Goal: Task Accomplishment & Management: Complete application form

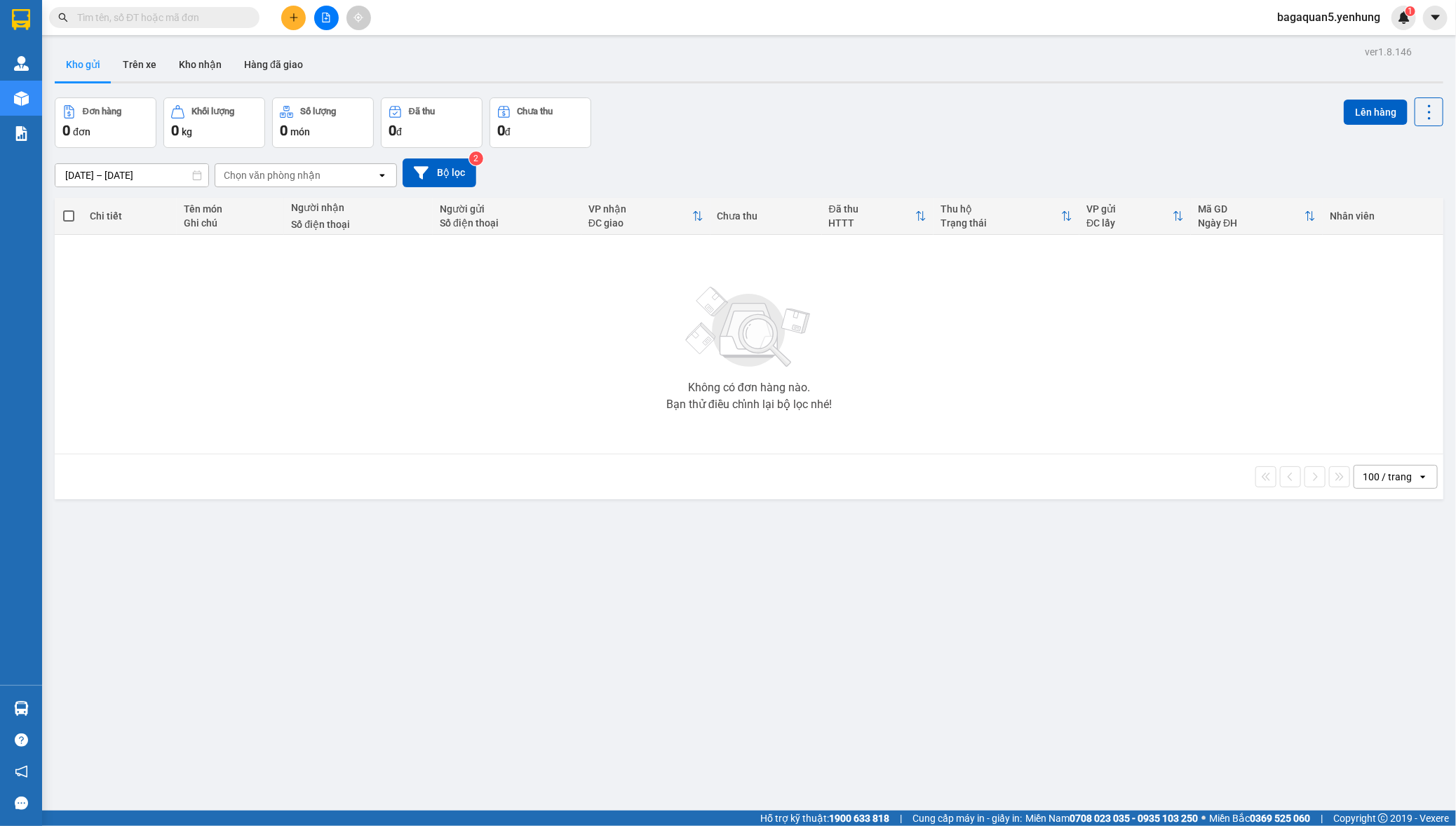
click at [1350, 25] on span "bagaquan5.yenhung" at bounding box center [1329, 17] width 126 height 17
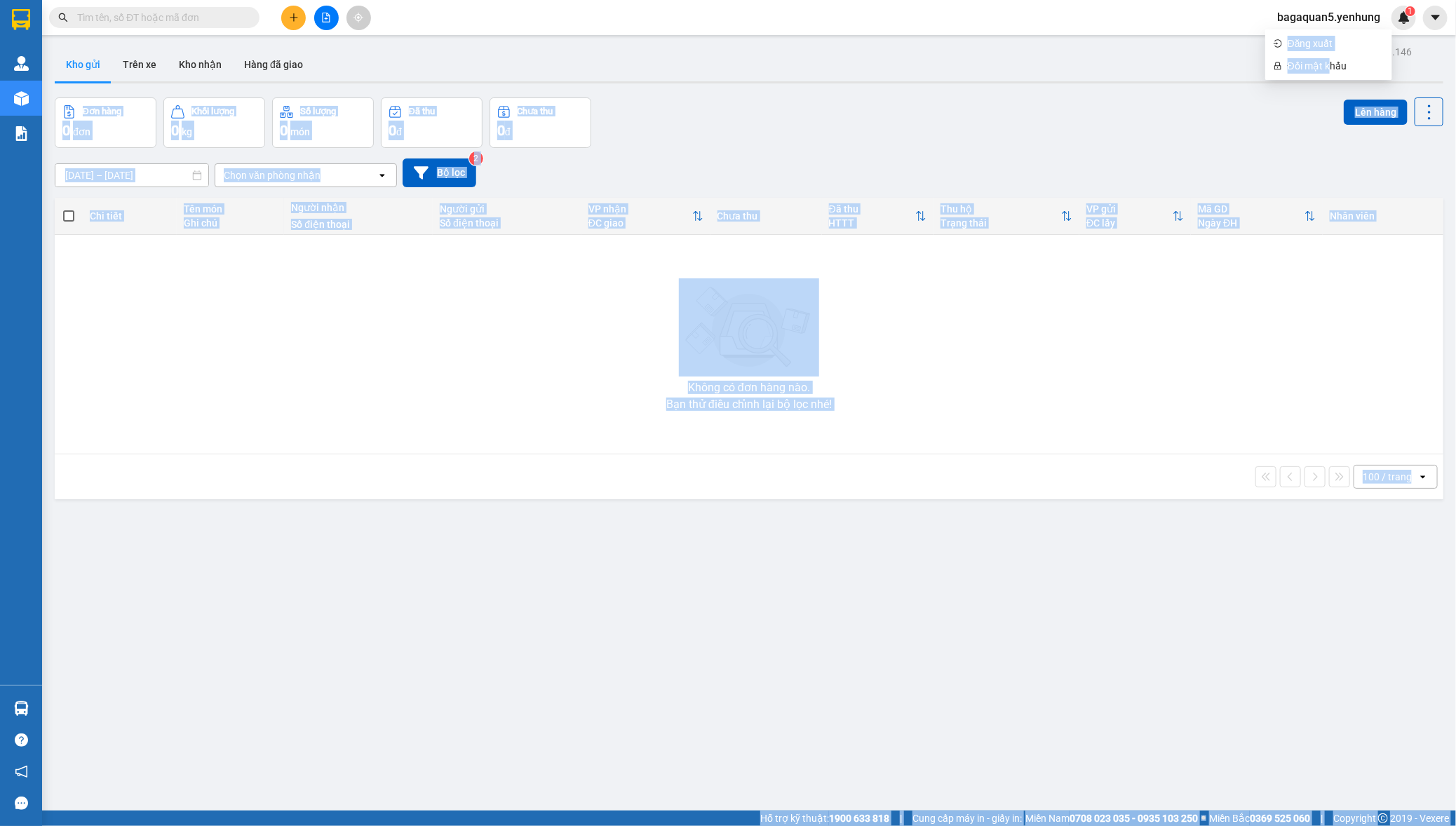
drag, startPoint x: 1330, startPoint y: 70, endPoint x: 1180, endPoint y: 47, distance: 151.8
click at [1187, 48] on body "Kết quả tìm kiếm ( 0 ) Bộ lọc No Data bagaquan5.yenhung 1 Quản Lý Quản lý khách…" at bounding box center [728, 413] width 1456 height 826
click at [1180, 48] on div "Kho gửi Trên xe Kho nhận Hàng đã giao" at bounding box center [749, 66] width 1389 height 37
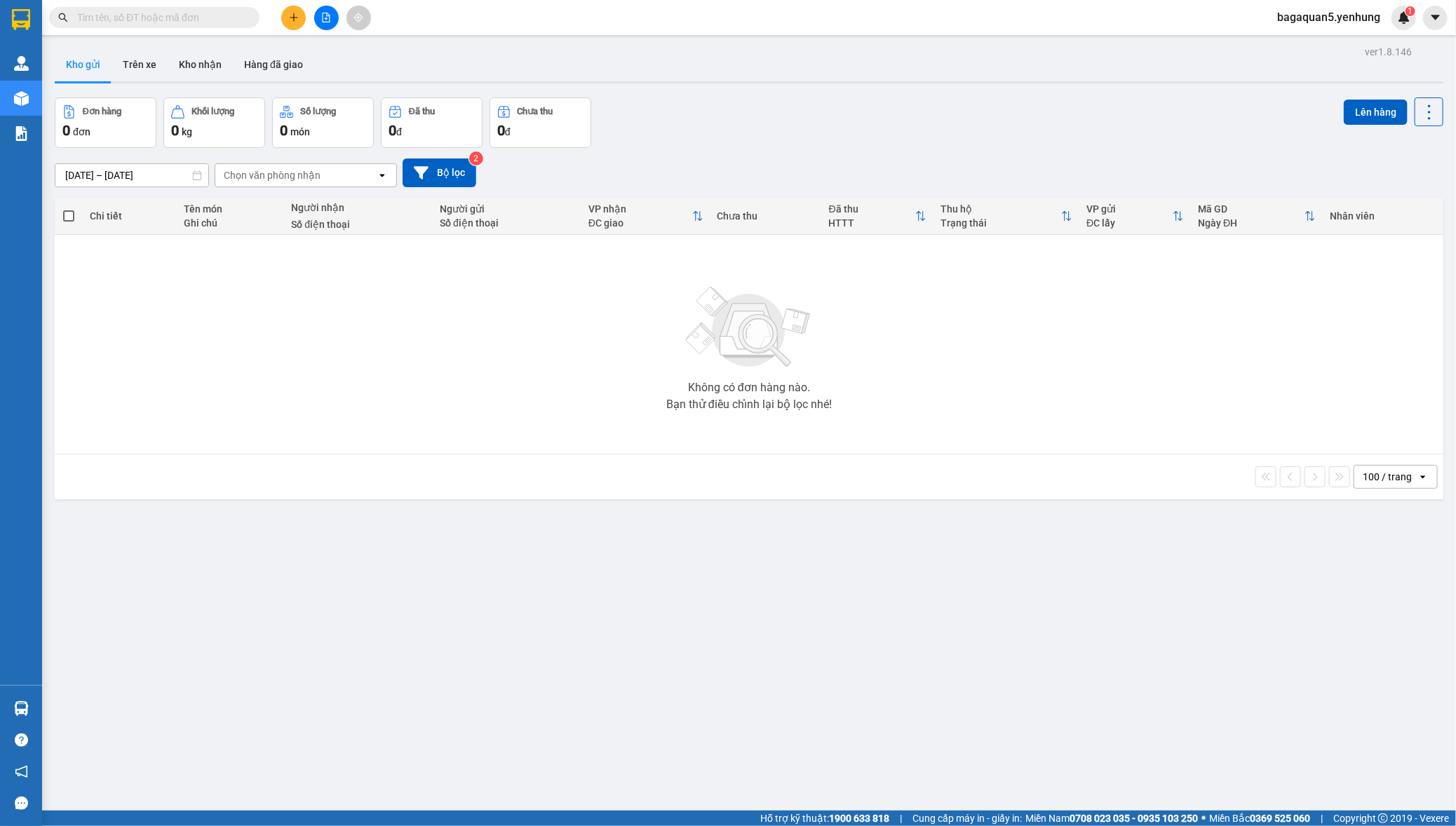
click at [1078, 148] on div "[DATE] – [DATE] Press the down arrow key to interact with the calendar and sele…" at bounding box center [749, 172] width 1389 height 50
click at [1306, 17] on span "bagaquan5.yenhung" at bounding box center [1329, 17] width 126 height 17
click at [1295, 46] on span "Đăng xuất" at bounding box center [1335, 43] width 96 height 15
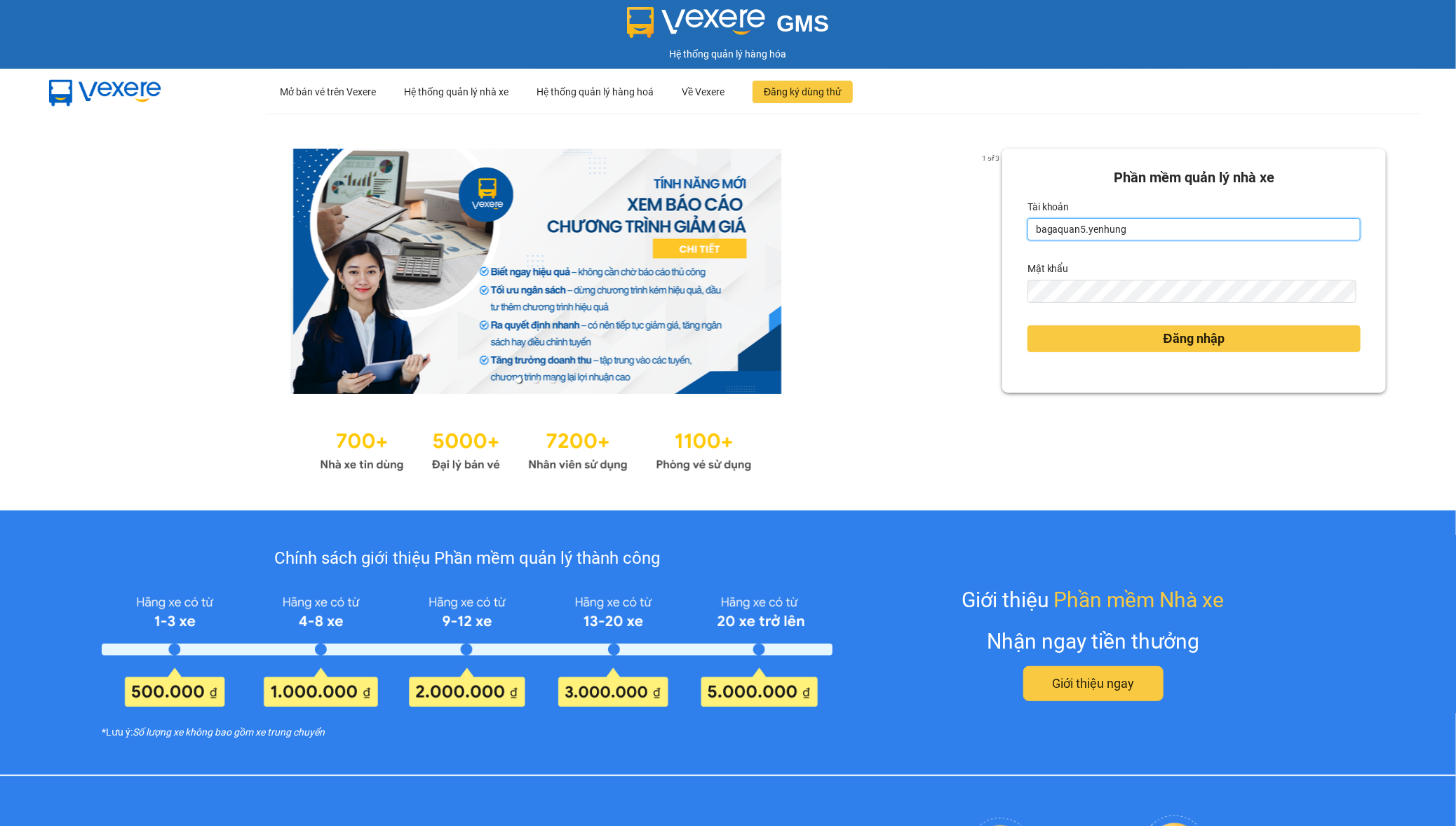
click at [1158, 223] on input "bagaquan5.yenhung" at bounding box center [1194, 229] width 334 height 22
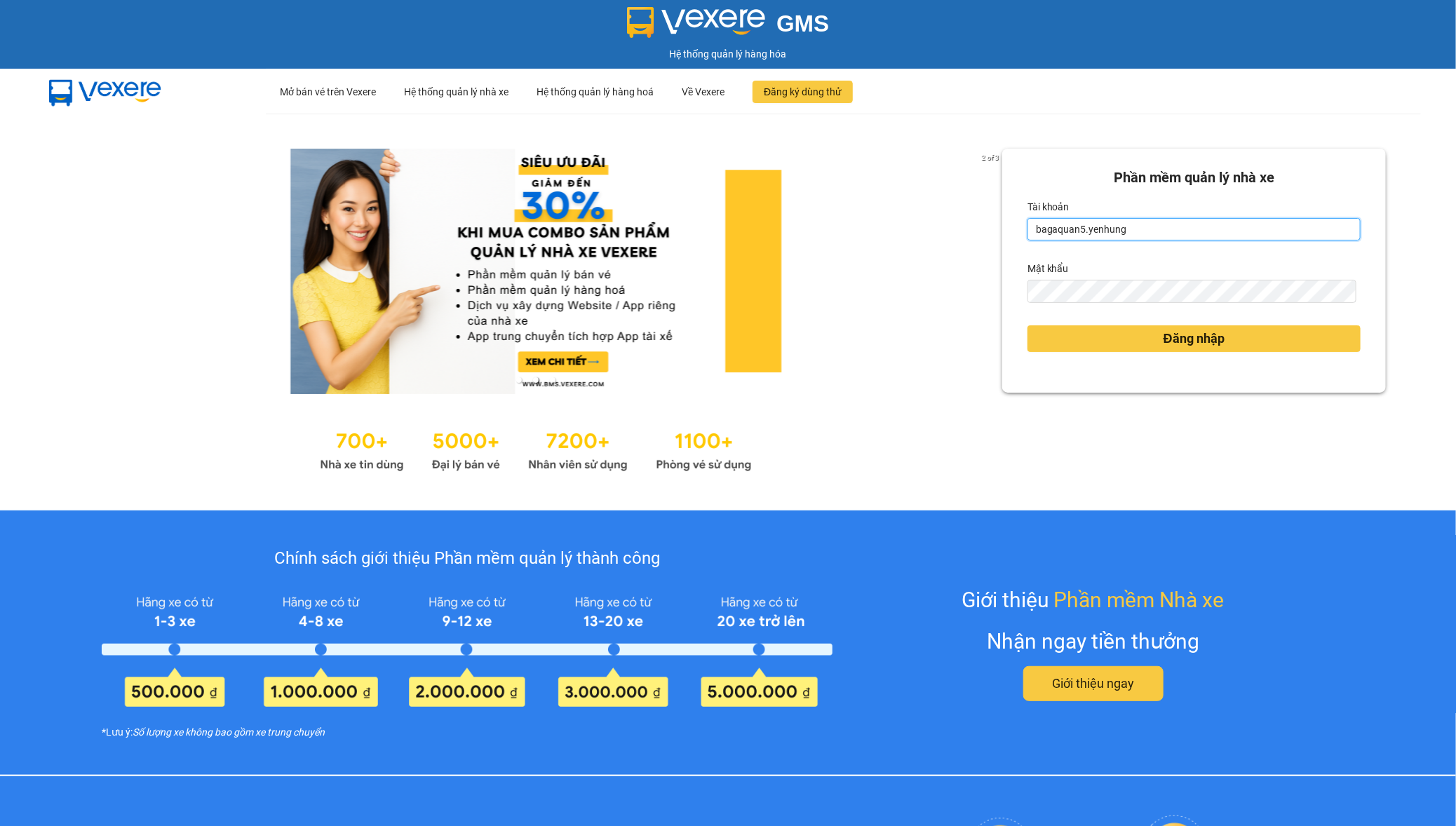
type input "bagamdm.yenhung"
click at [1088, 336] on button "Đăng nhập" at bounding box center [1194, 338] width 334 height 27
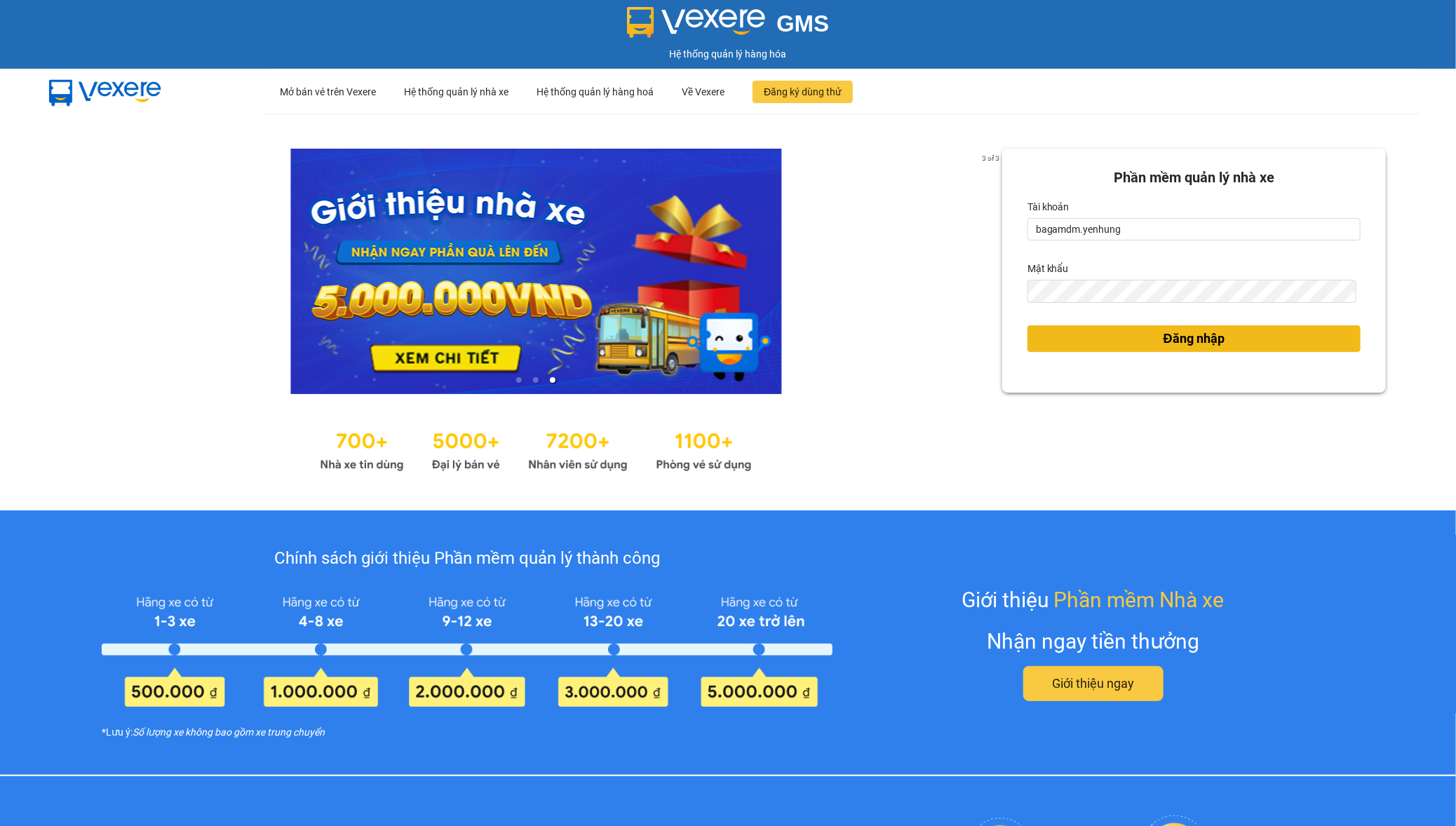
click at [1109, 346] on button "Đăng nhập" at bounding box center [1194, 338] width 334 height 27
click at [1110, 345] on button "Đăng nhập" at bounding box center [1194, 338] width 334 height 27
drag, startPoint x: 1118, startPoint y: 338, endPoint x: 1114, endPoint y: 356, distance: 18.4
click at [1112, 339] on button "Đăng nhập" at bounding box center [1194, 338] width 334 height 27
click at [1110, 356] on body "GMS Hệ thống quản lý hàng hóa ··· Mở bán vé trên Vexere ··· Hệ thống quản lý nh…" at bounding box center [728, 413] width 1456 height 826
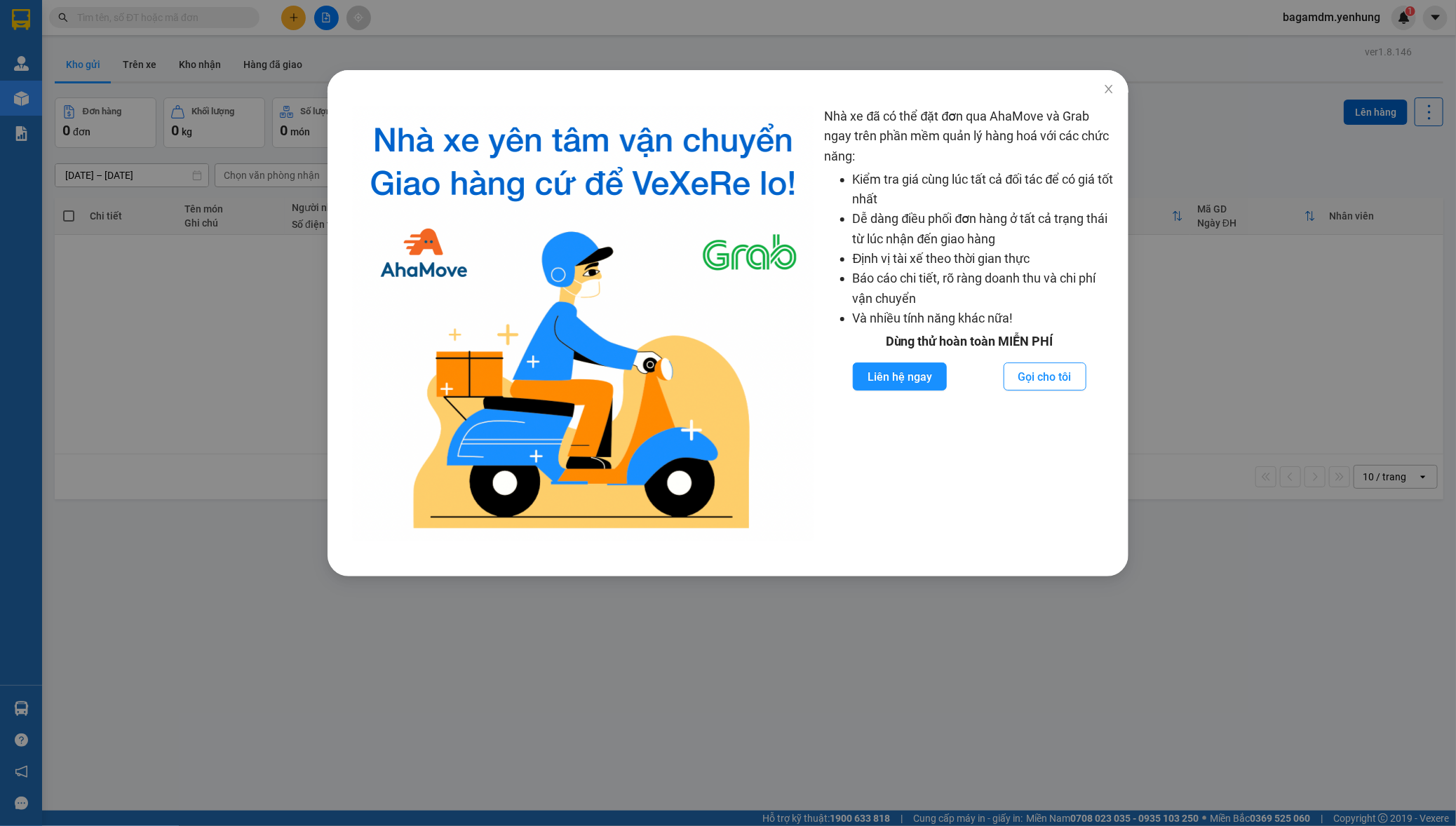
click at [281, 321] on div "Nhà xe đã có thể đặt đơn qua AhaMove và Grab ngay trên phần mềm quản lý hàng ho…" at bounding box center [728, 413] width 1456 height 826
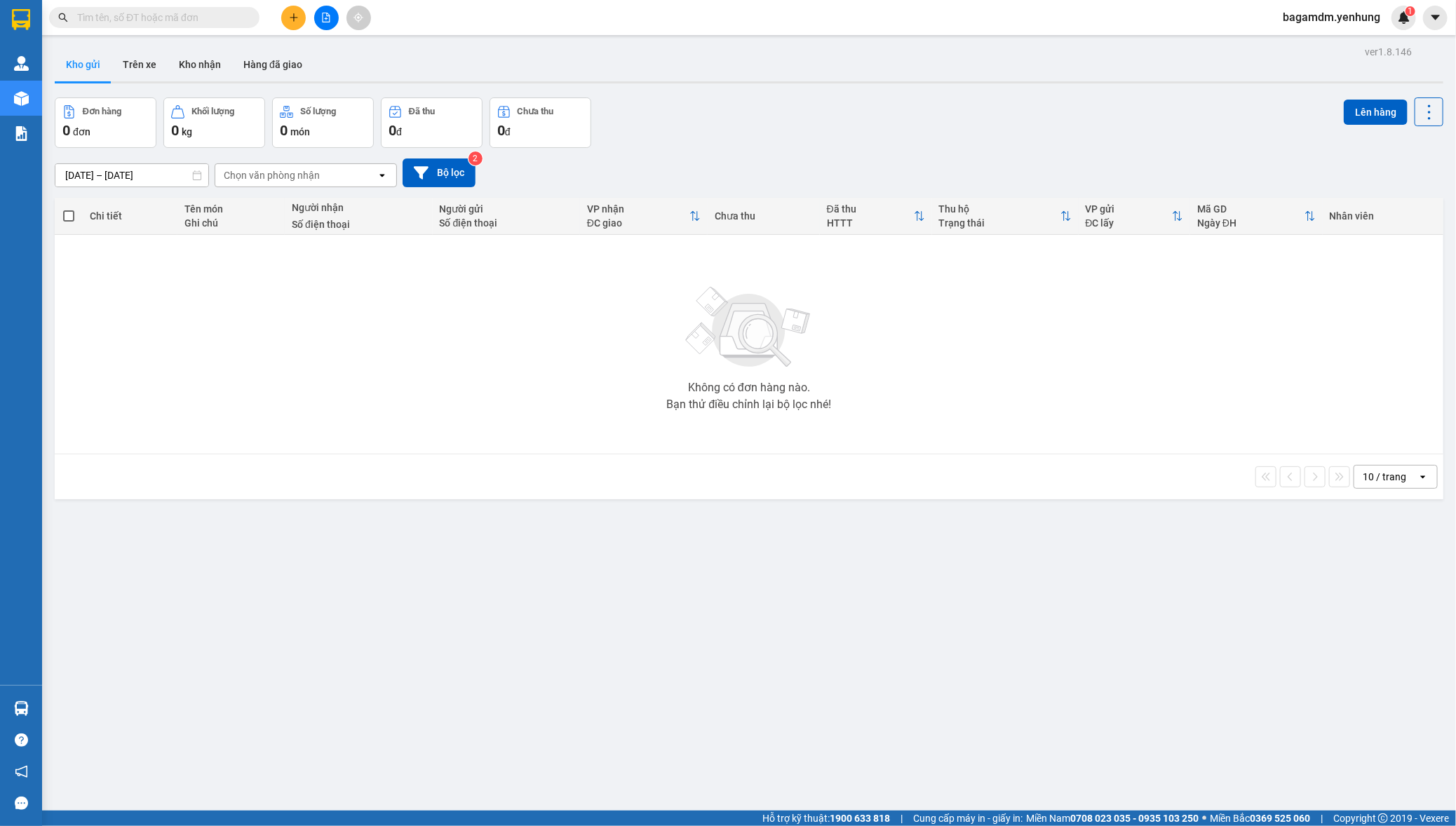
click at [280, 127] on span "0" at bounding box center [284, 130] width 8 height 17
click at [294, 11] on button at bounding box center [293, 18] width 25 height 25
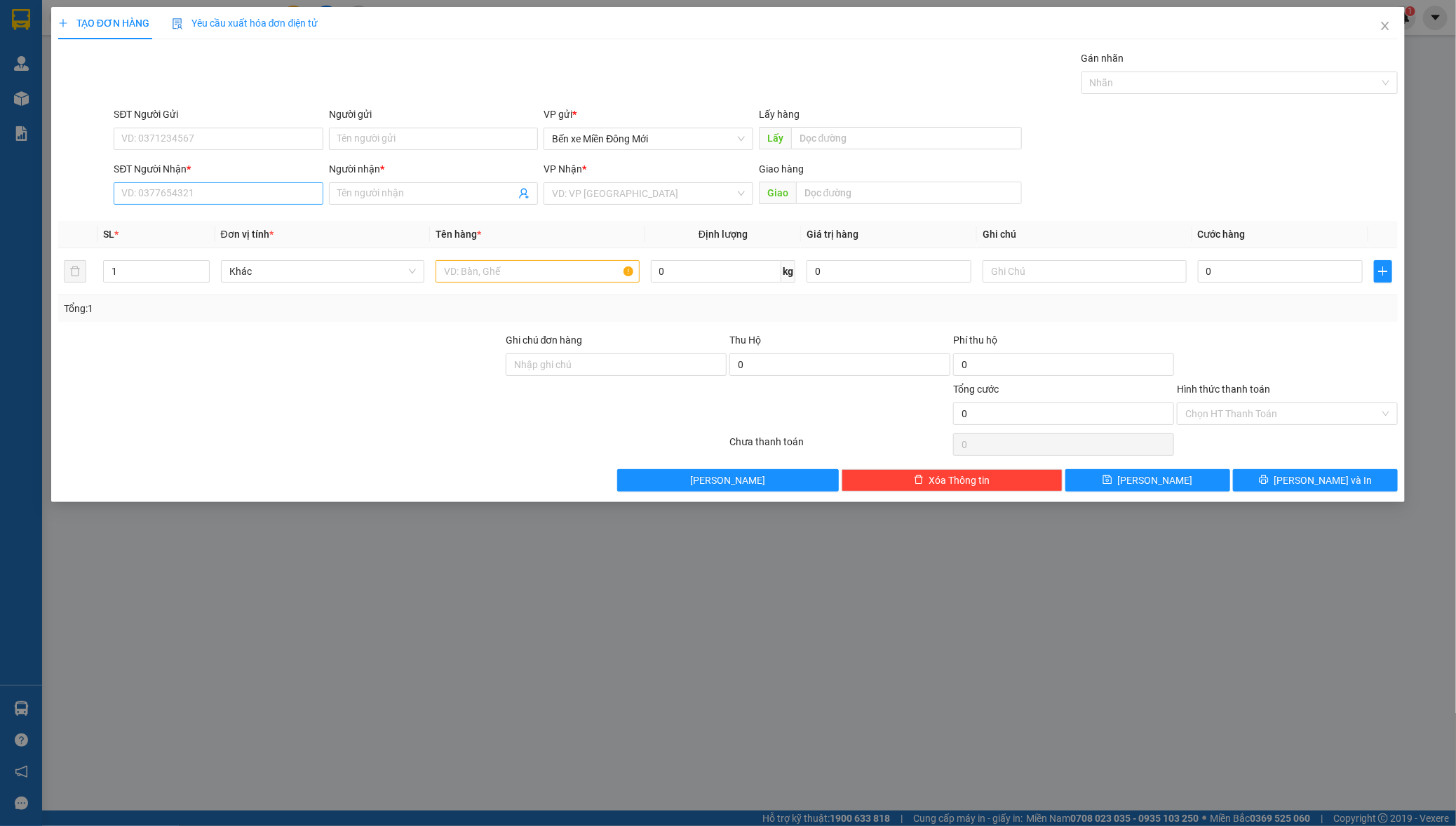
click at [258, 187] on div "SĐT Người Nhận * VD: 0377654321" at bounding box center [219, 185] width 209 height 49
click at [167, 185] on input "SĐT Người Nhận *" at bounding box center [219, 193] width 209 height 22
click at [162, 218] on div "0909084519 - ĐẠO" at bounding box center [218, 222] width 193 height 15
type input "0909084519"
type input "ĐẠO"
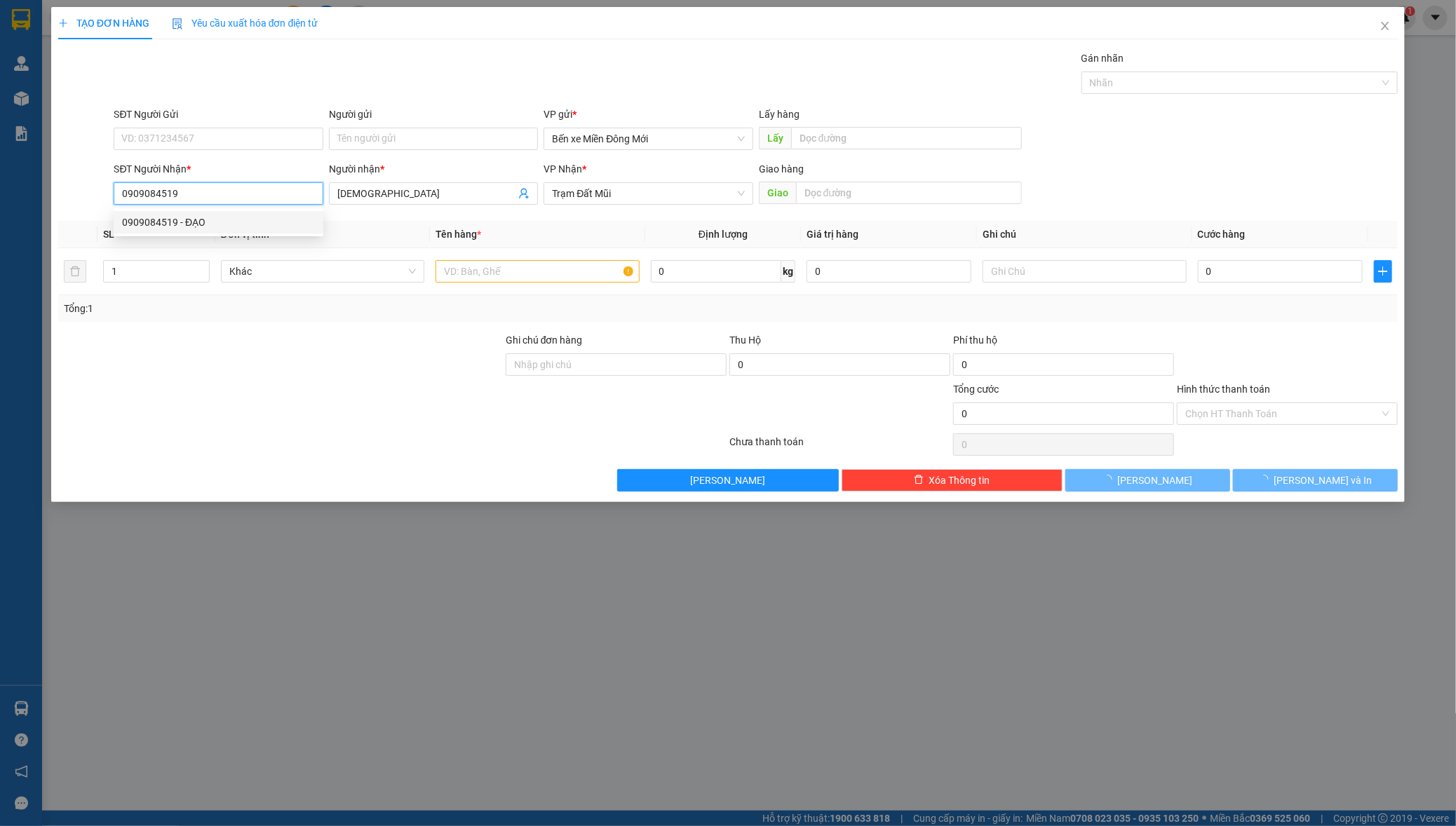
type input "100.000"
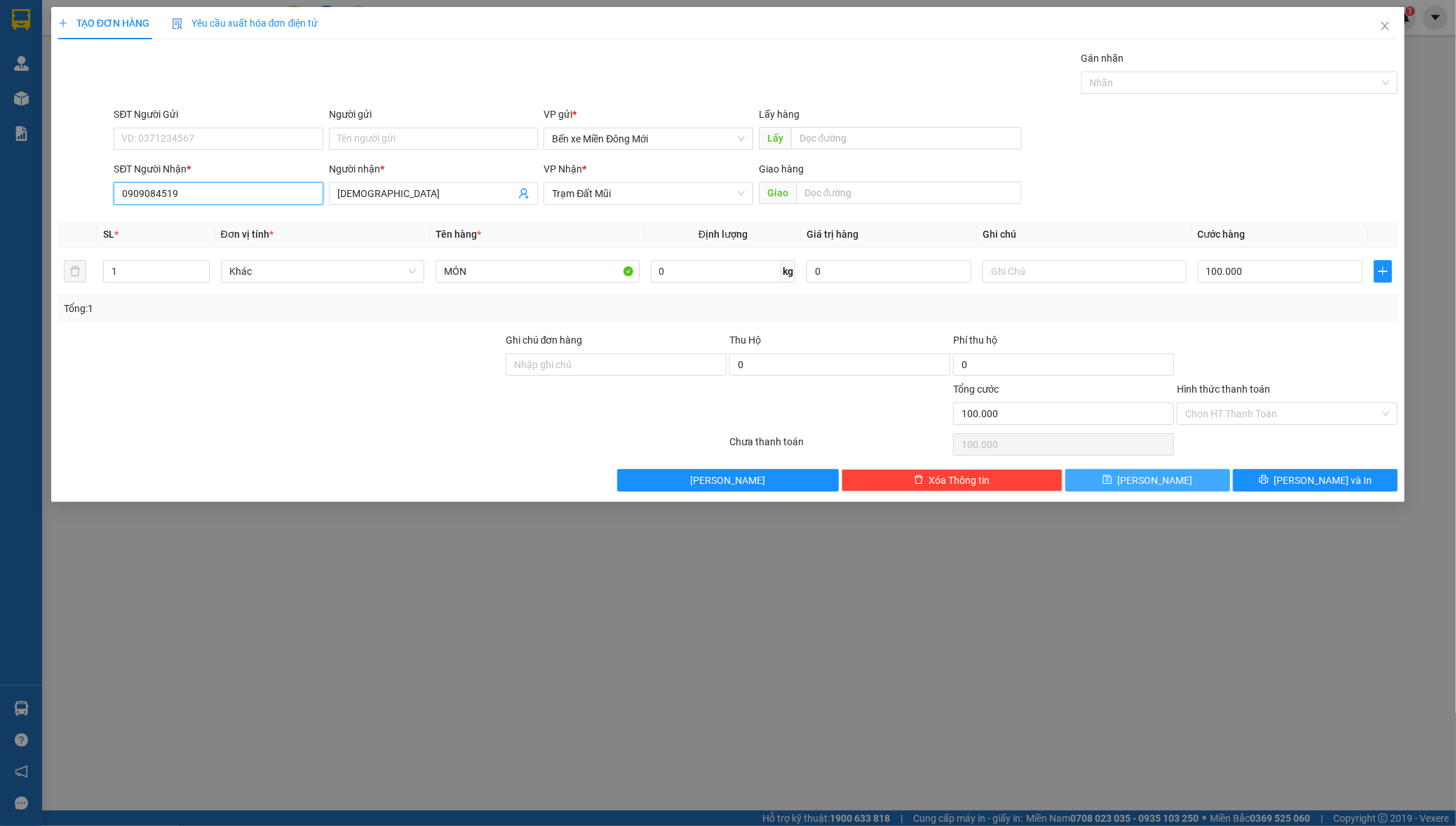
type input "0909084519"
drag, startPoint x: 1190, startPoint y: 474, endPoint x: 1176, endPoint y: 463, distance: 17.8
click at [1190, 469] on div "Transit Pickup Surcharge Ids Transit Deliver Surcharge Ids Transit Deliver Surc…" at bounding box center [728, 271] width 1340 height 441
drag, startPoint x: 1136, startPoint y: 489, endPoint x: 1127, endPoint y: 474, distance: 17.5
click at [1112, 485] on icon "save" at bounding box center [1108, 480] width 10 height 10
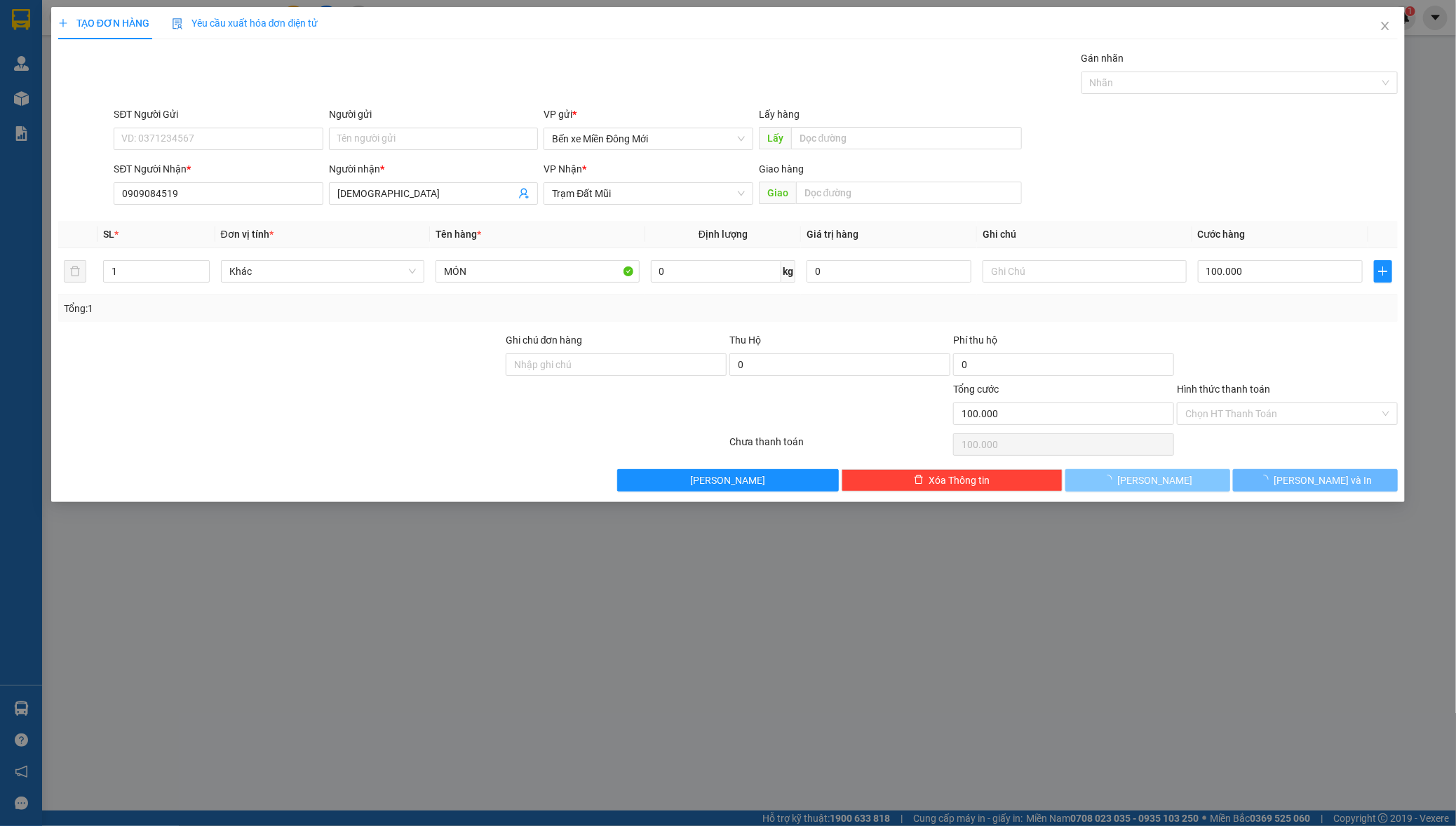
drag, startPoint x: 1125, startPoint y: 474, endPoint x: 353, endPoint y: 327, distance: 785.9
click at [1125, 471] on button "Lưu" at bounding box center [1147, 479] width 165 height 22
type input "0"
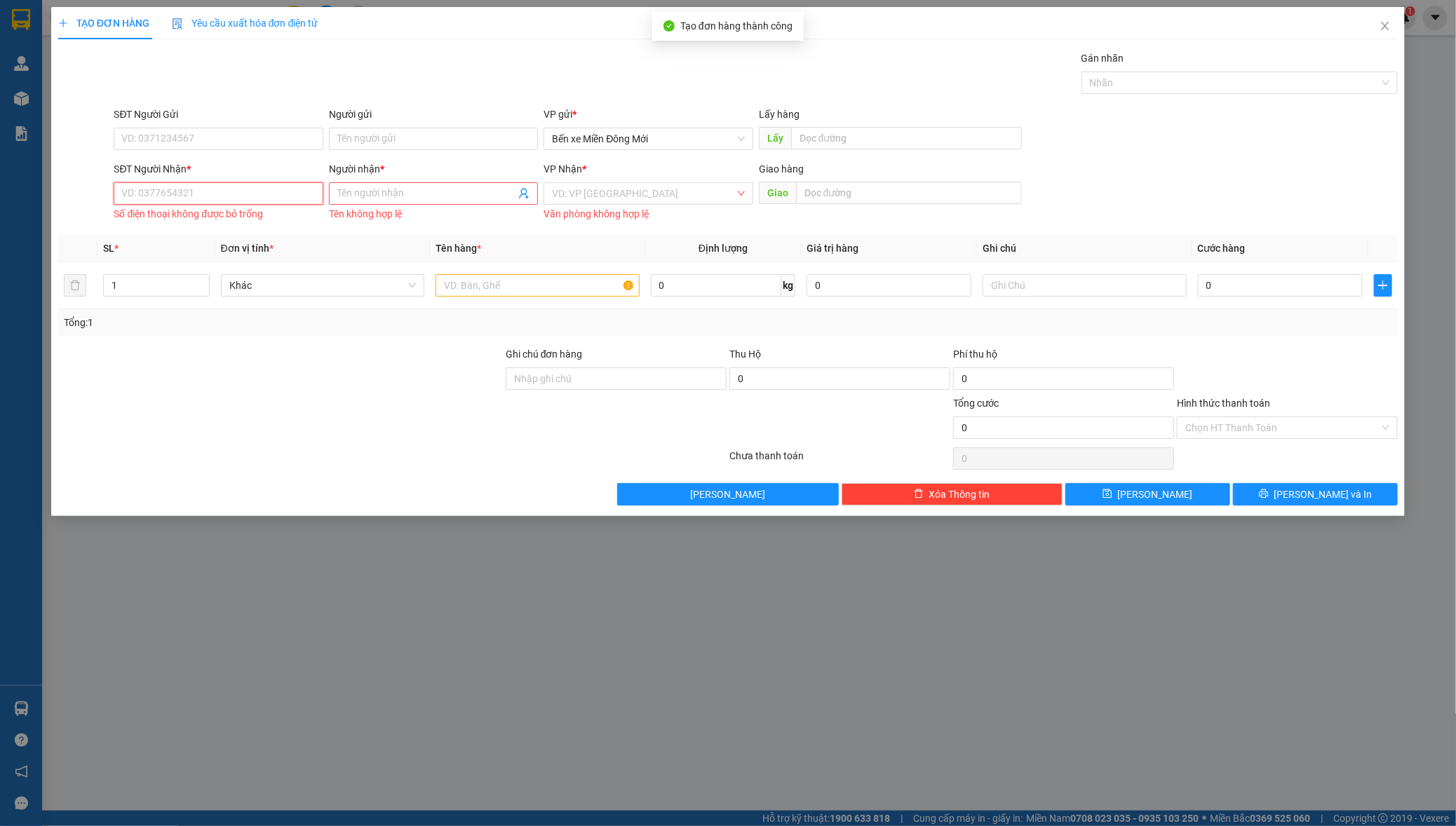
click at [195, 177] on div "SĐT Người Nhận * VD: 0377654321 Số điện thoại không được bỏ trống" at bounding box center [219, 193] width 209 height 63
drag, startPoint x: 1390, startPoint y: 25, endPoint x: 1377, endPoint y: 23, distance: 13.2
click at [1384, 23] on icon "close" at bounding box center [1385, 26] width 12 height 11
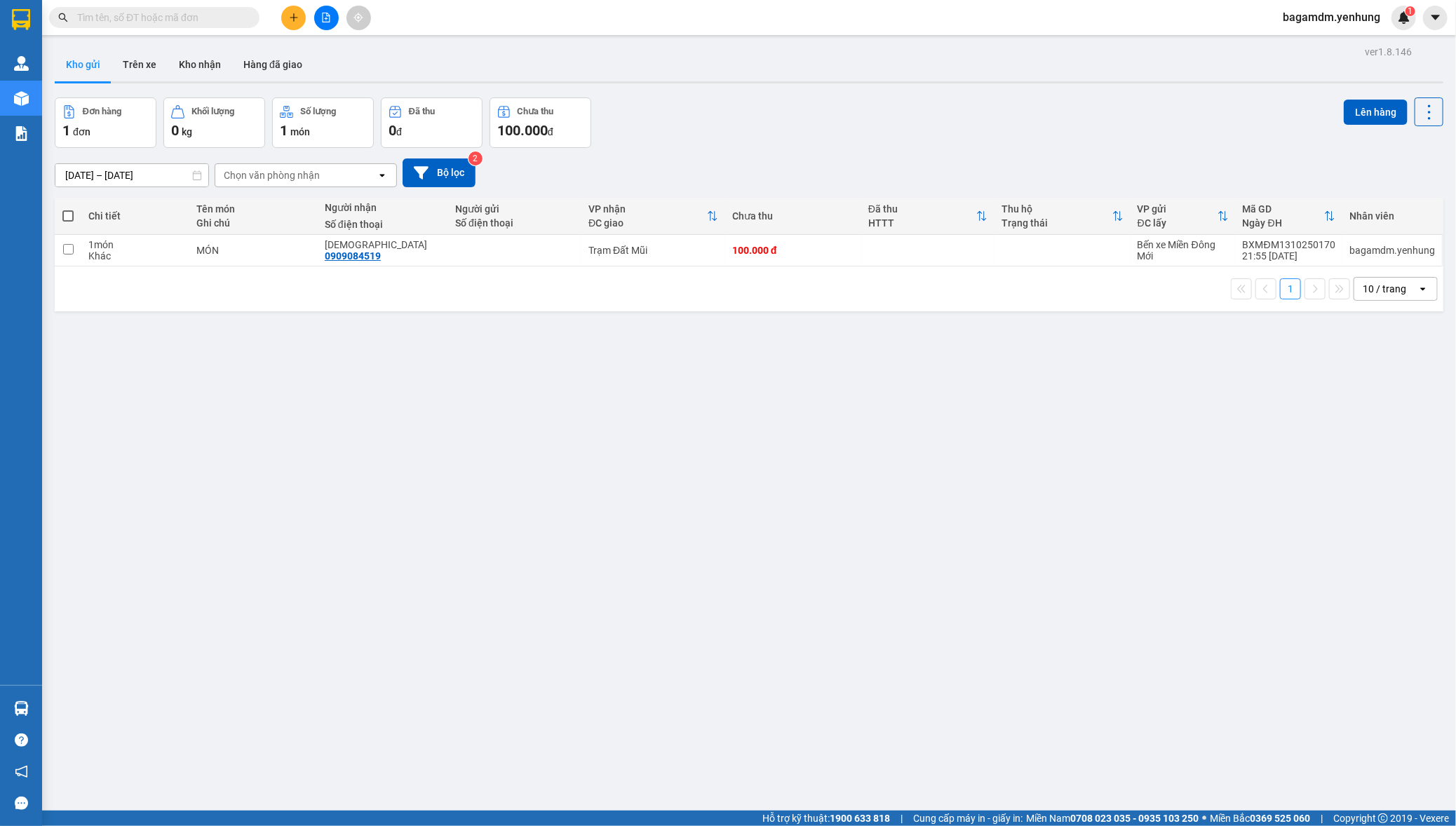
drag, startPoint x: 303, startPoint y: 28, endPoint x: 291, endPoint y: 20, distance: 14.4
click at [298, 26] on div at bounding box center [326, 18] width 105 height 25
click at [289, 20] on icon "plus" at bounding box center [293, 17] width 10 height 10
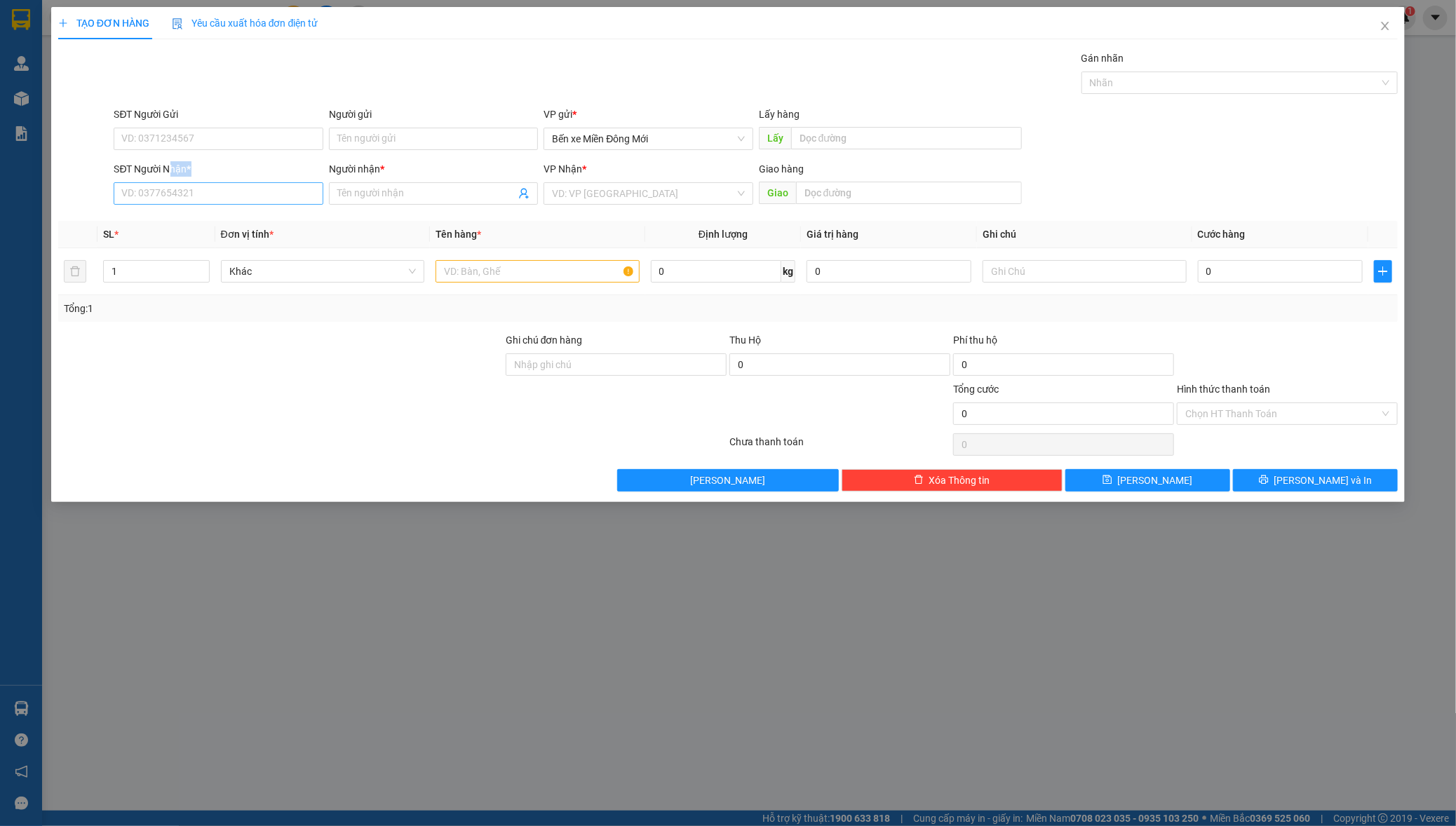
drag, startPoint x: 172, startPoint y: 173, endPoint x: 172, endPoint y: 199, distance: 26.0
click at [172, 199] on div "SĐT Người Nhận * VD: 0377654321" at bounding box center [219, 185] width 209 height 49
click at [165, 193] on input "SĐT Người Nhận *" at bounding box center [219, 193] width 209 height 22
click at [175, 218] on div "0909500989 - NAM" at bounding box center [218, 222] width 193 height 15
type input "0909500989"
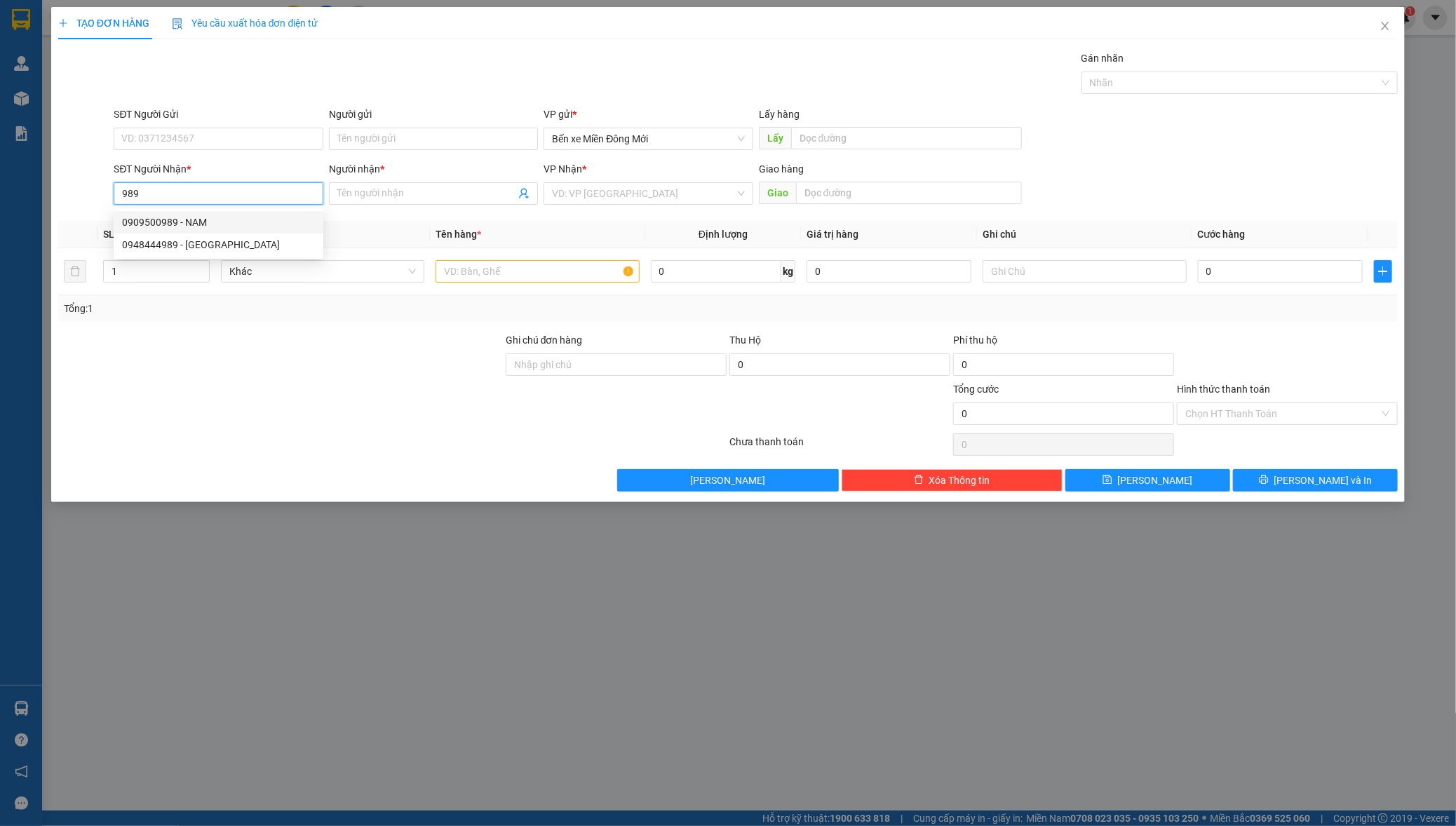
type input "NAM"
type input "70.000"
click at [192, 191] on input "0909500989" at bounding box center [219, 193] width 209 height 22
type input "0909500989"
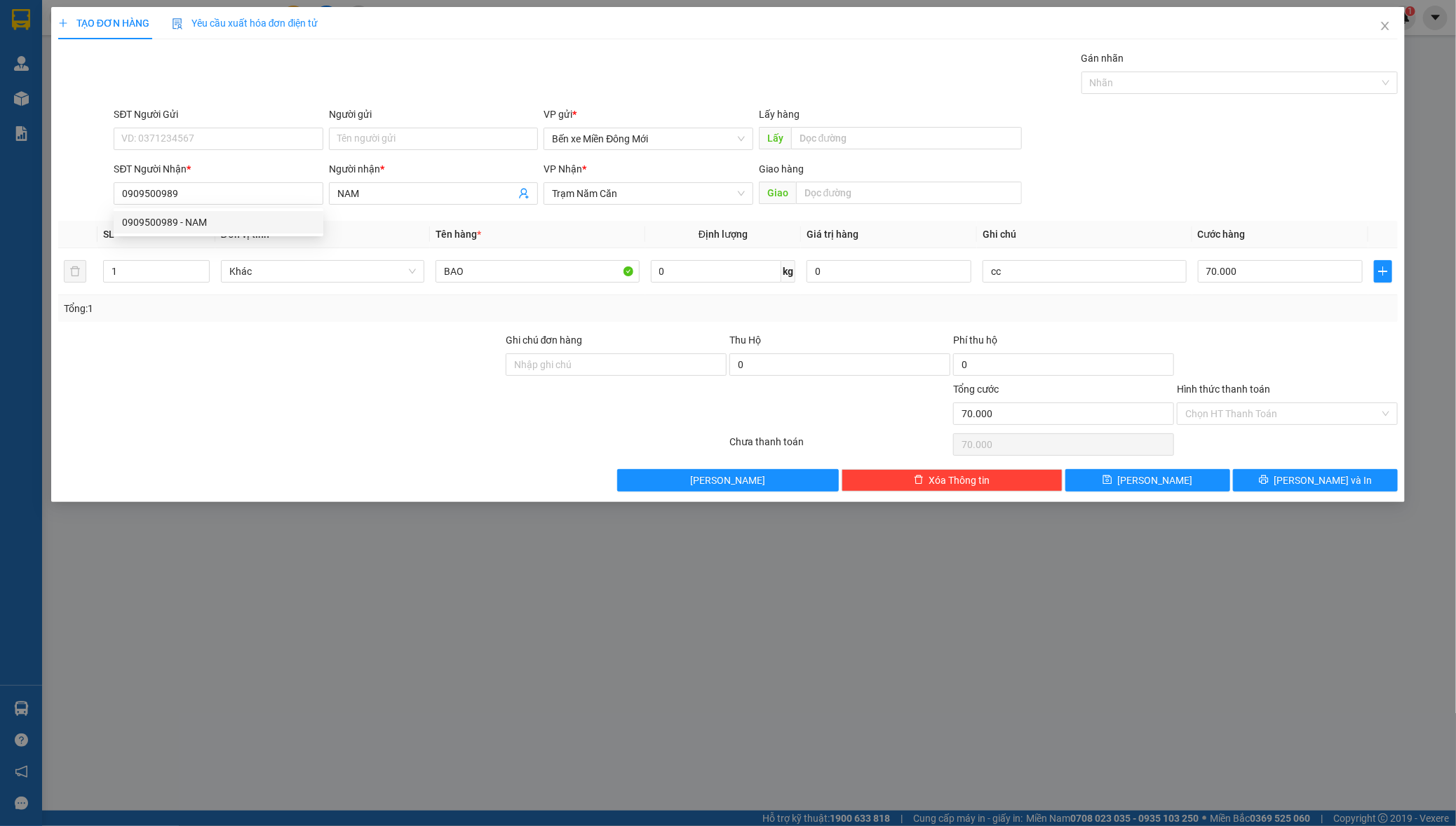
click at [206, 234] on body "Kết quả tìm kiếm ( 0 ) Bộ lọc No Data bagamdm.yenhung 1 Quản Lý Quản lý khách h…" at bounding box center [728, 413] width 1456 height 826
drag, startPoint x: 202, startPoint y: 197, endPoint x: 260, endPoint y: 343, distance: 157.1
click at [202, 201] on input "0909500989" at bounding box center [219, 193] width 209 height 22
click at [1269, 474] on icon "printer" at bounding box center [1263, 479] width 10 height 10
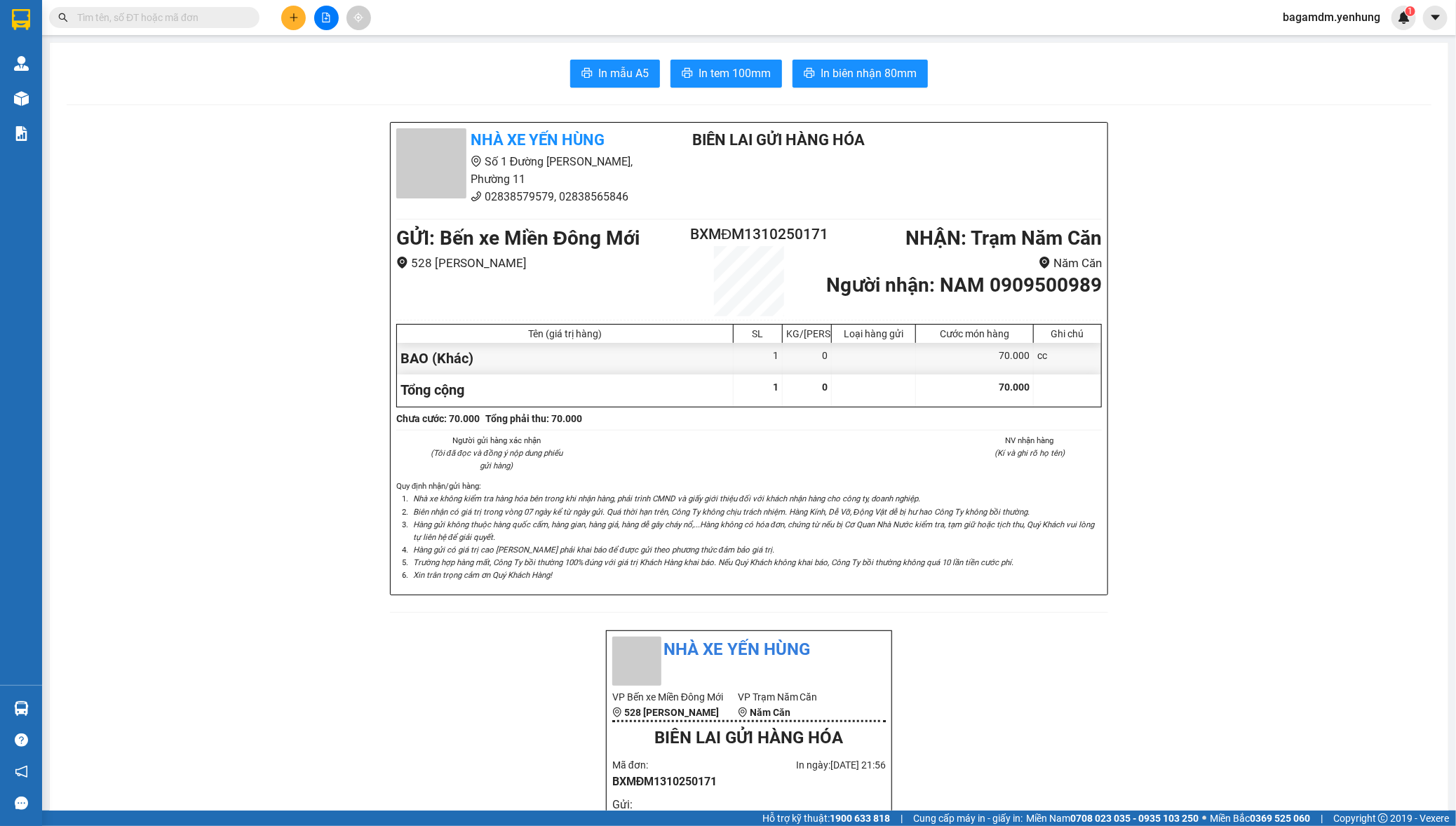
drag, startPoint x: 295, startPoint y: 2, endPoint x: 295, endPoint y: 11, distance: 9.0
click at [295, 8] on div "Kết quả tìm kiếm ( 0 ) Bộ lọc No Data bagamdm.yenhung 1" at bounding box center [728, 17] width 1456 height 35
click at [294, 40] on main "In mẫu A5 In tem 100mm In biên nhận 80mm Nhà xe Yến Hùng Số 1 Đường Đặng Thái T…" at bounding box center [728, 405] width 1456 height 811
click at [282, 28] on div "Kết quả tìm kiếm ( 0 ) Bộ lọc No Data bagamdm.yenhung 1" at bounding box center [728, 17] width 1456 height 35
drag, startPoint x: 284, startPoint y: 2, endPoint x: 284, endPoint y: 20, distance: 18.0
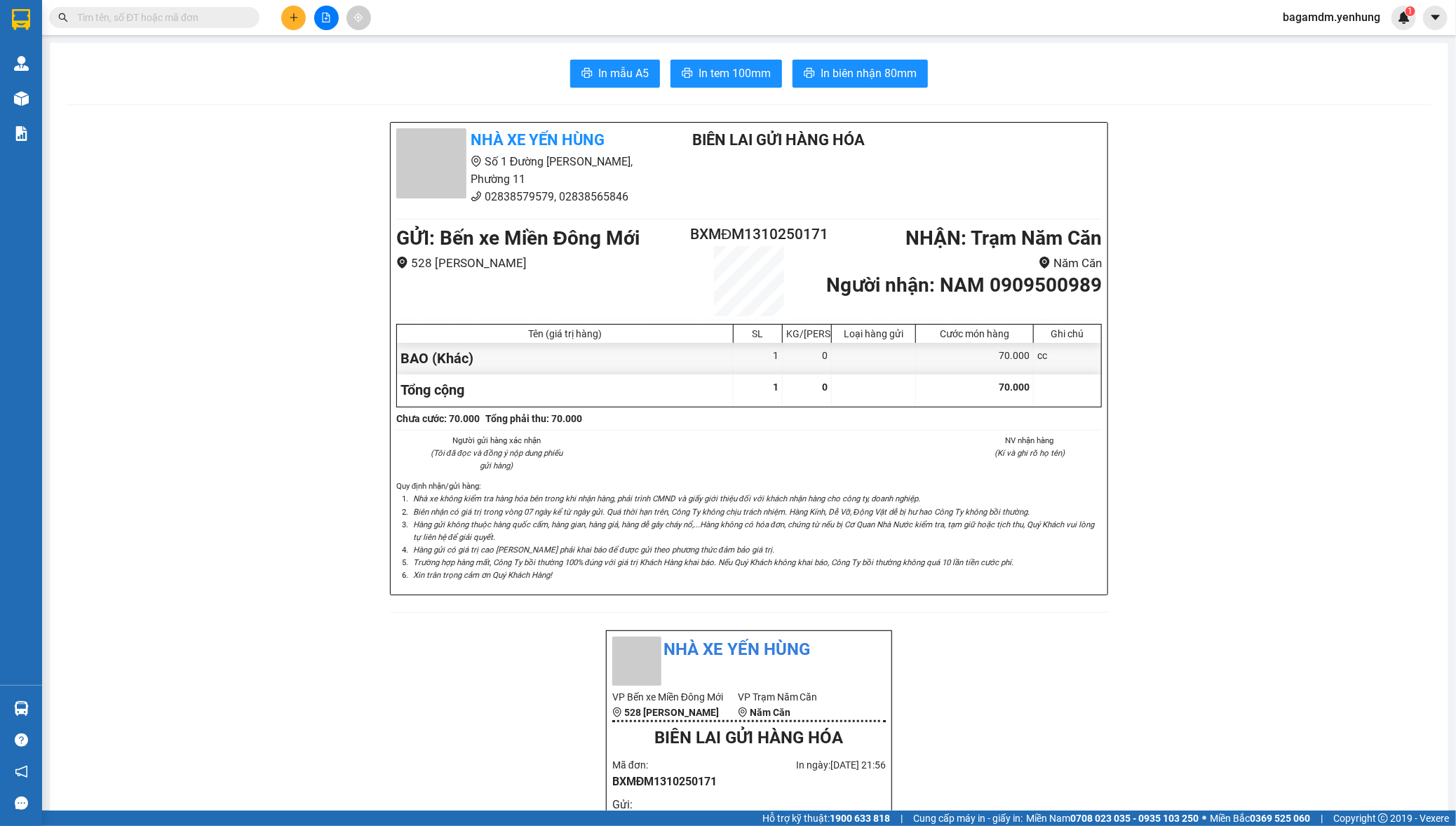
click at [284, 4] on div "Kết quả tìm kiếm ( 0 ) Bộ lọc No Data bagamdm.yenhung 1" at bounding box center [728, 17] width 1456 height 35
click at [289, 26] on button at bounding box center [293, 18] width 25 height 25
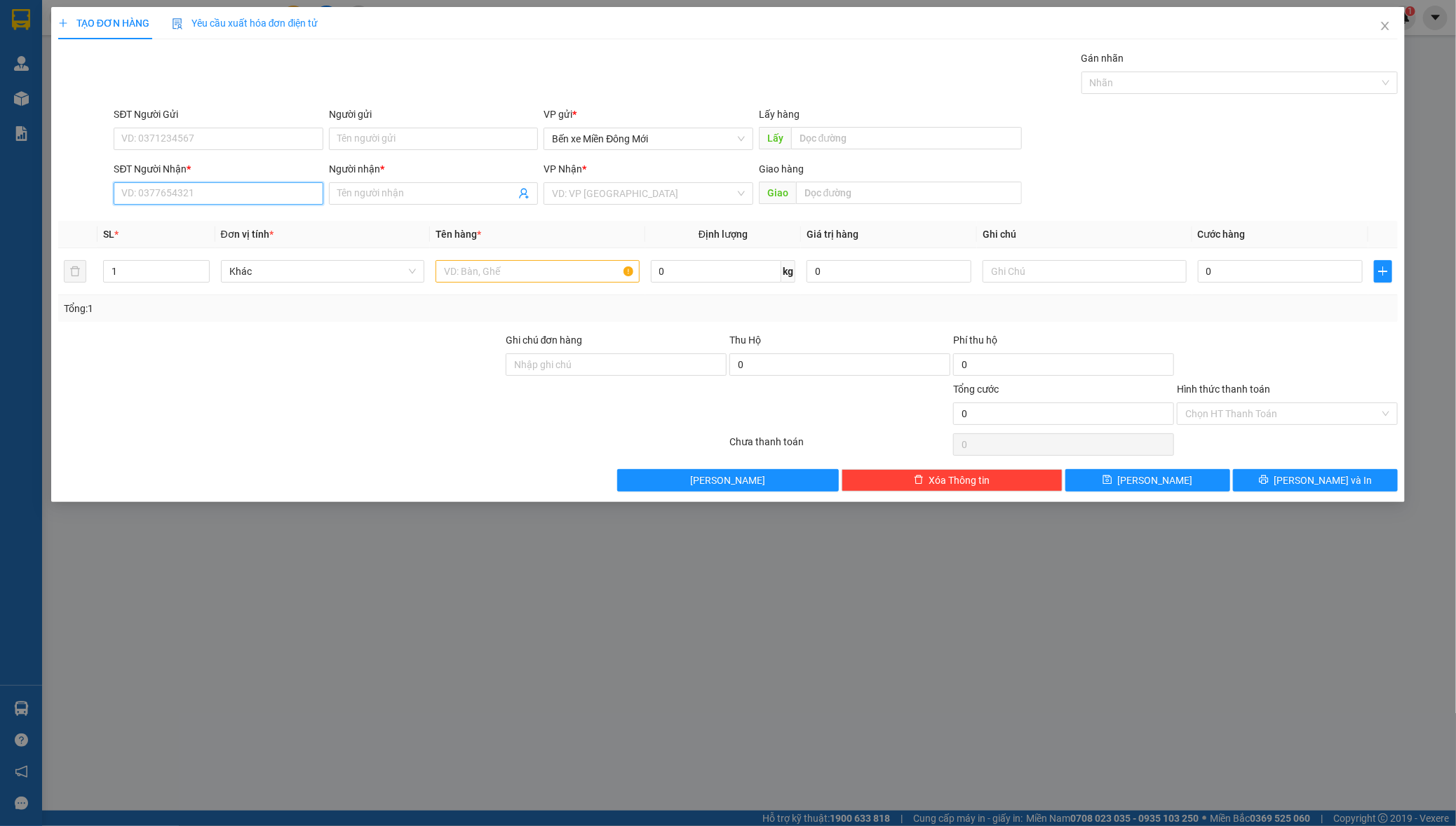
drag, startPoint x: 218, startPoint y: 197, endPoint x: 201, endPoint y: 241, distance: 47.2
click at [214, 202] on input "SĐT Người Nhận *" at bounding box center [219, 193] width 209 height 22
click at [282, 201] on input "SĐT Người Nhận *" at bounding box center [219, 193] width 209 height 22
click at [196, 215] on div "0842140842 - KIỀU" at bounding box center [218, 222] width 193 height 15
type input "0842140842"
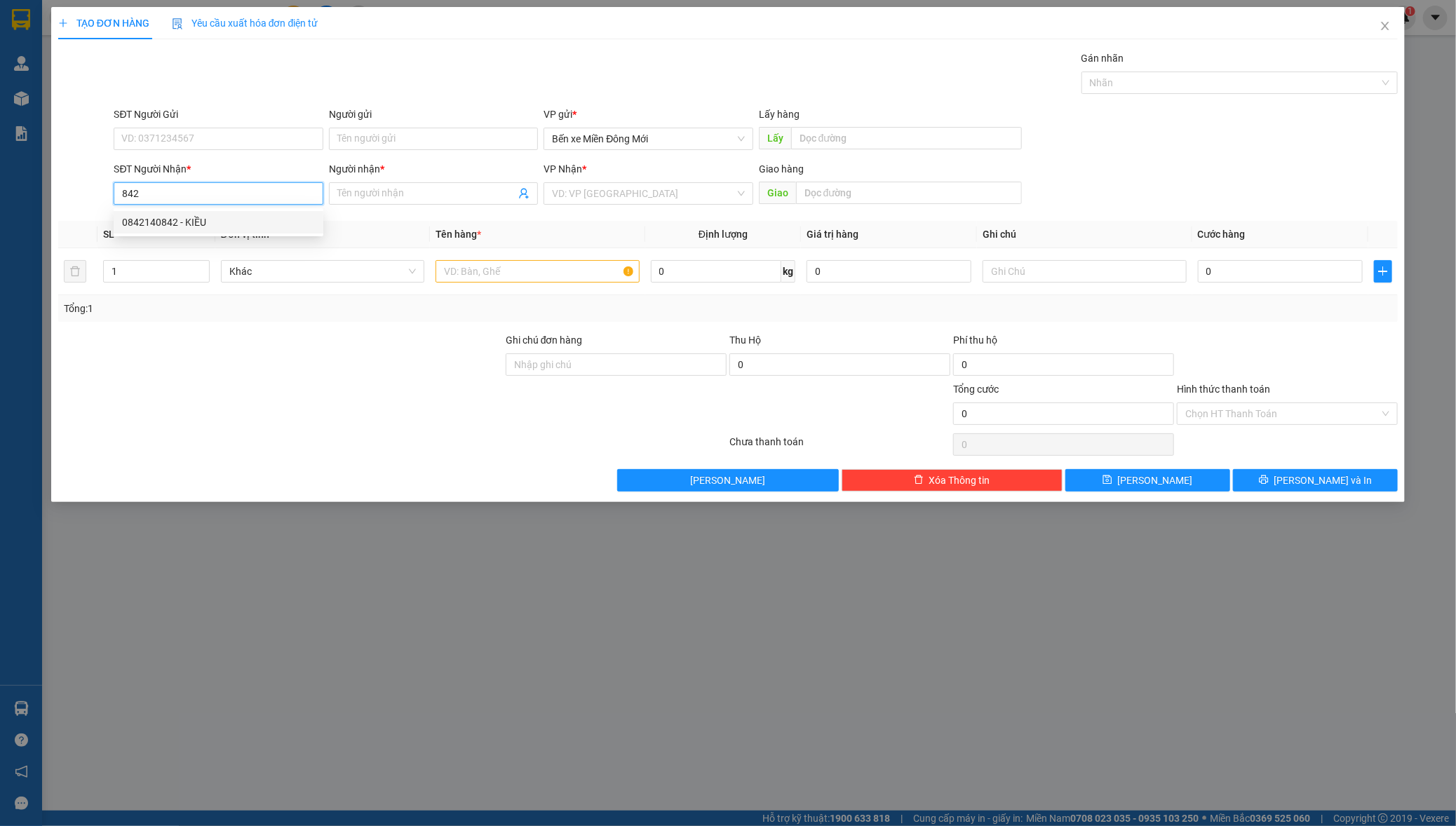
type input "KIỀU"
type input "40.000"
type input "0842140842"
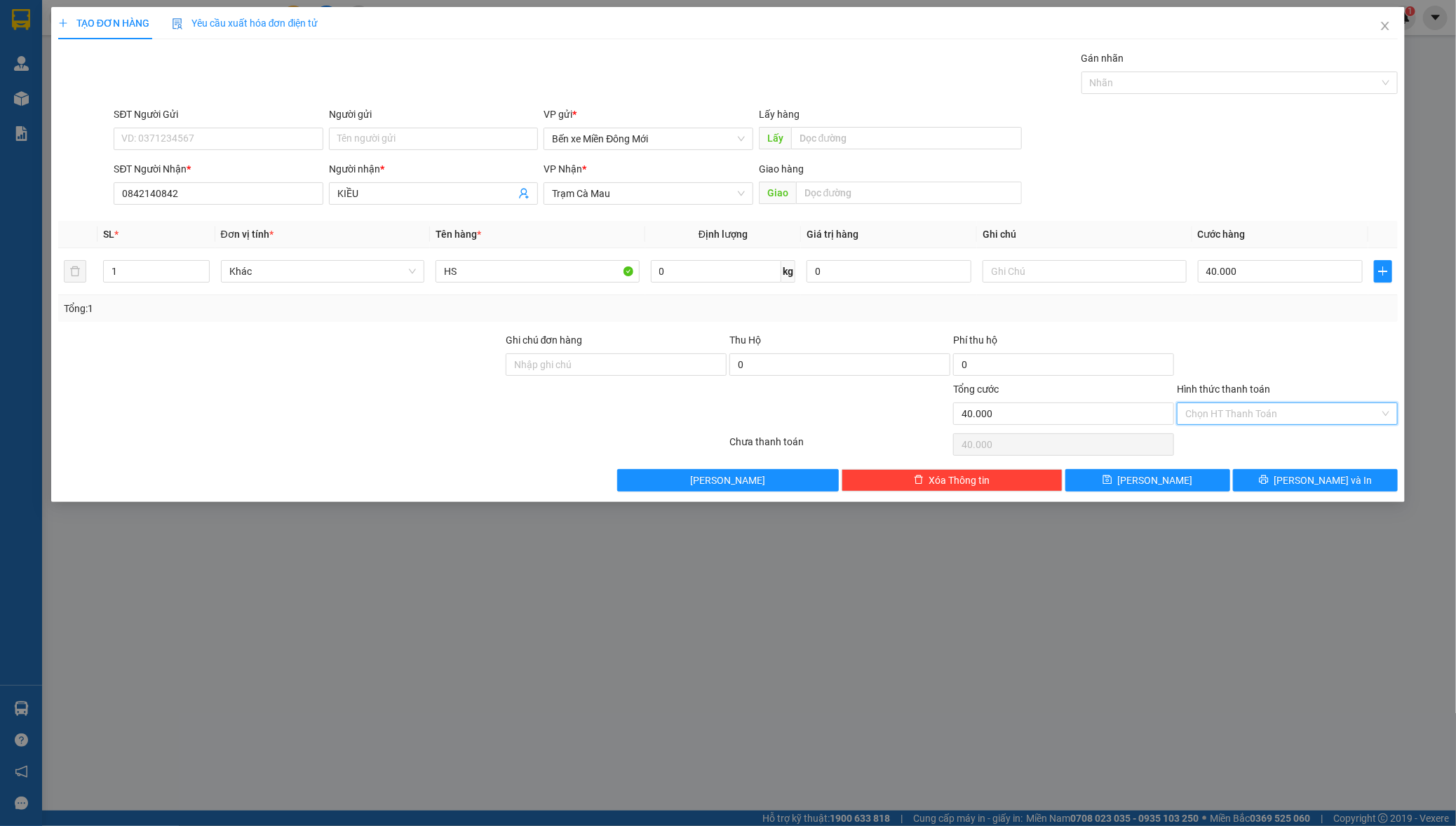
drag, startPoint x: 1206, startPoint y: 409, endPoint x: 1214, endPoint y: 428, distance: 20.6
click at [1213, 418] on input "Hình thức thanh toán" at bounding box center [1283, 414] width 195 height 21
drag, startPoint x: 1207, startPoint y: 438, endPoint x: 1285, endPoint y: 524, distance: 116.1
click at [1217, 477] on div "Tại văn phòng Miễn phí Tại văn phòng Miễn phí" at bounding box center [1287, 453] width 220 height 51
drag, startPoint x: 1262, startPoint y: 436, endPoint x: 1230, endPoint y: 468, distance: 45.3
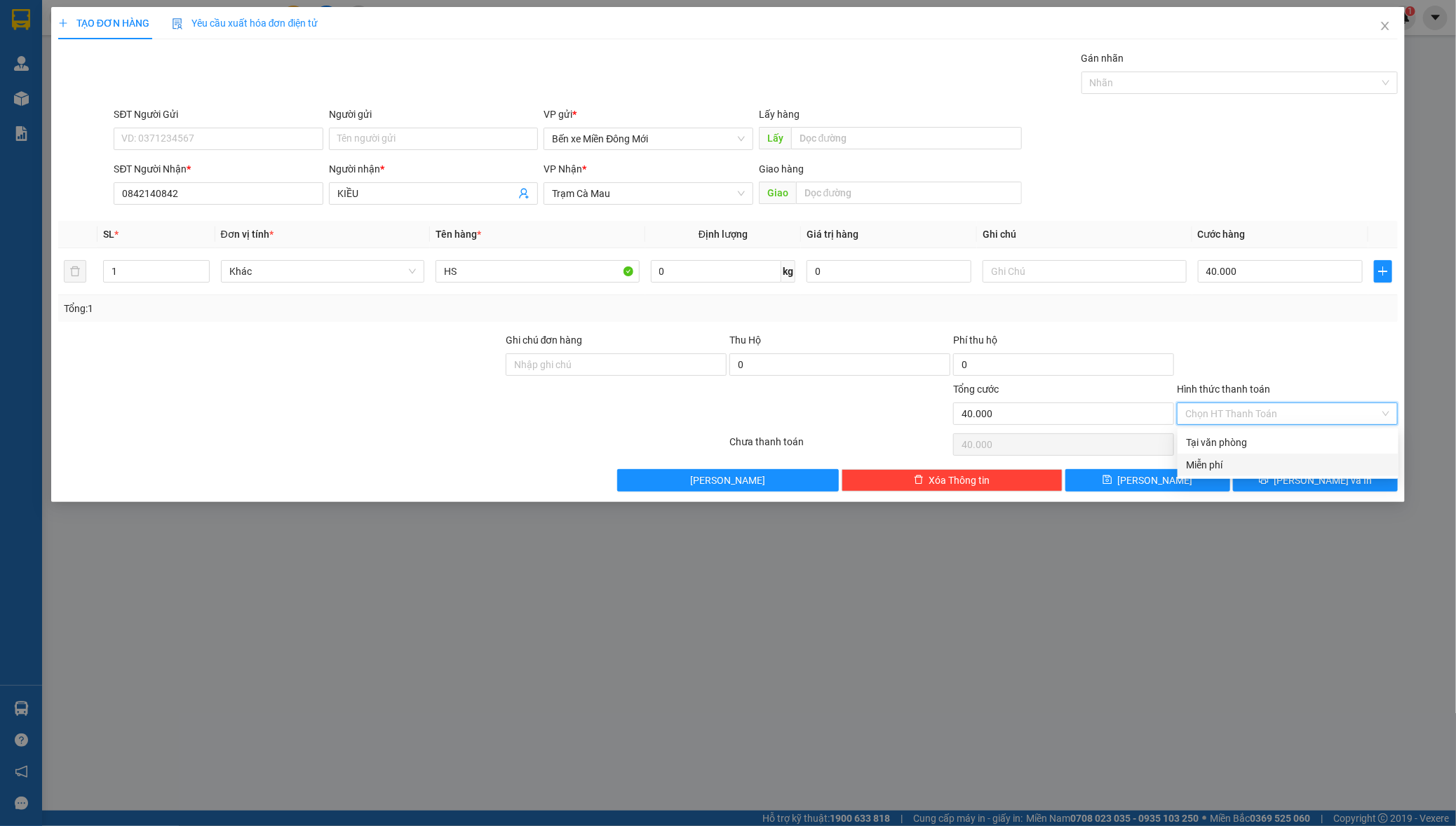
click at [1245, 463] on div "Tại văn phòng Miễn phí" at bounding box center [1287, 453] width 220 height 45
drag, startPoint x: 1232, startPoint y: 446, endPoint x: 1229, endPoint y: 434, distance: 12.4
click at [1230, 444] on div "Tại văn phòng" at bounding box center [1287, 443] width 204 height 15
type input "0"
click at [1229, 434] on div at bounding box center [1286, 444] width 223 height 28
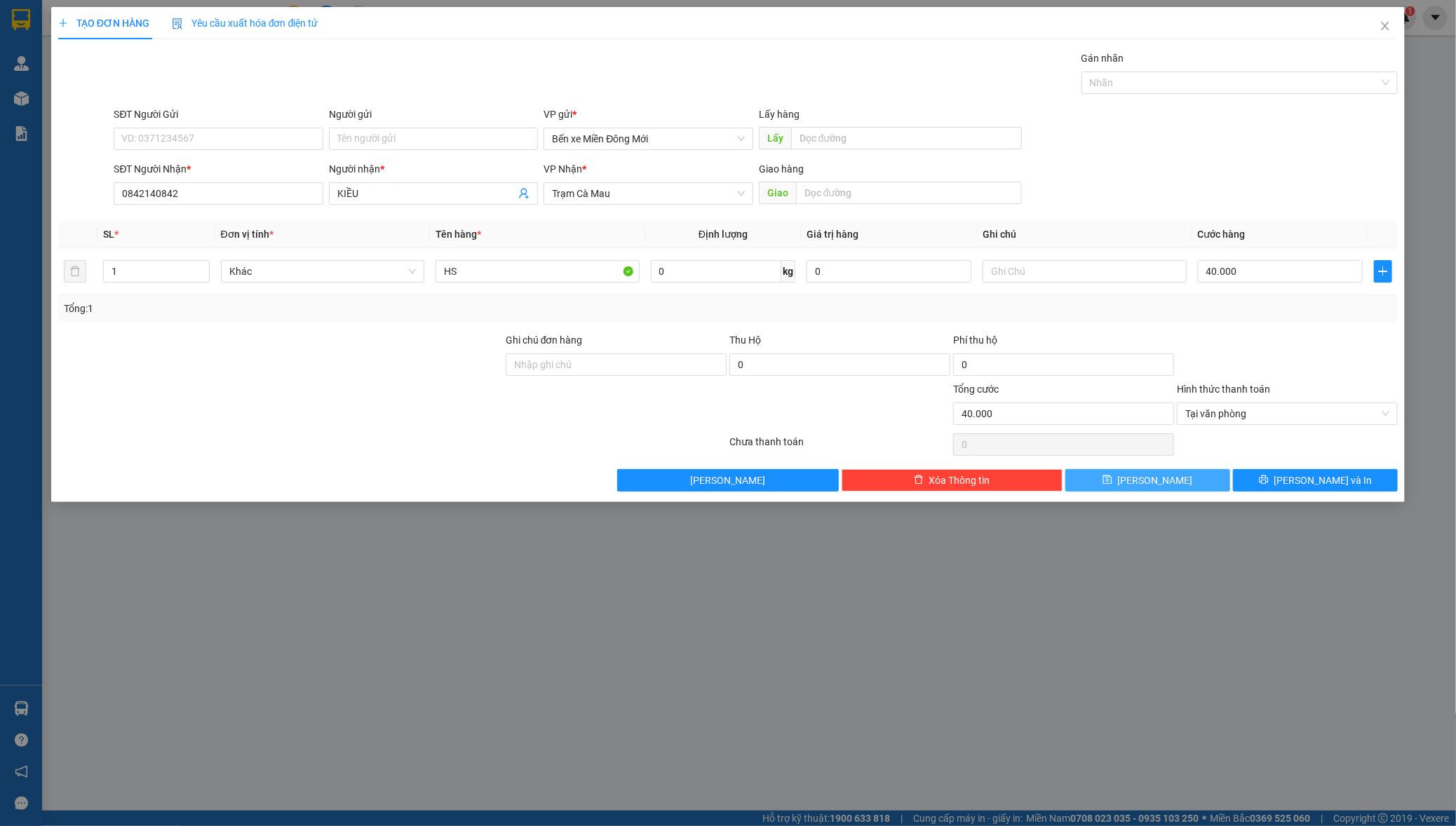
click at [1162, 474] on span "Lưu" at bounding box center [1155, 480] width 75 height 15
drag, startPoint x: 1162, startPoint y: 474, endPoint x: 229, endPoint y: 680, distance: 955.5
click at [1151, 474] on span "Lưu" at bounding box center [1155, 480] width 75 height 15
type input "0"
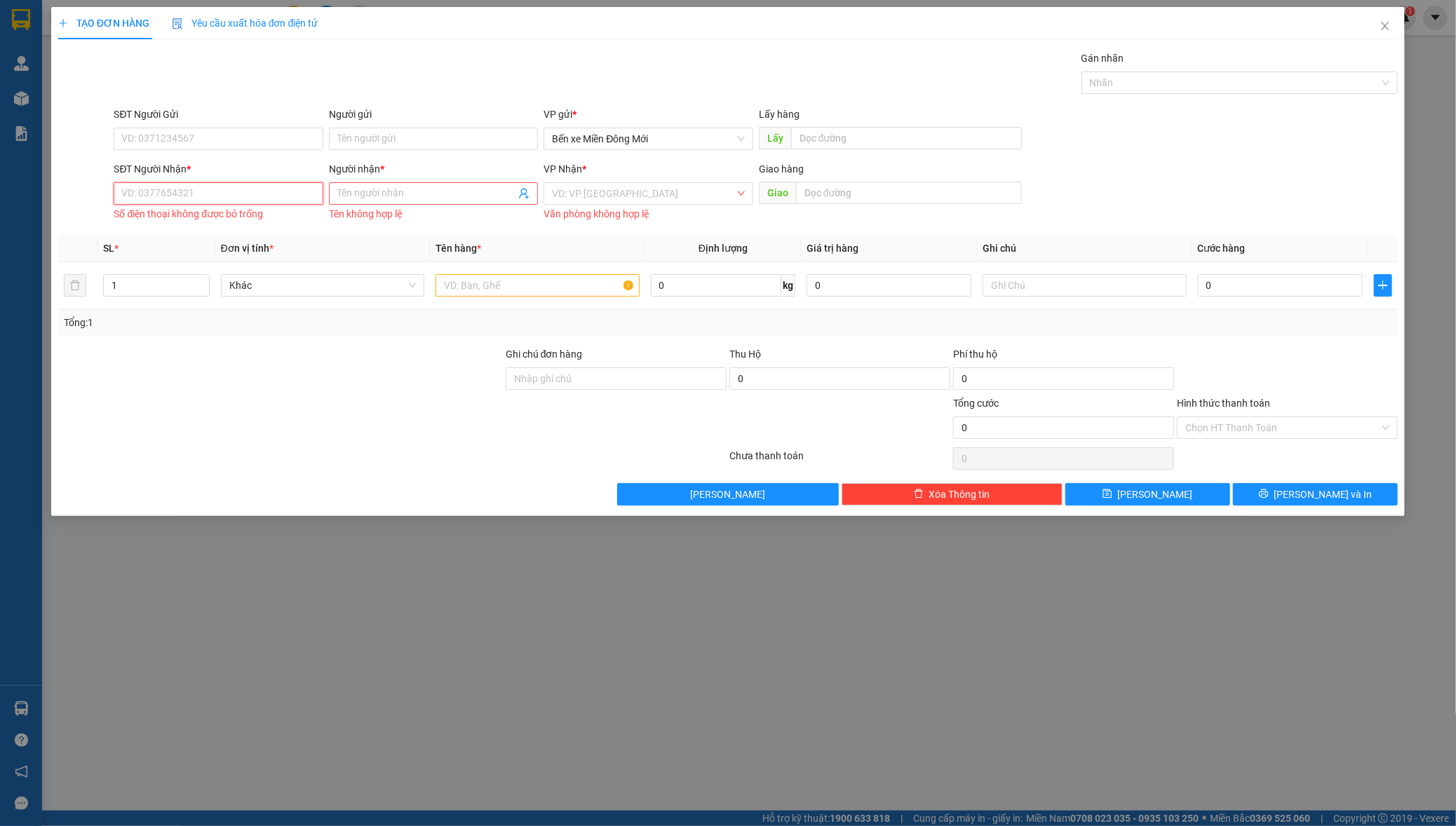
click at [252, 187] on input "SĐT Người Nhận *" at bounding box center [219, 193] width 209 height 22
click at [239, 212] on div "0919064546 - DIỄM" at bounding box center [219, 221] width 210 height 22
type input "0919064546"
type input "DIỄM"
type input "80.000"
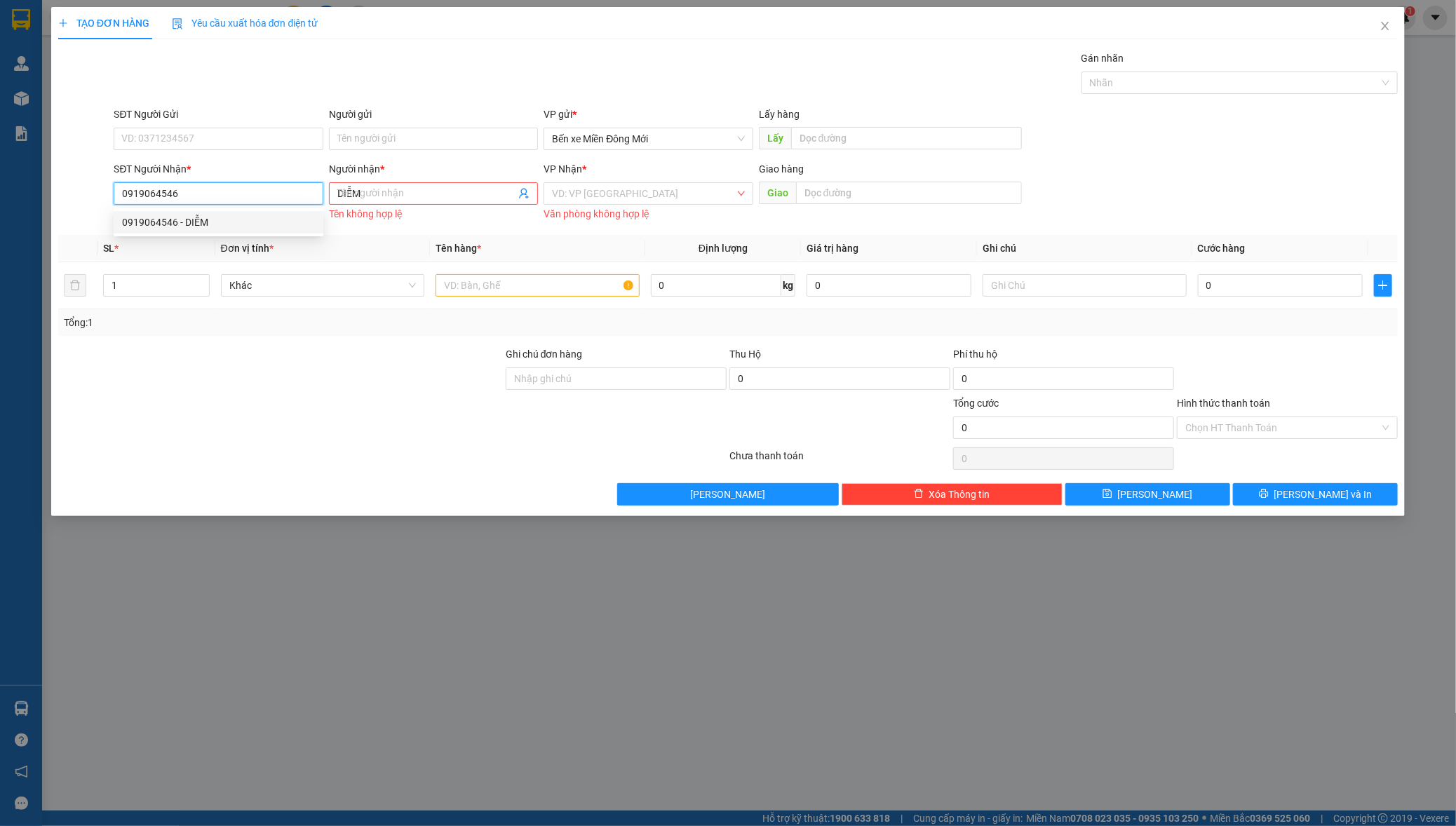
type input "80.000"
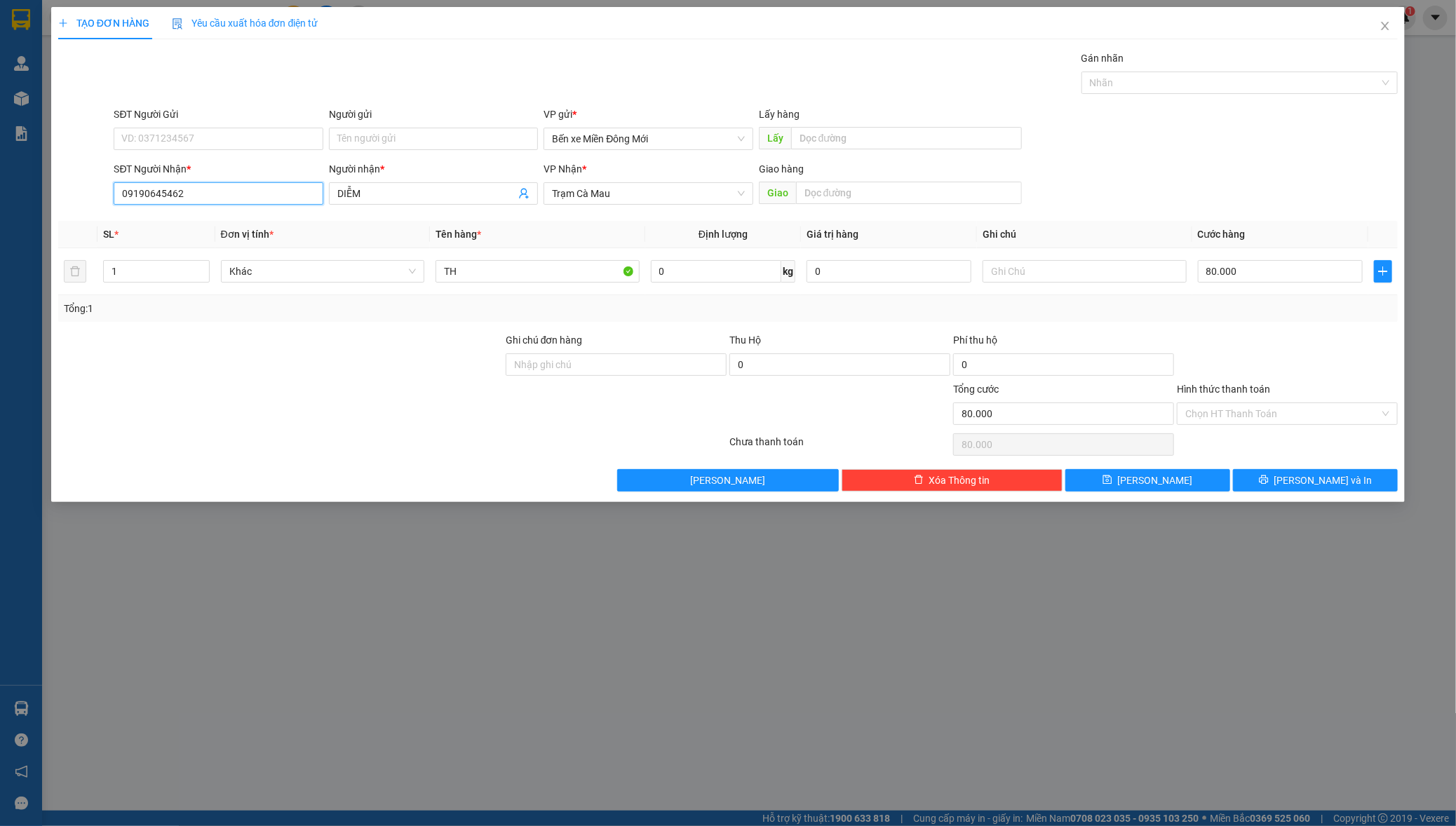
type input "09190645462"
drag, startPoint x: 1282, startPoint y: 506, endPoint x: 1204, endPoint y: 500, distance: 78.2
click at [1213, 498] on div "TẠO ĐƠN HÀNG Yêu cầu xuất hóa đơn điện tử Transit Pickup Surcharge Ids Transit …" at bounding box center [728, 413] width 1456 height 826
drag, startPoint x: 1200, startPoint y: 476, endPoint x: 1200, endPoint y: 463, distance: 13.0
click at [1200, 463] on div "Transit Pickup Surcharge Ids Transit Deliver Surcharge Ids Transit Deliver Surc…" at bounding box center [728, 271] width 1340 height 441
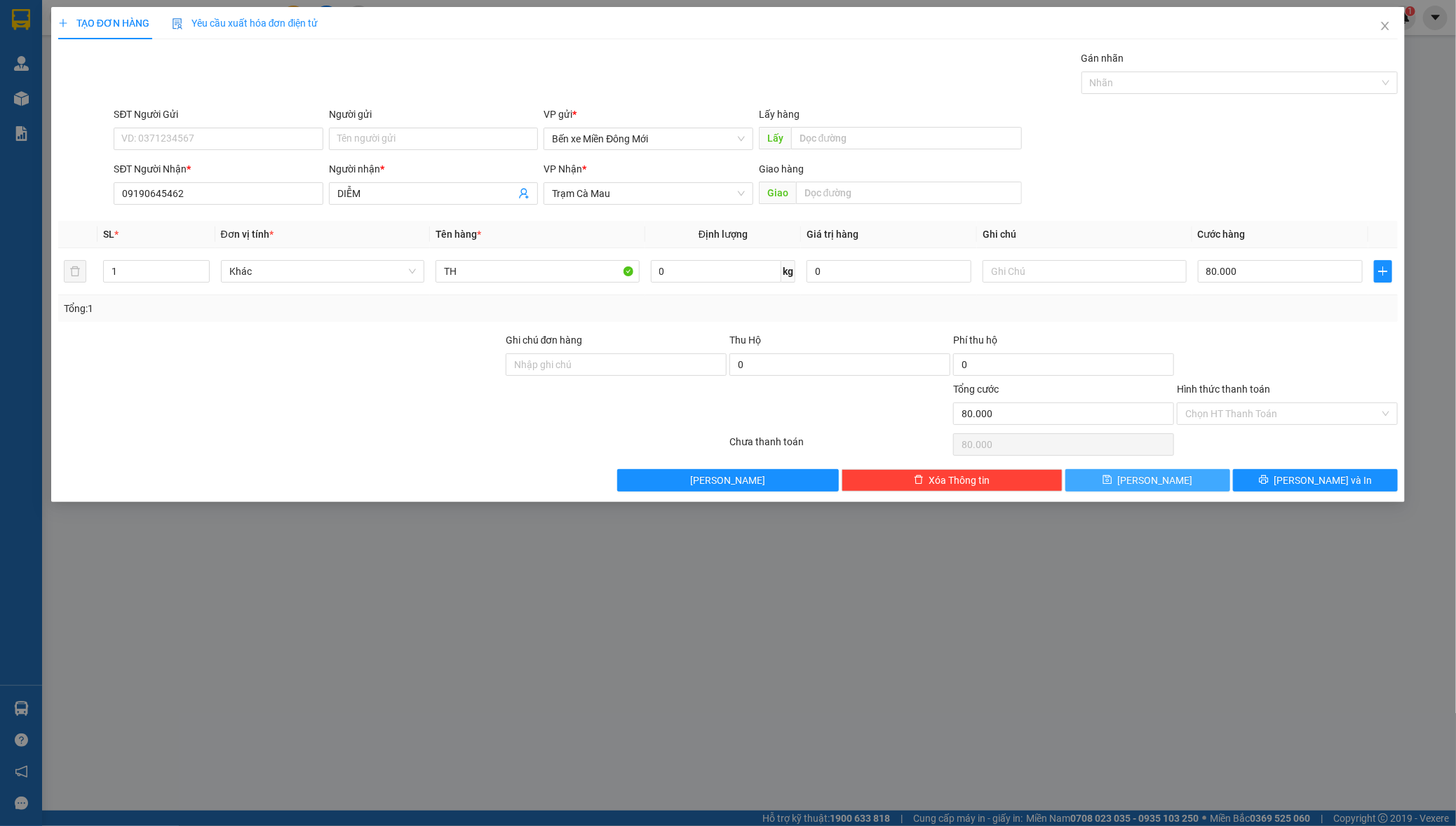
click at [1065, 469] on button "Lưu" at bounding box center [1147, 479] width 165 height 22
type input "0"
drag, startPoint x: 1375, startPoint y: 22, endPoint x: 1384, endPoint y: 22, distance: 9.0
click at [1384, 22] on span "Close" at bounding box center [1385, 26] width 39 height 39
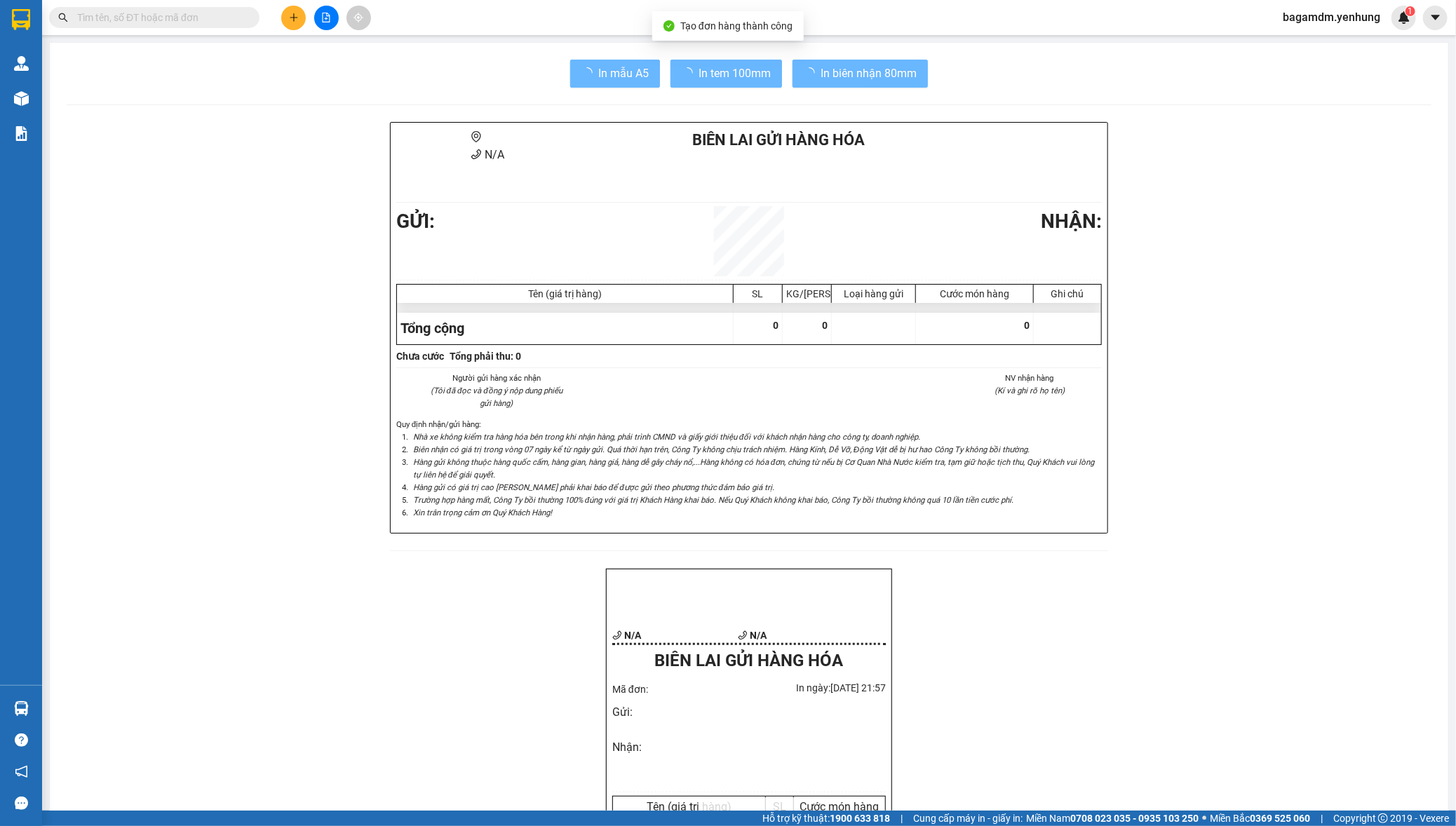
click at [1382, 19] on span "bagamdm.yenhung" at bounding box center [1330, 17] width 120 height 17
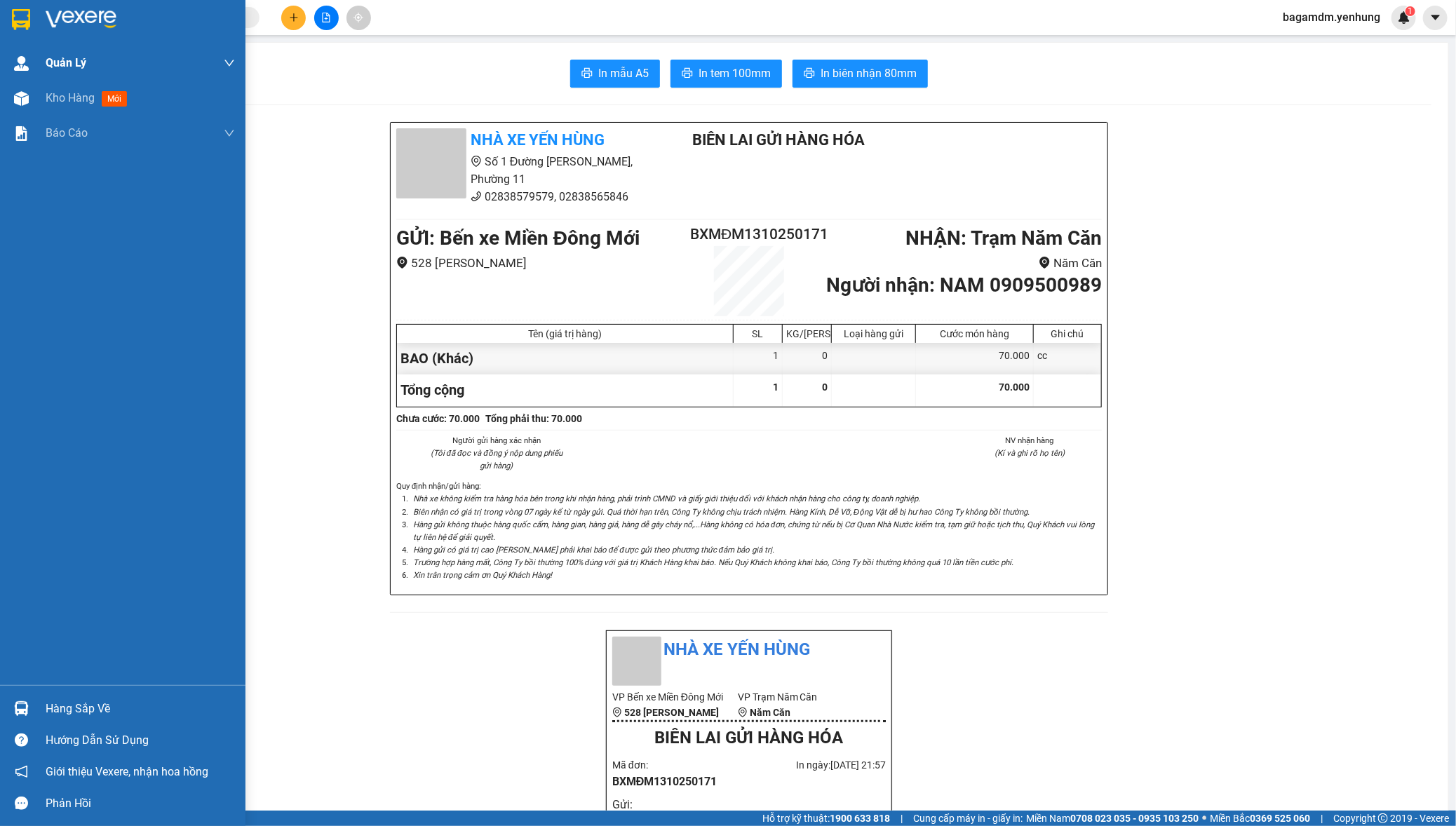
drag, startPoint x: 40, startPoint y: 85, endPoint x: 35, endPoint y: 80, distance: 7.1
click at [40, 86] on div "Kho hàng mới" at bounding box center [123, 98] width 245 height 35
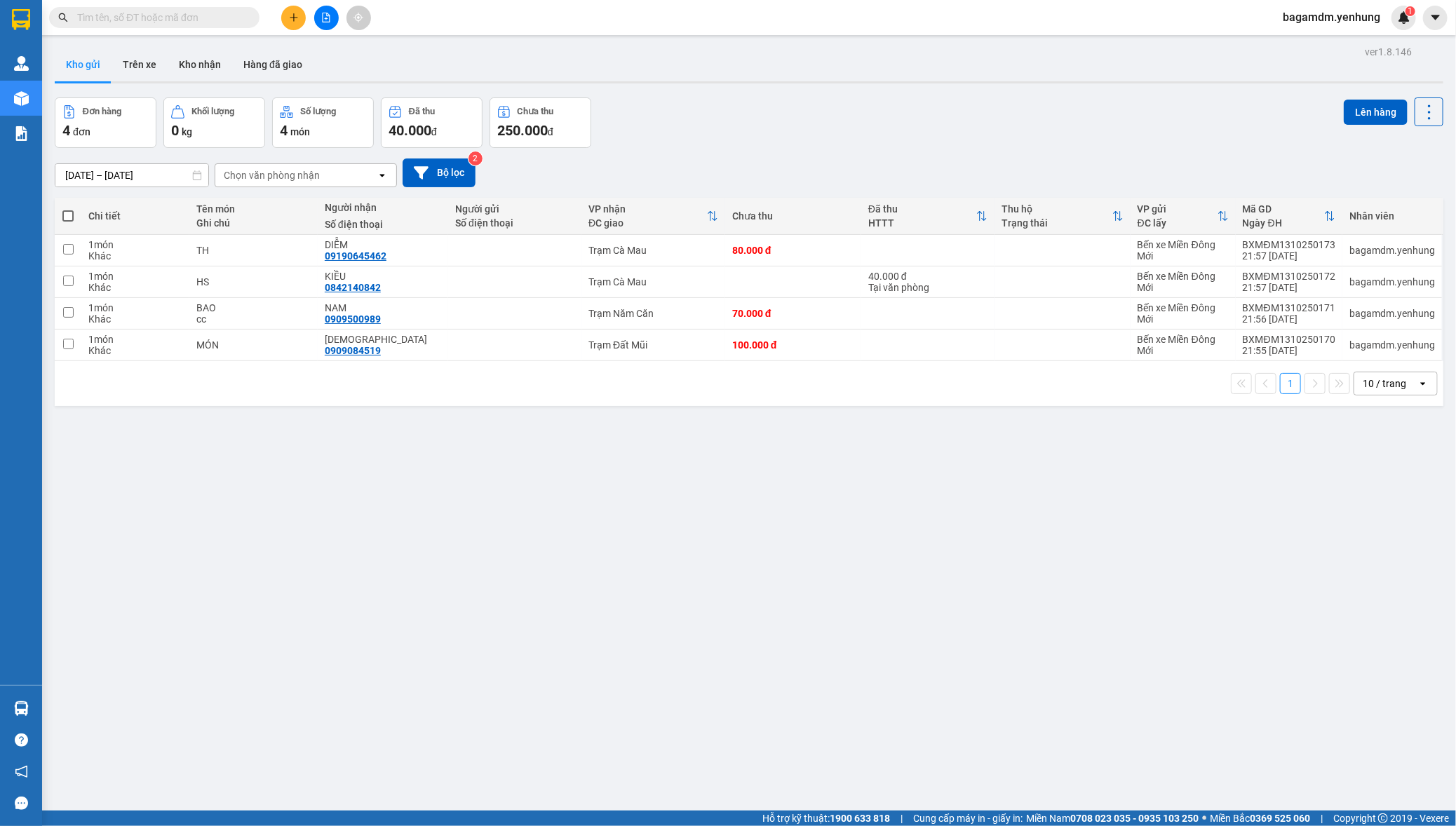
click at [68, 219] on span at bounding box center [68, 216] width 12 height 11
click at [68, 209] on input "checkbox" at bounding box center [68, 209] width 0 height 0
checkbox input "true"
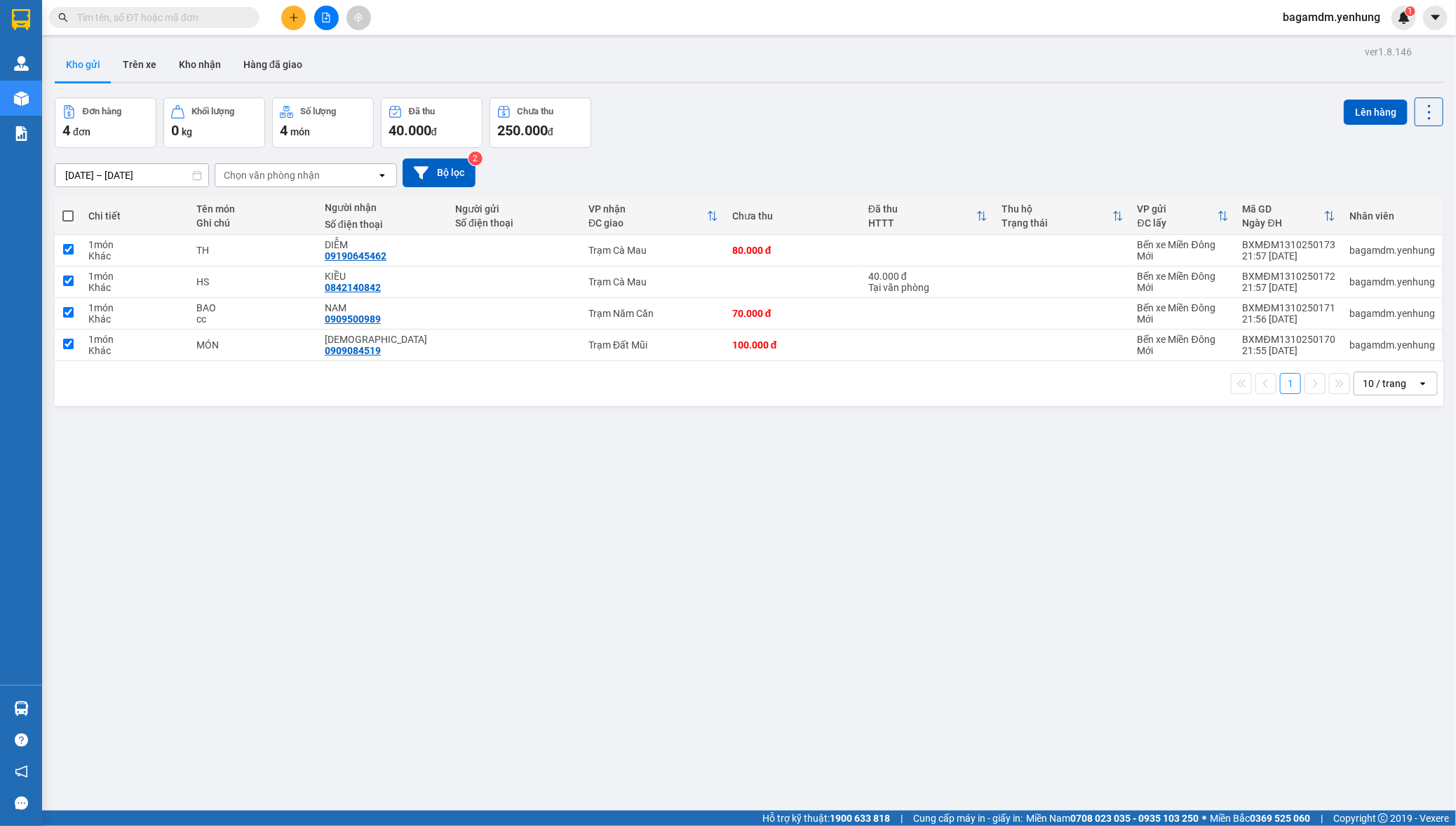
checkbox input "true"
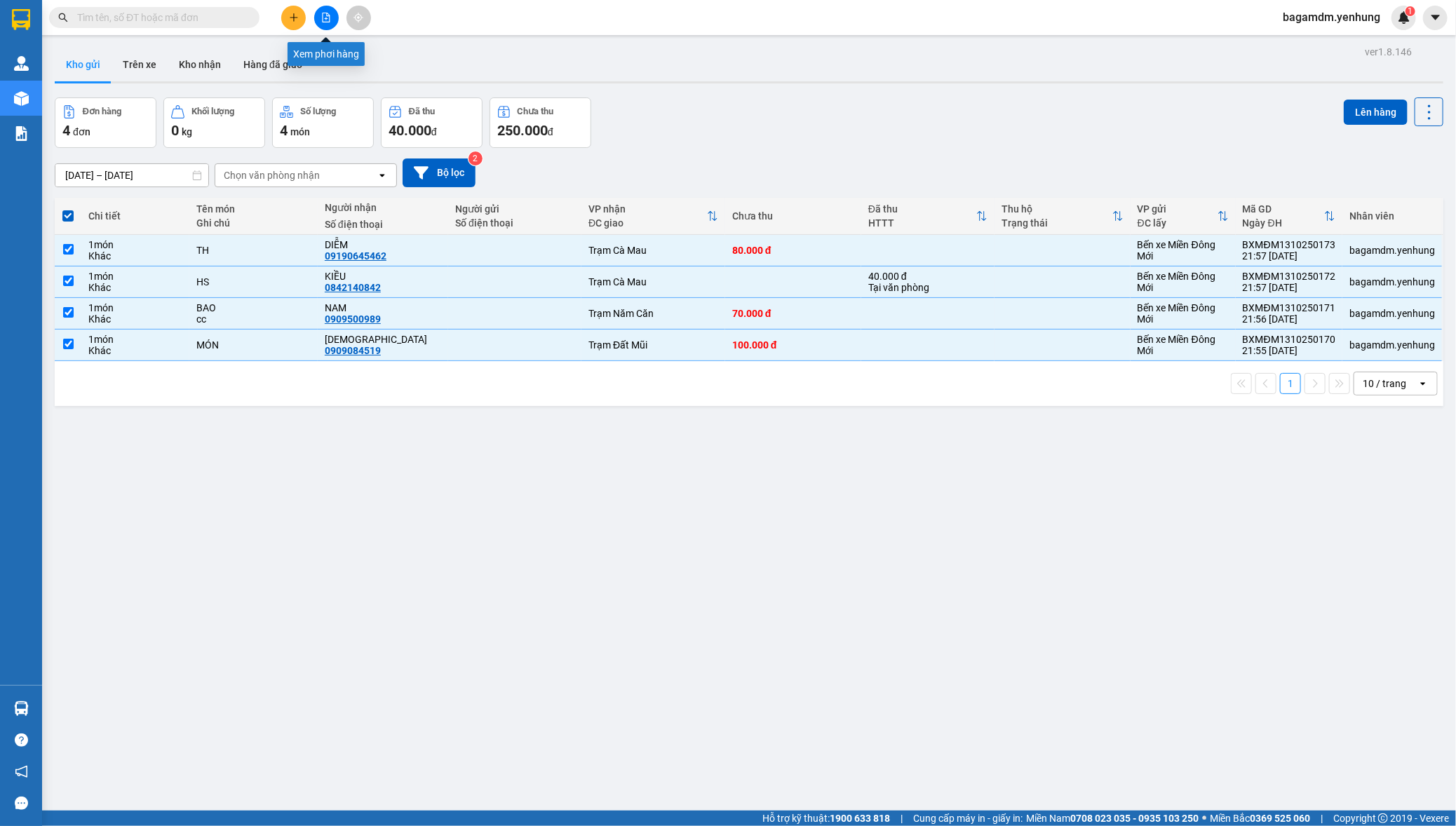
click at [333, 11] on button at bounding box center [327, 18] width 25 height 25
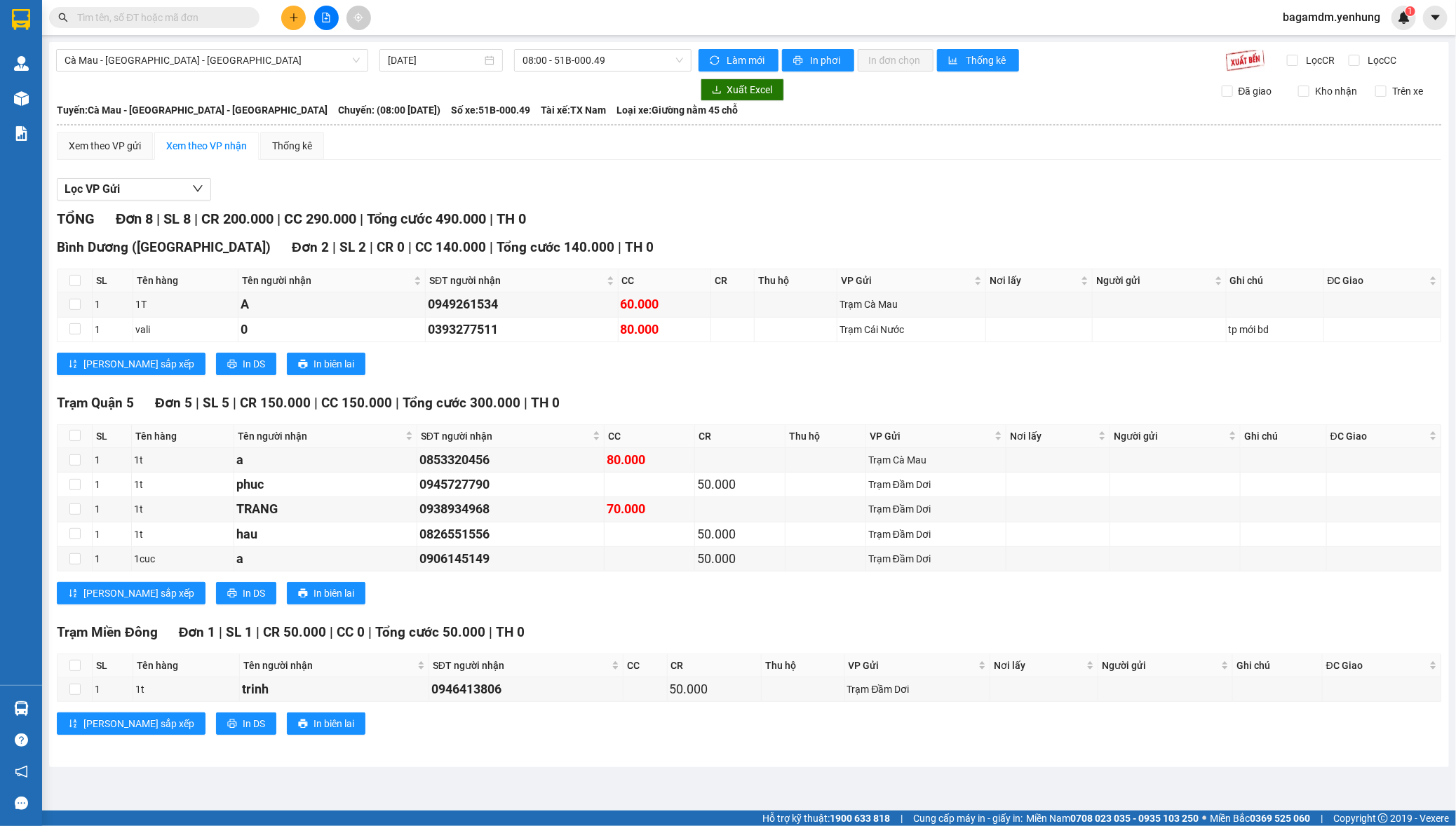
drag, startPoint x: 210, startPoint y: 140, endPoint x: 172, endPoint y: 140, distance: 38.0
click at [203, 140] on div "Xem theo VP nhận" at bounding box center [206, 146] width 81 height 15
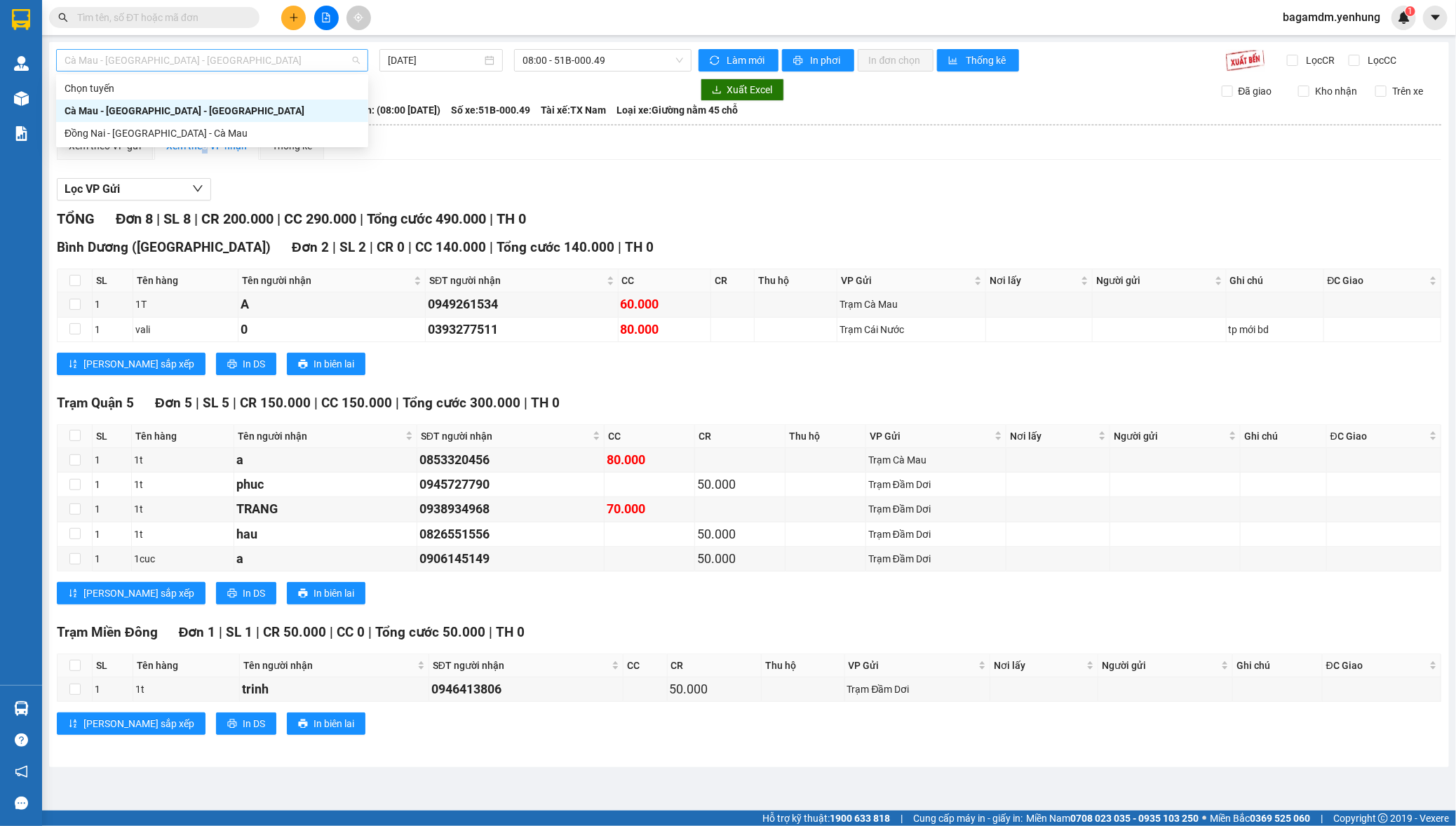
click at [273, 51] on span "Cà Mau - Sài Gòn - Đồng Nai" at bounding box center [212, 60] width 295 height 21
click at [261, 140] on div "Đồng Nai - Sài Gòn - Cà Mau" at bounding box center [213, 132] width 312 height 22
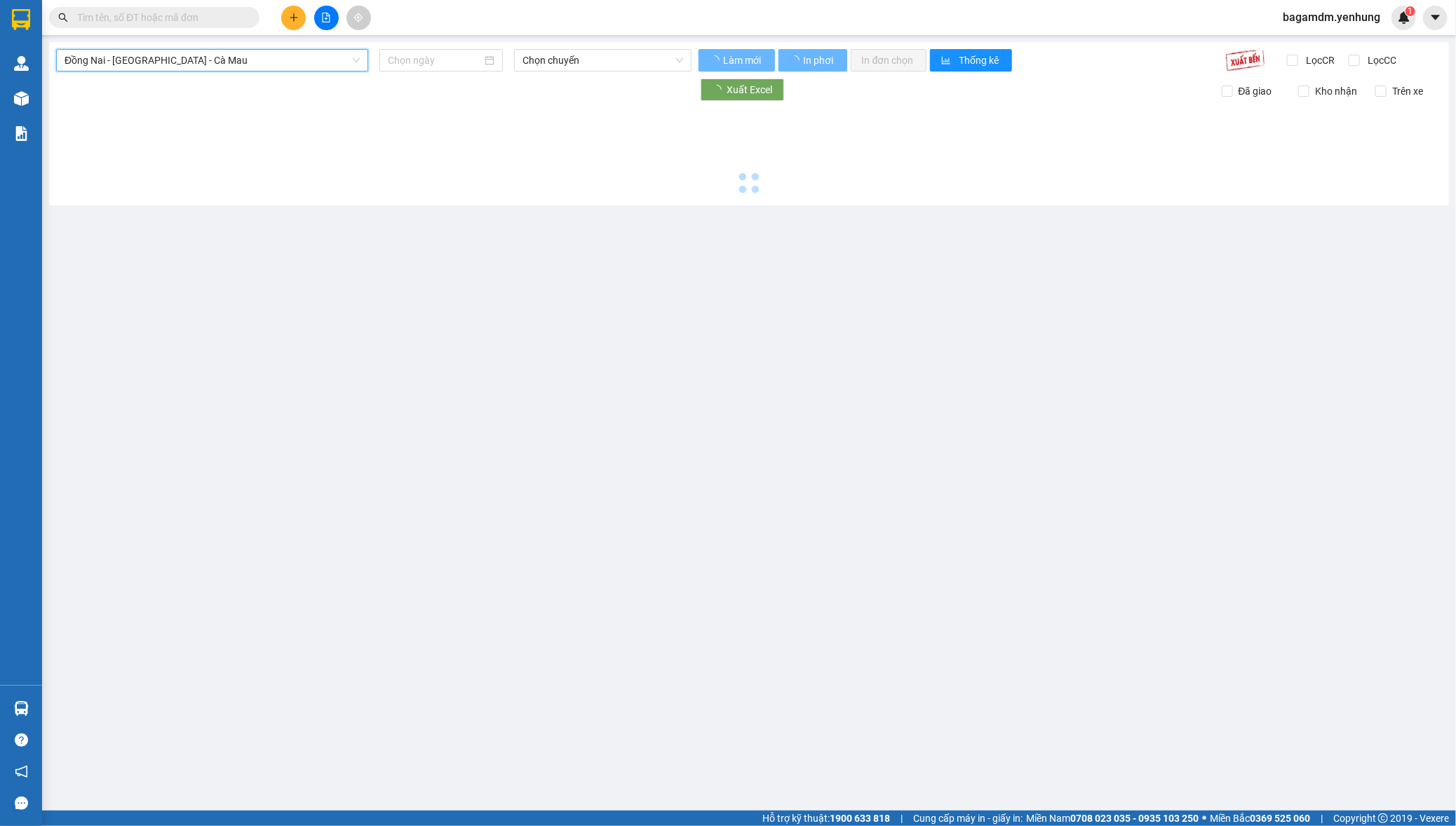
type input "13/10/2025"
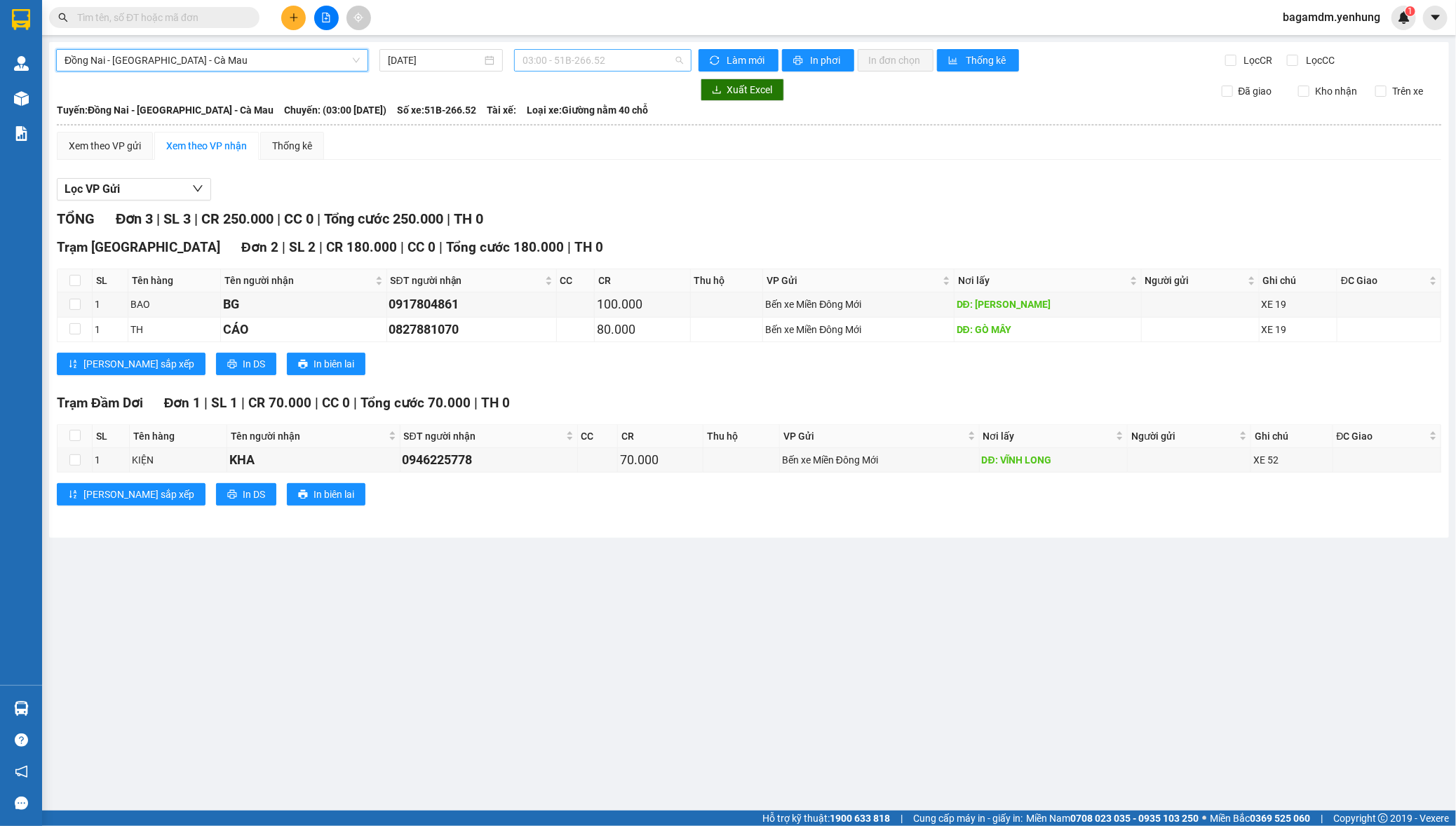
click at [544, 56] on span "03:00 - 51B-266.52" at bounding box center [603, 60] width 161 height 21
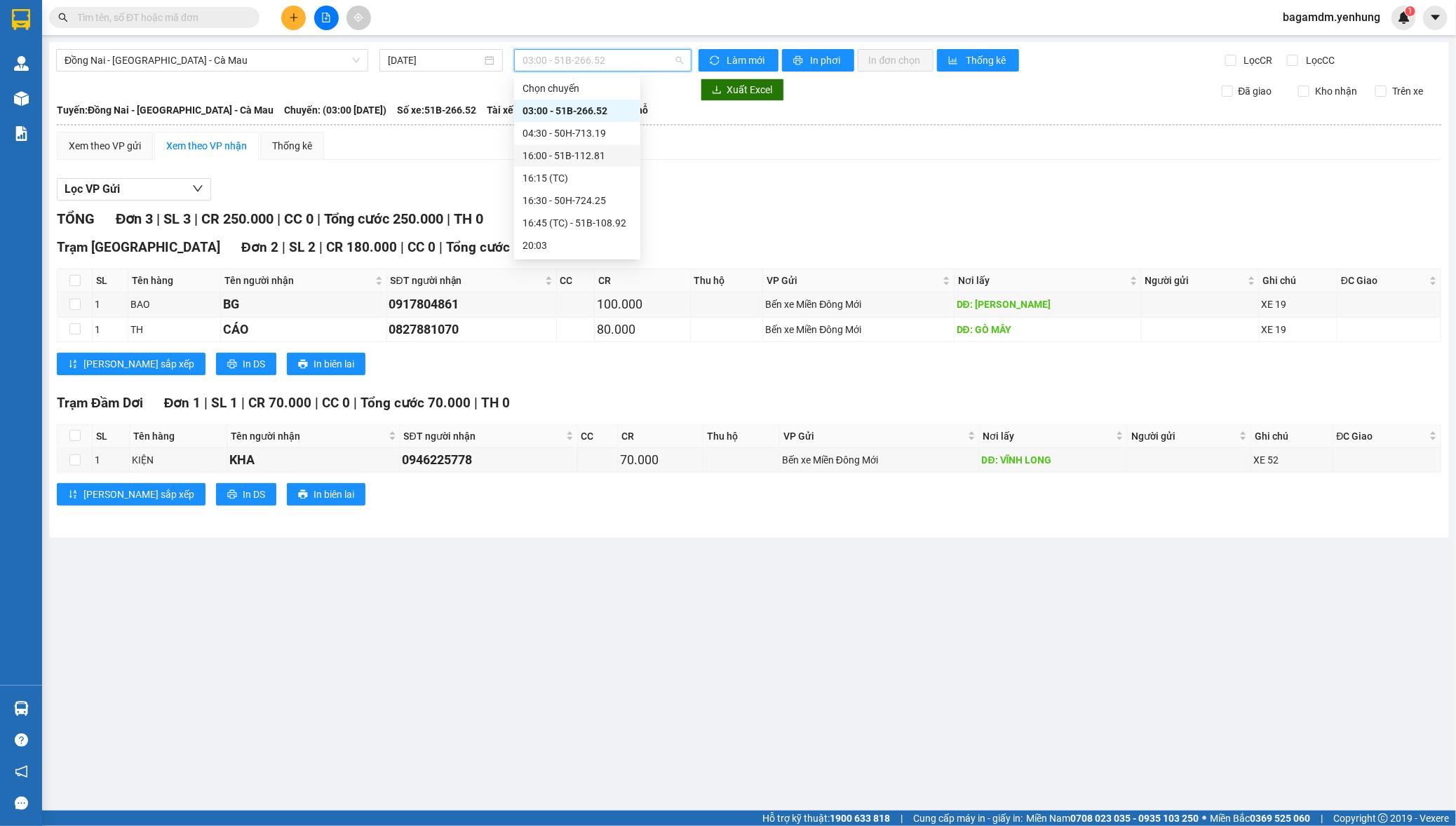
click at [589, 153] on div "16:00 - 51B-112.81" at bounding box center [577, 155] width 109 height 15
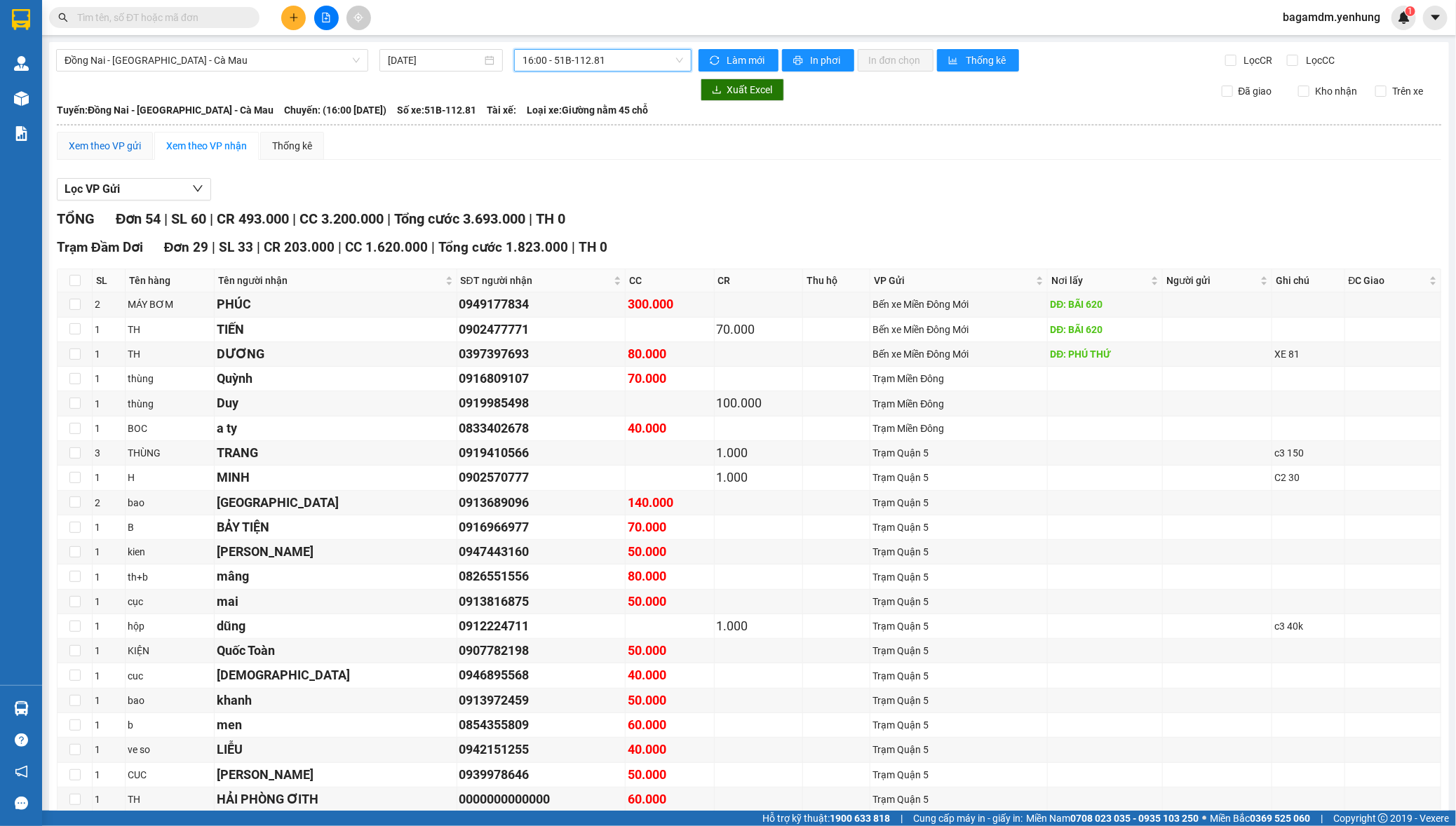
click at [137, 150] on div "Xem theo VP gửi" at bounding box center [104, 146] width 72 height 15
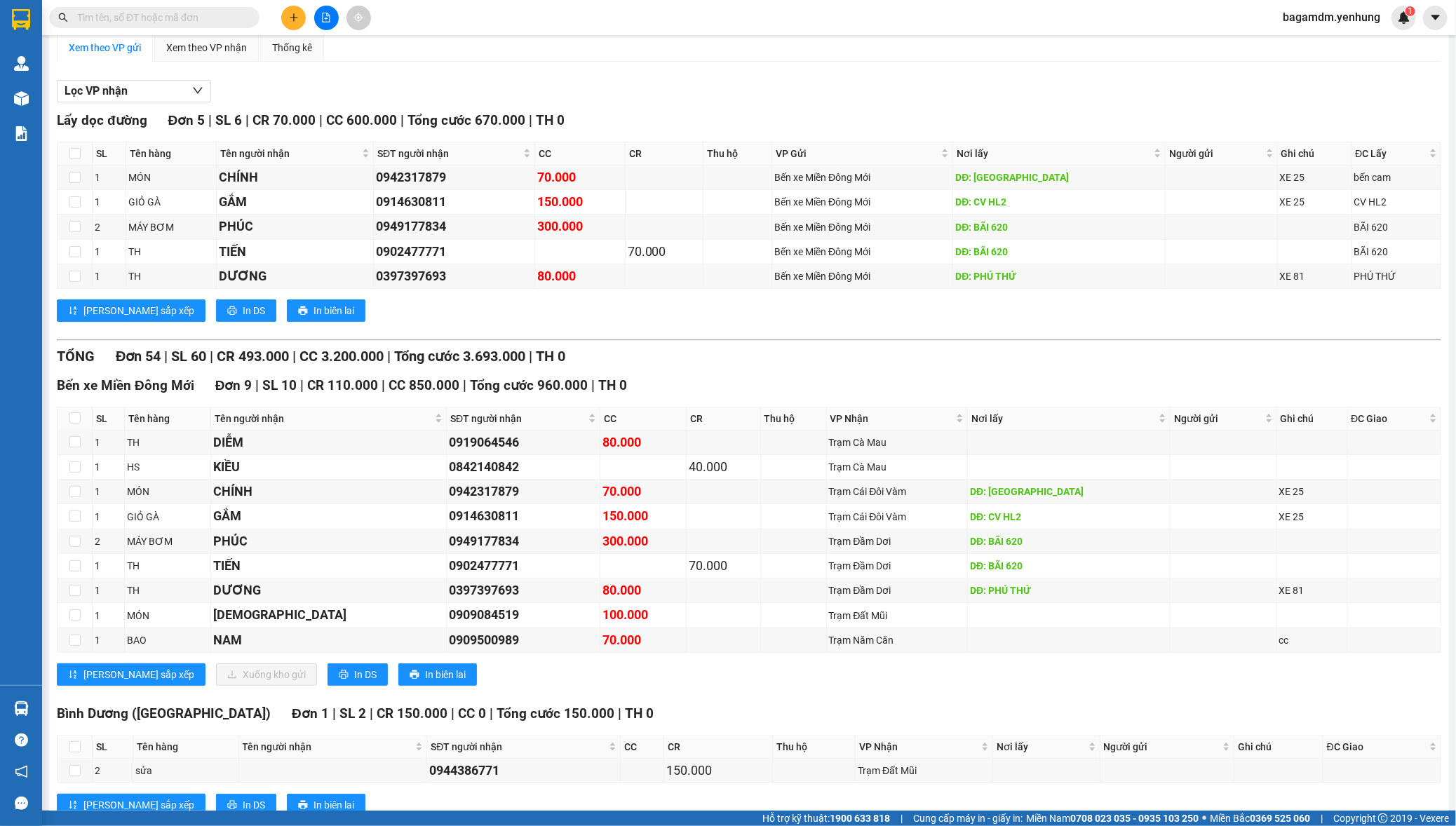
scroll to position [34, 0]
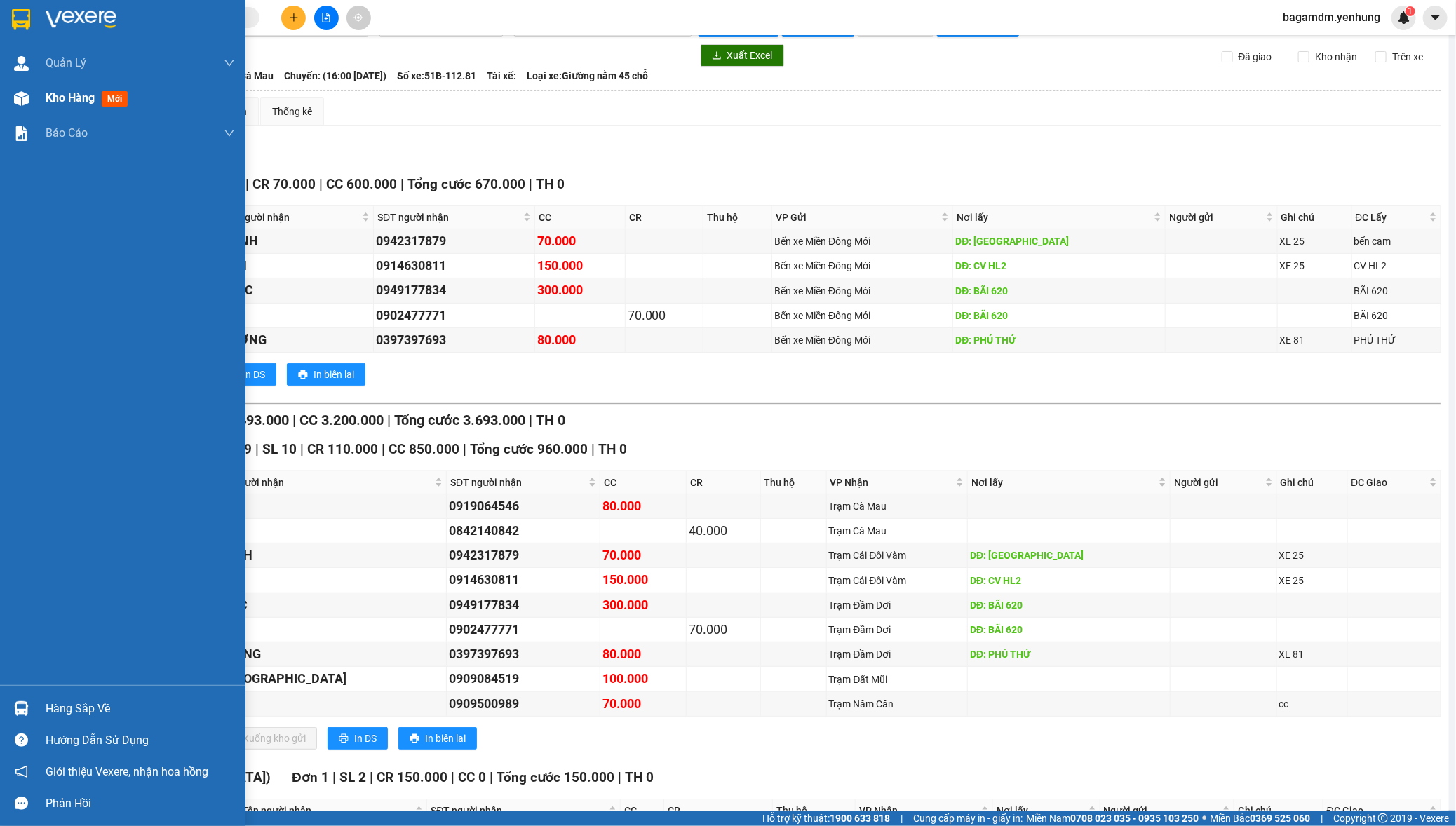
click at [28, 107] on div at bounding box center [22, 99] width 25 height 25
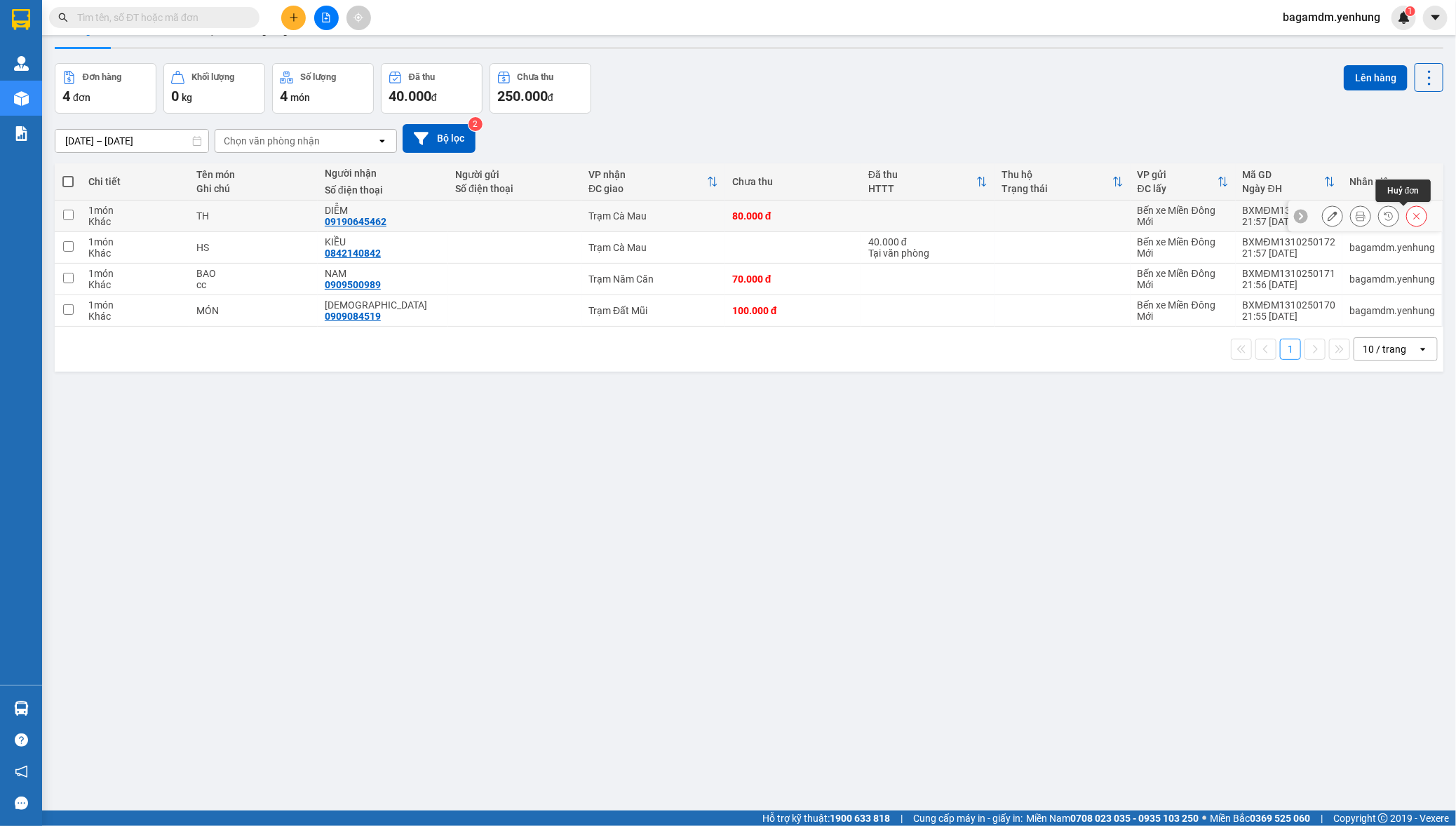
click at [1408, 222] on button at bounding box center [1417, 217] width 19 height 25
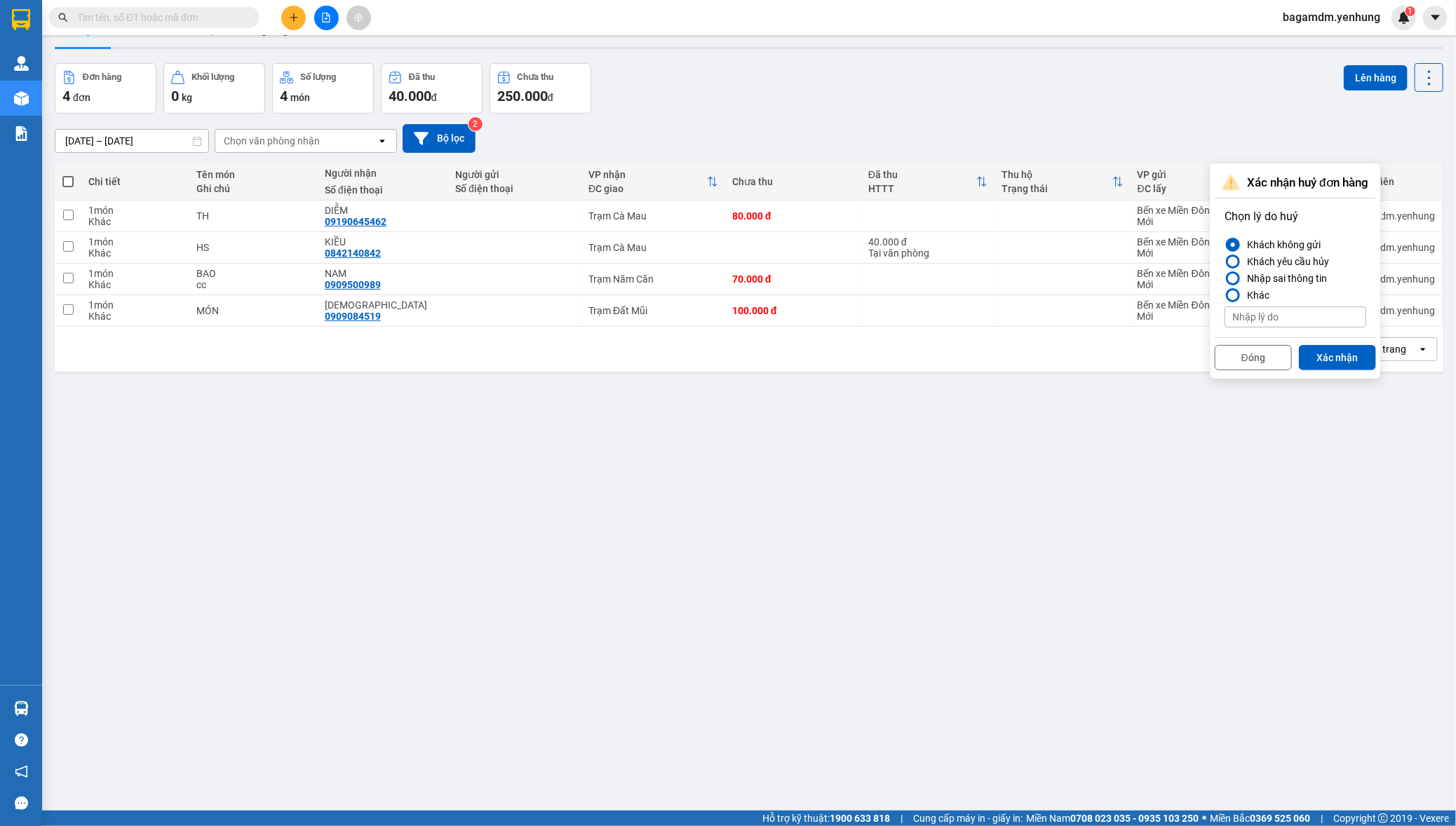
drag, startPoint x: 1339, startPoint y: 363, endPoint x: 1368, endPoint y: 277, distance: 90.8
click at [1339, 362] on button "Xác nhận" at bounding box center [1337, 357] width 77 height 25
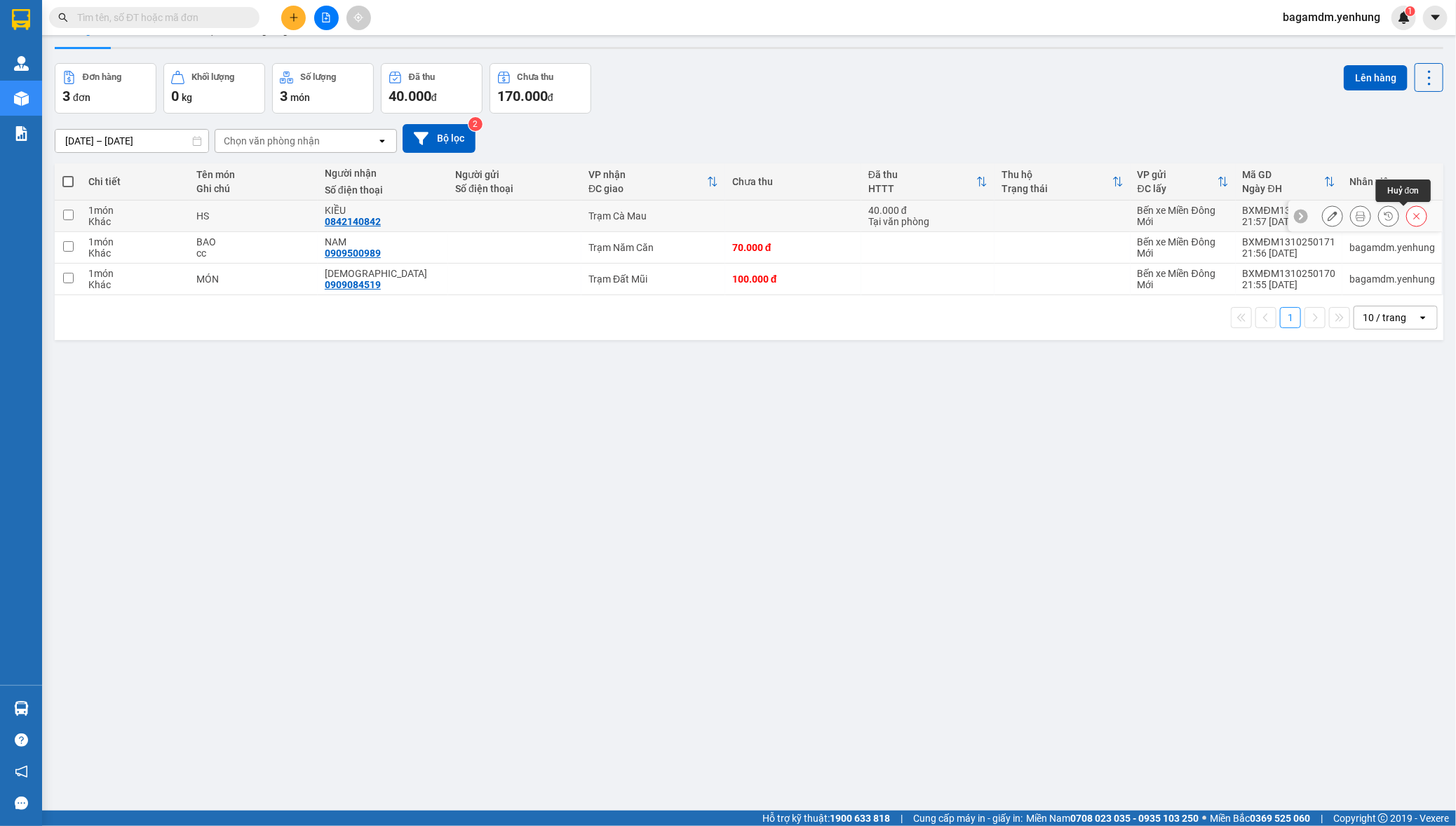
click at [1410, 210] on button at bounding box center [1417, 217] width 19 height 25
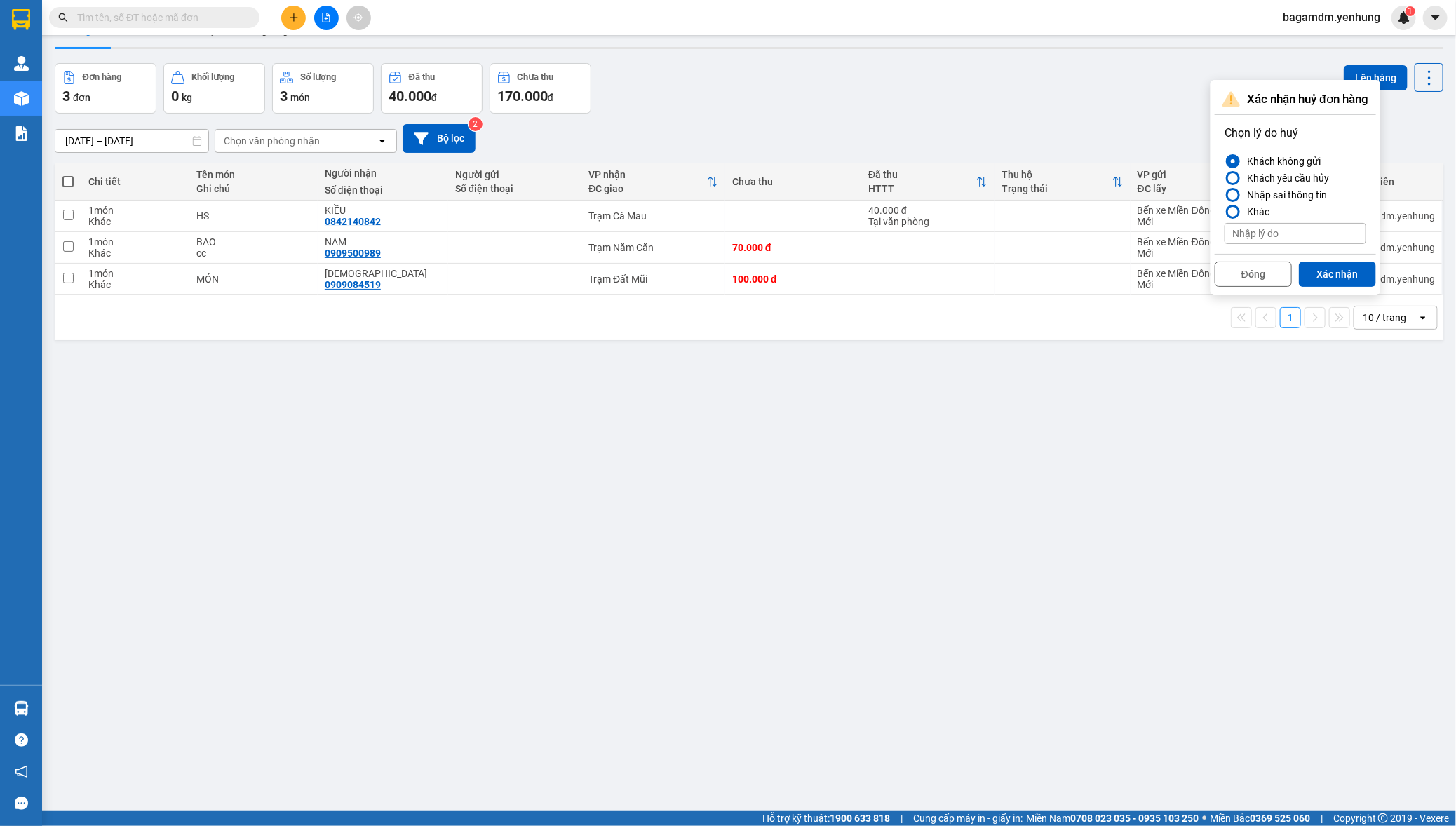
drag, startPoint x: 1358, startPoint y: 273, endPoint x: 1381, endPoint y: 218, distance: 59.6
click at [1358, 269] on button "Xác nhận" at bounding box center [1337, 274] width 77 height 25
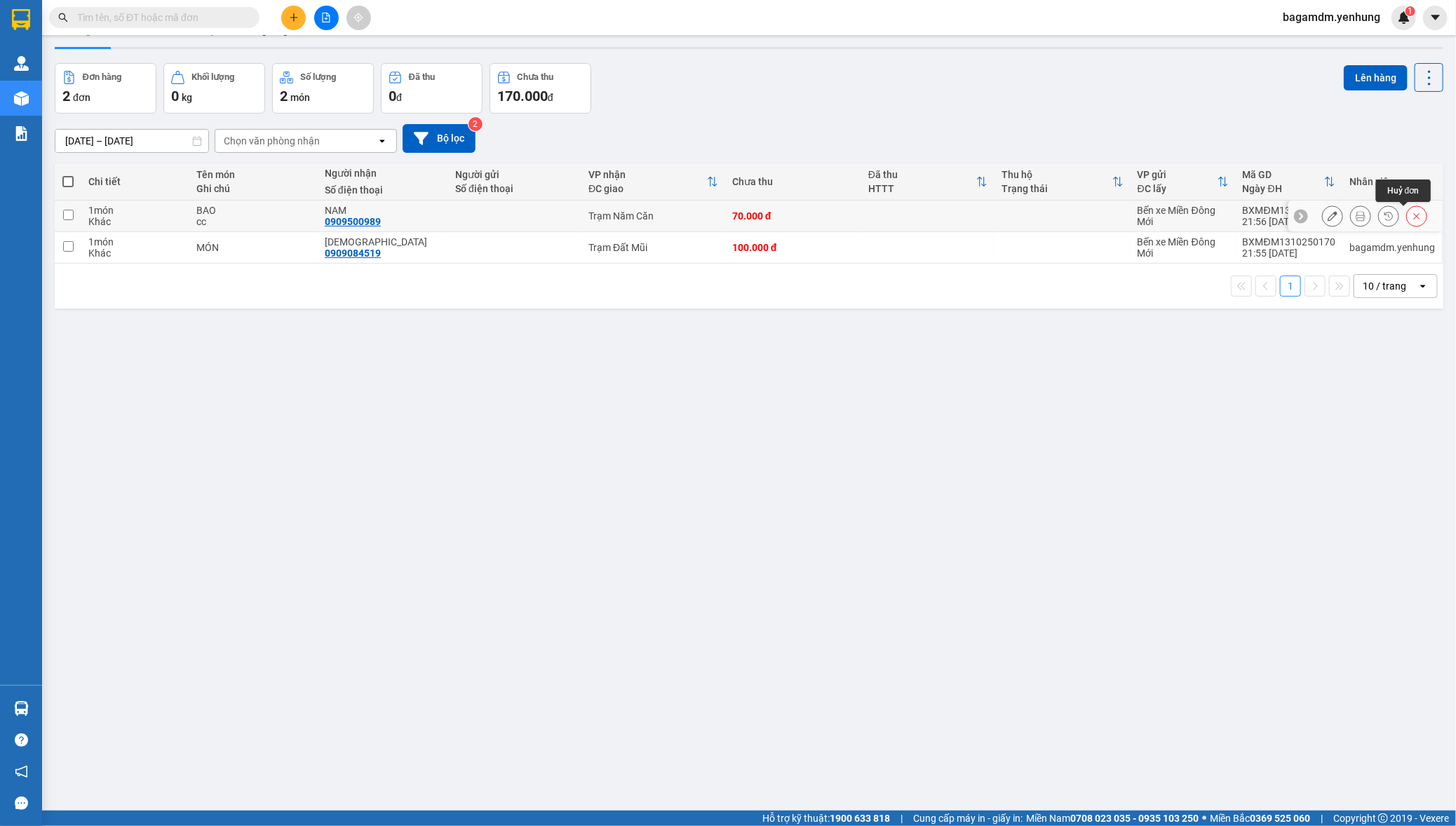
click at [1406, 208] on div at bounding box center [1417, 216] width 21 height 21
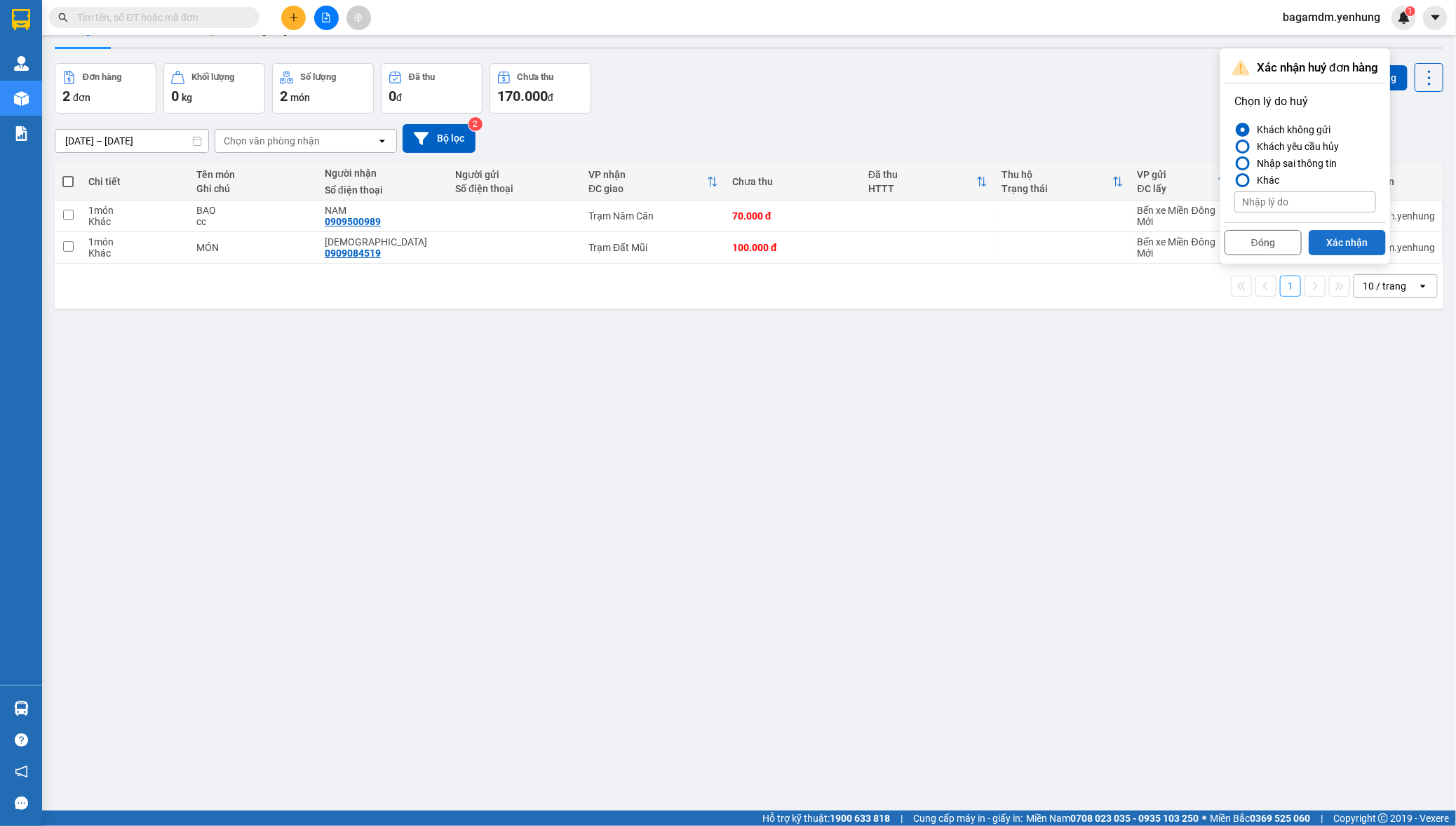
click at [1366, 243] on button "Xác nhận" at bounding box center [1347, 242] width 77 height 25
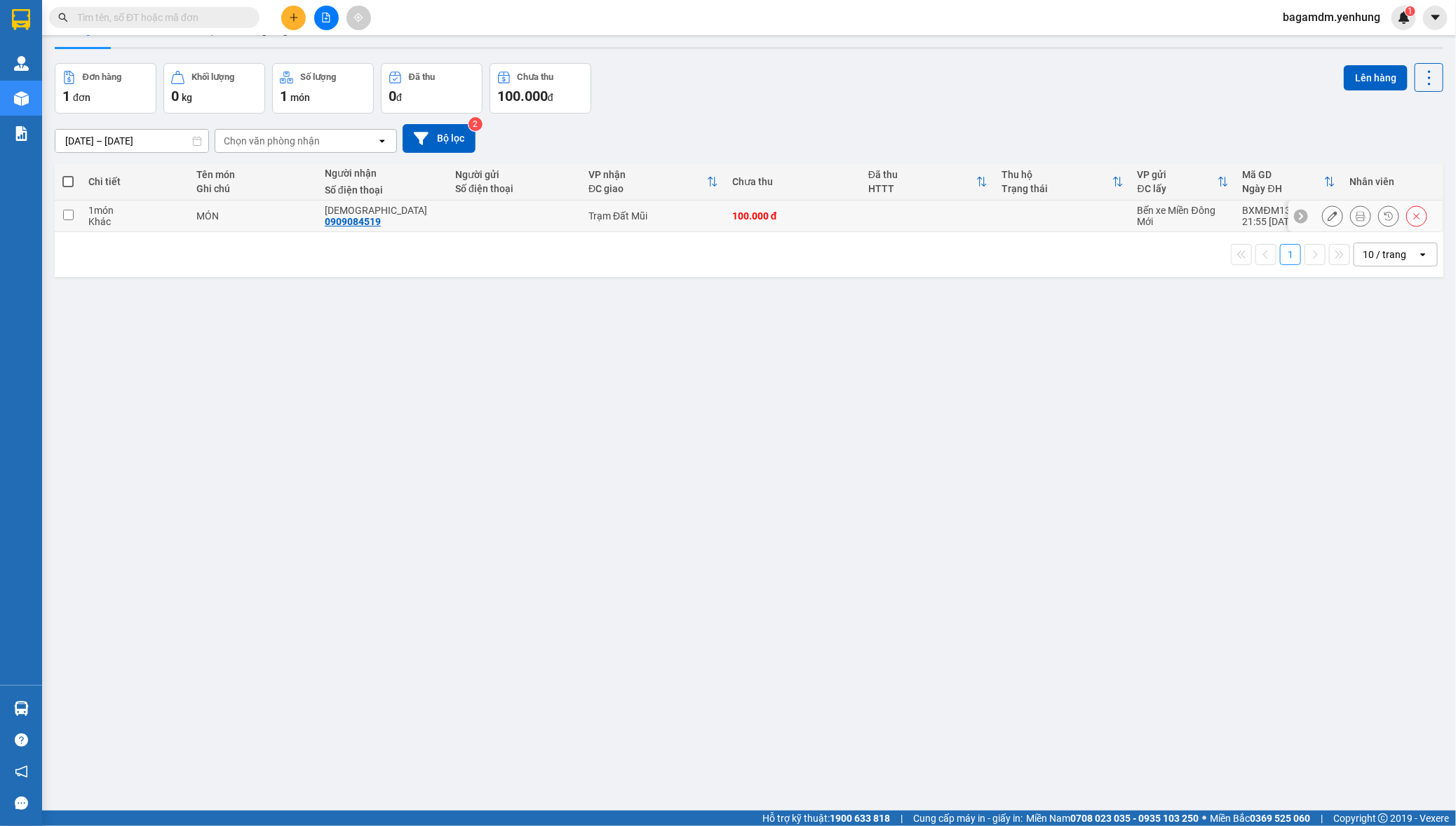
click at [1415, 216] on div at bounding box center [1365, 216] width 154 height 32
click at [1412, 216] on icon at bounding box center [1417, 216] width 10 height 10
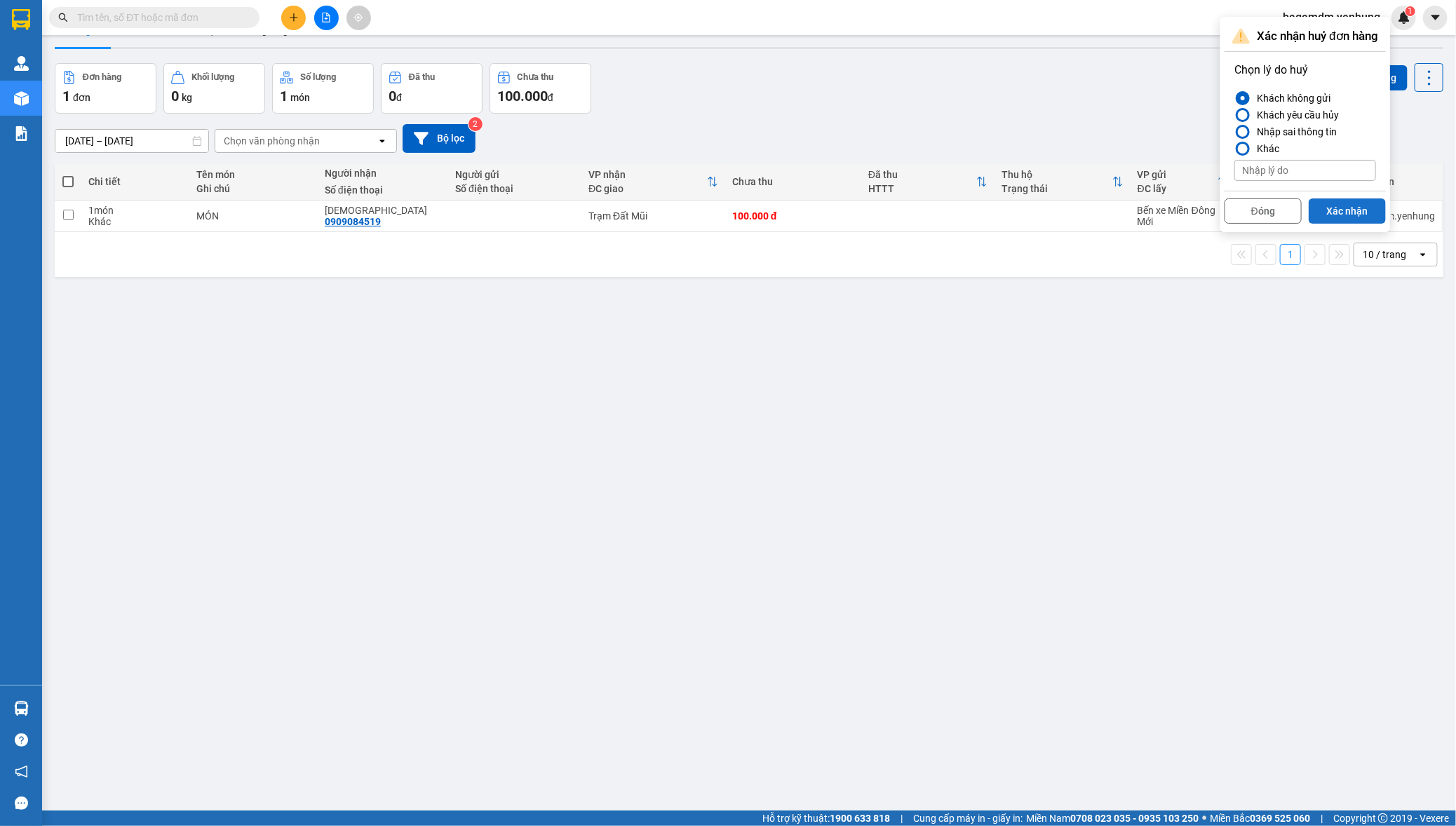
click at [1356, 215] on button "Xác nhận" at bounding box center [1347, 211] width 77 height 25
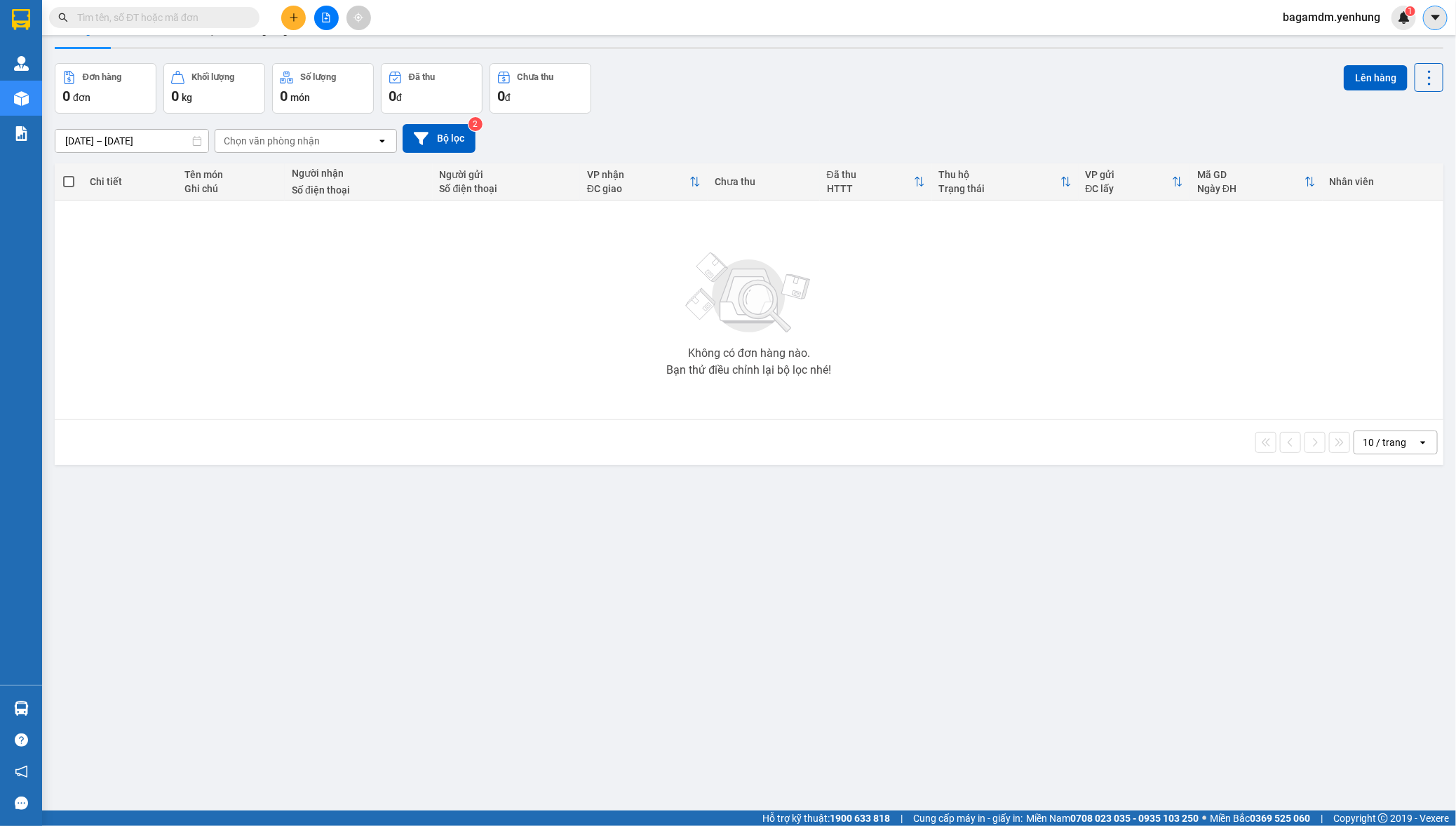
click at [1430, 16] on icon "caret-down" at bounding box center [1435, 17] width 12 height 12
click at [1374, 17] on span "bagamdm.yenhung" at bounding box center [1330, 17] width 120 height 17
click at [1373, 15] on span "bagamdm.yenhung" at bounding box center [1330, 17] width 120 height 17
click at [1354, 11] on span "bagamdm.yenhung" at bounding box center [1330, 17] width 120 height 17
click at [1345, 42] on span "Đăng xuất" at bounding box center [1337, 43] width 90 height 15
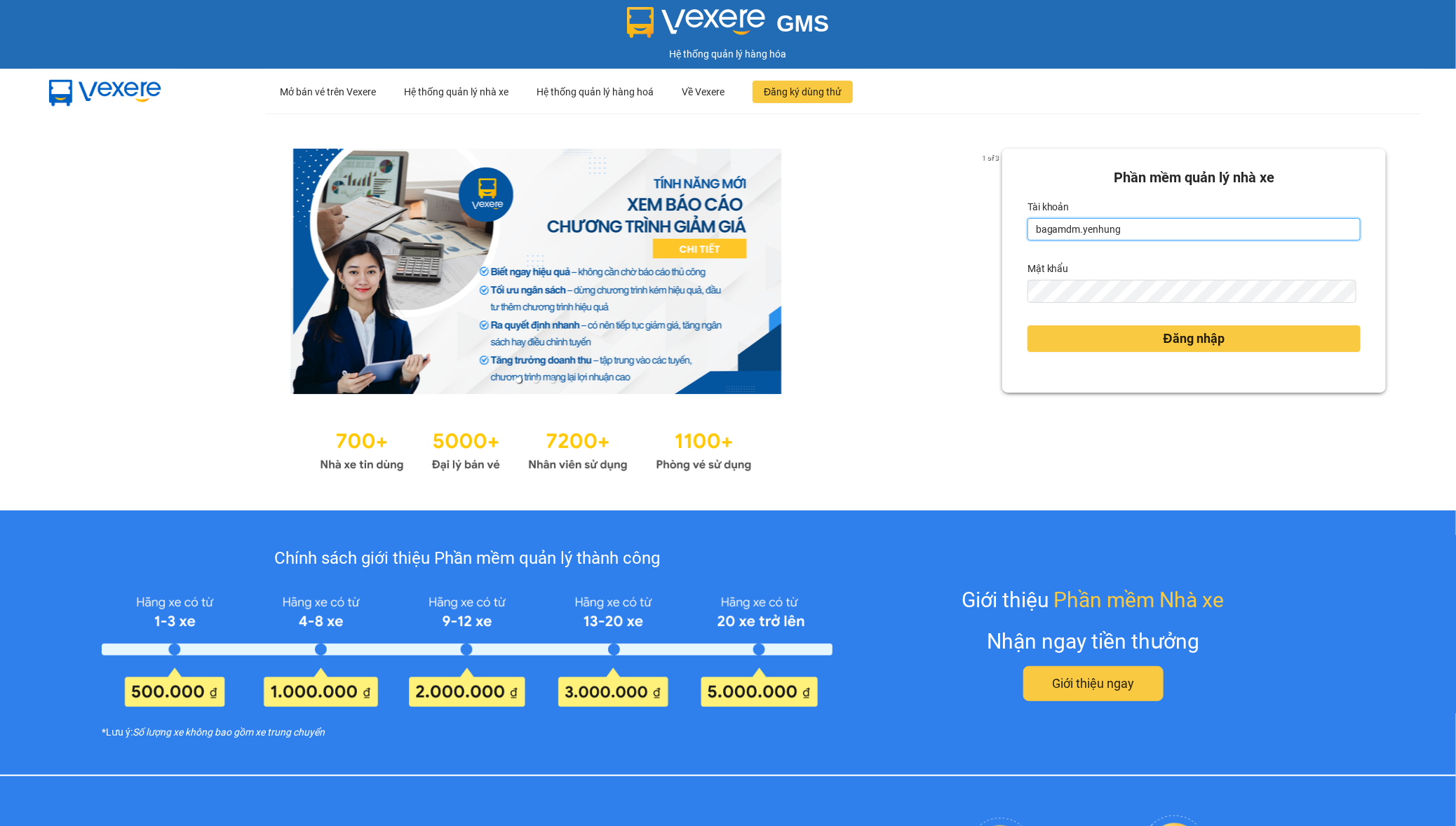
click at [1094, 234] on input "bagamdm.yenhung" at bounding box center [1194, 229] width 334 height 22
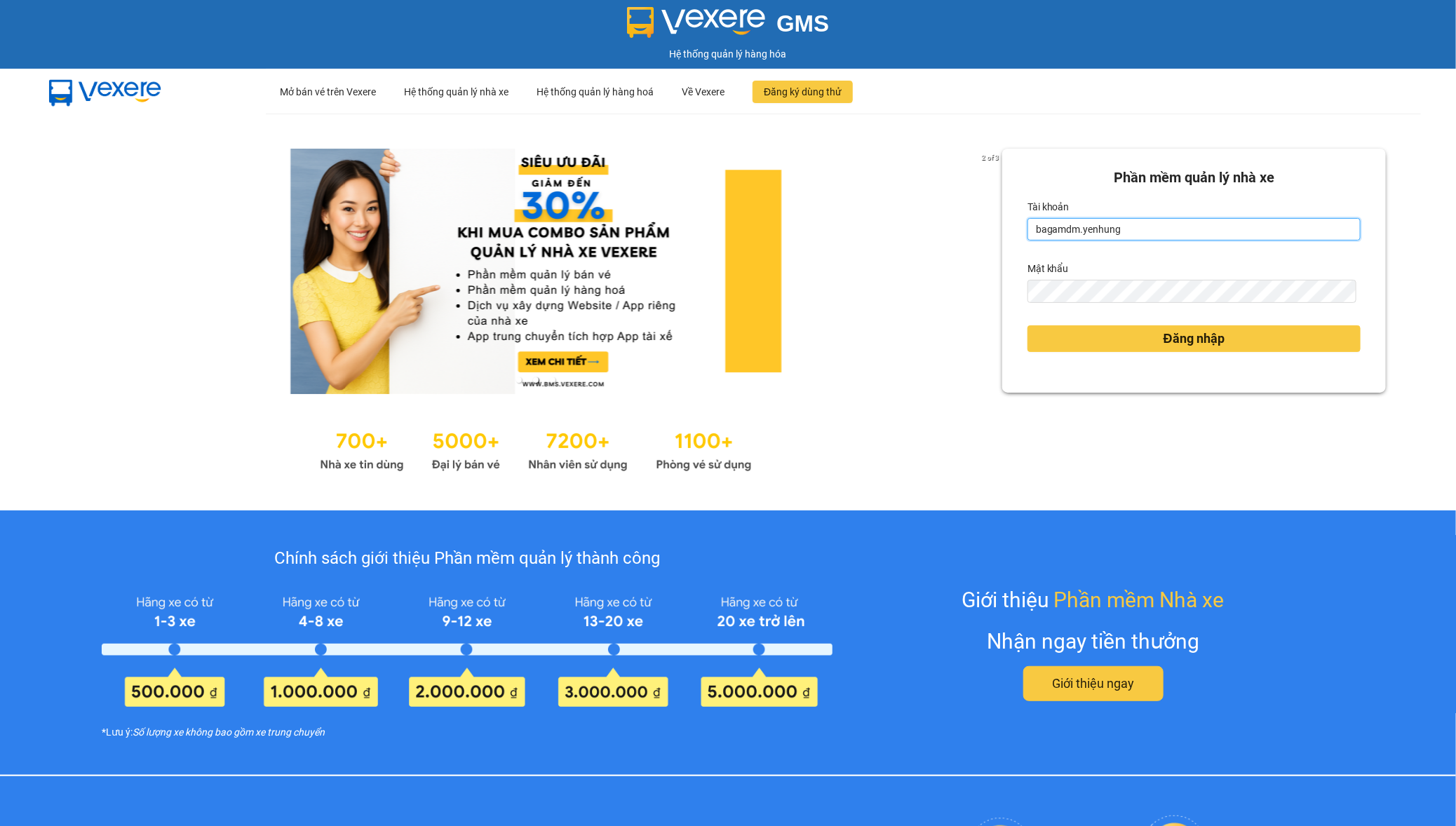
type input "bagaquan5.yenhung"
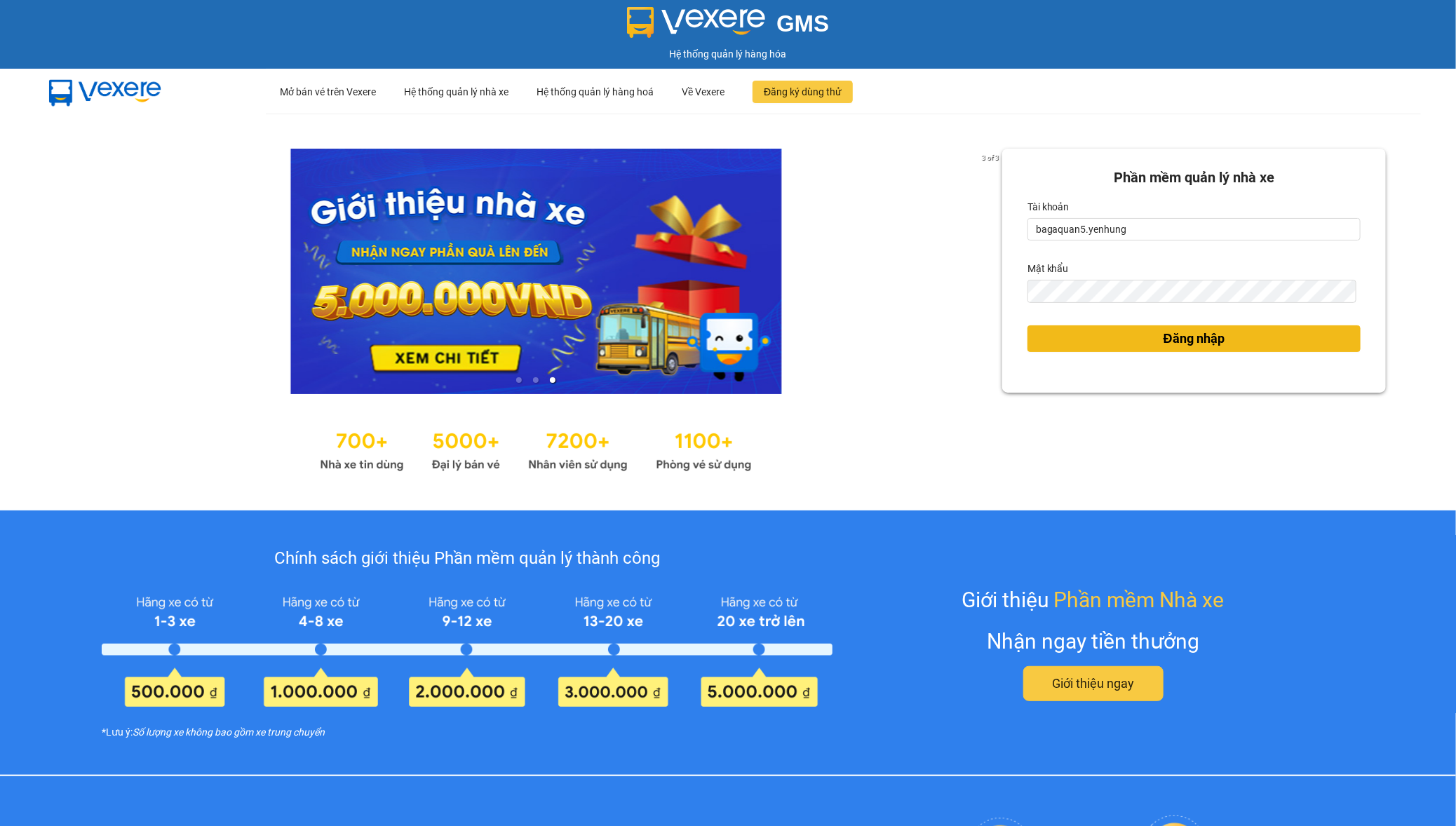
click at [1105, 338] on button "Đăng nhập" at bounding box center [1194, 338] width 334 height 27
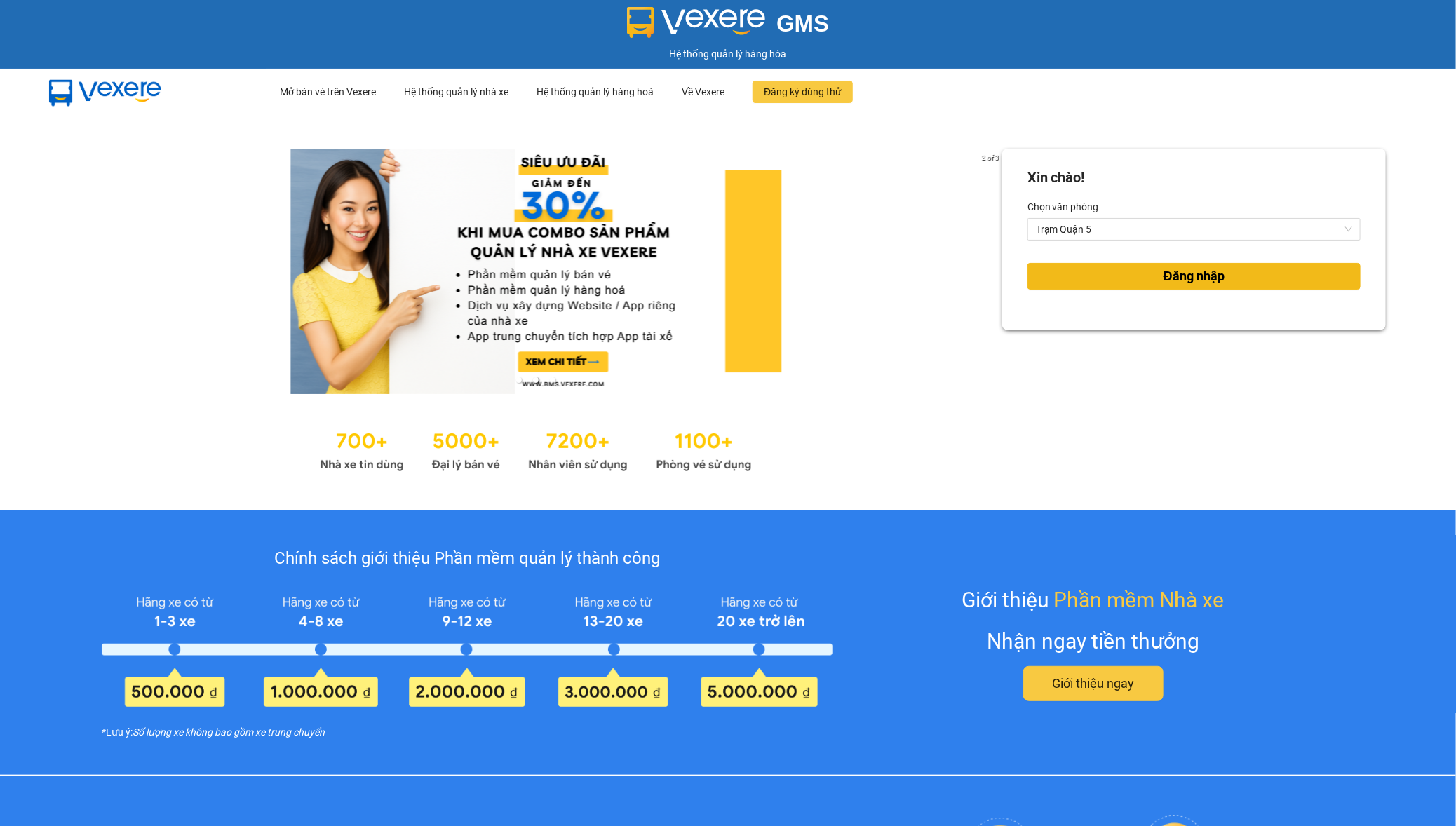
click at [1126, 287] on button "Đăng nhập" at bounding box center [1194, 276] width 334 height 27
click at [1130, 287] on button "Đăng nhập" at bounding box center [1194, 276] width 334 height 27
drag, startPoint x: 1130, startPoint y: 287, endPoint x: 1122, endPoint y: 287, distance: 8.0
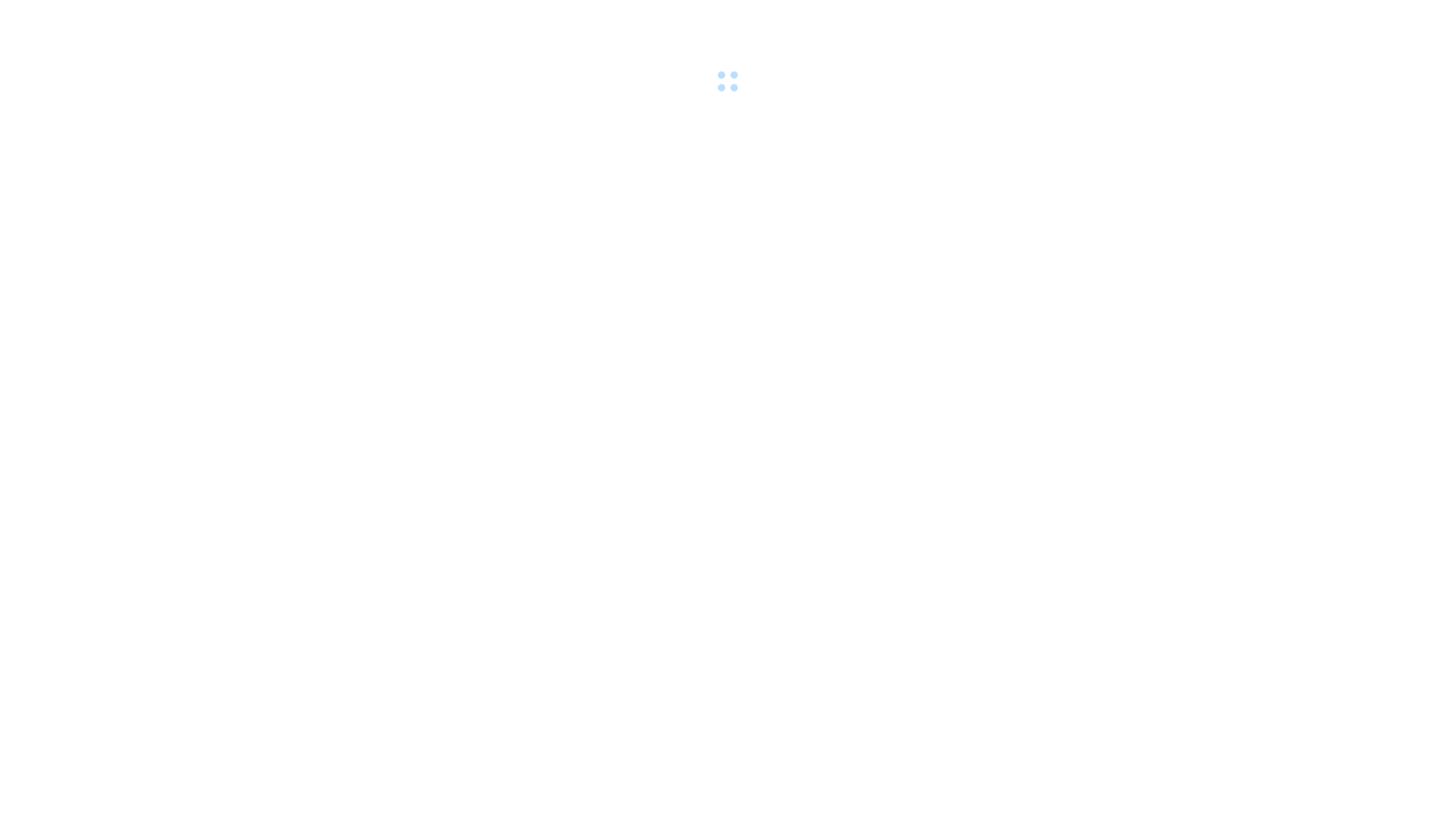
drag, startPoint x: 1122, startPoint y: 287, endPoint x: 1028, endPoint y: 276, distance: 94.6
click at [1082, 286] on body at bounding box center [728, 413] width 1456 height 826
drag, startPoint x: 480, startPoint y: 396, endPoint x: 610, endPoint y: 397, distance: 130.0
click at [610, 397] on body at bounding box center [728, 413] width 1456 height 826
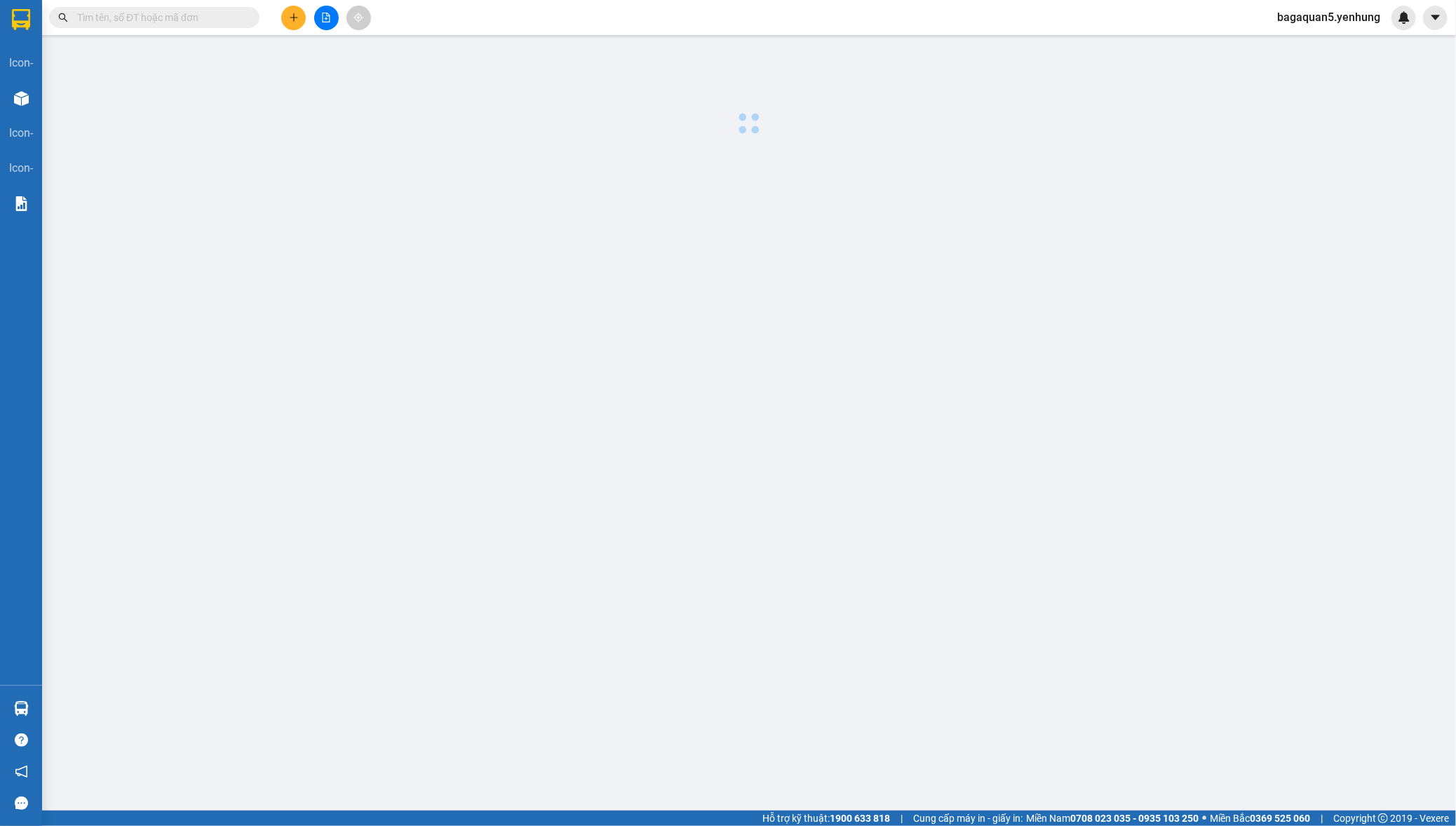
click at [1197, 595] on div "Nhà xe đã có thể đặt đơn qua AhaMove và Grab ngay trên phần mềm quản lý hàng ho…" at bounding box center [728, 413] width 1456 height 826
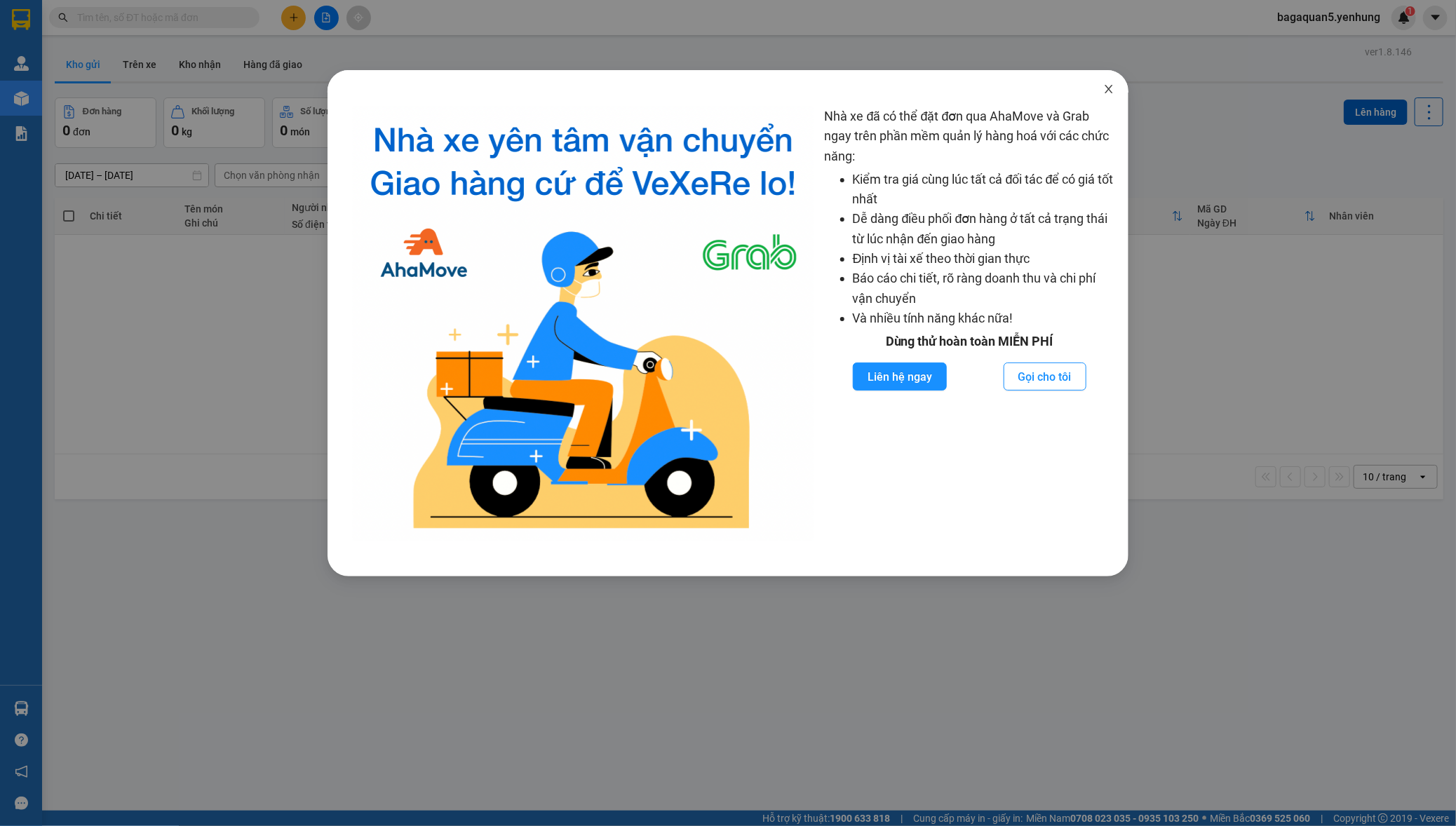
click at [1108, 100] on span "Close" at bounding box center [1108, 89] width 39 height 39
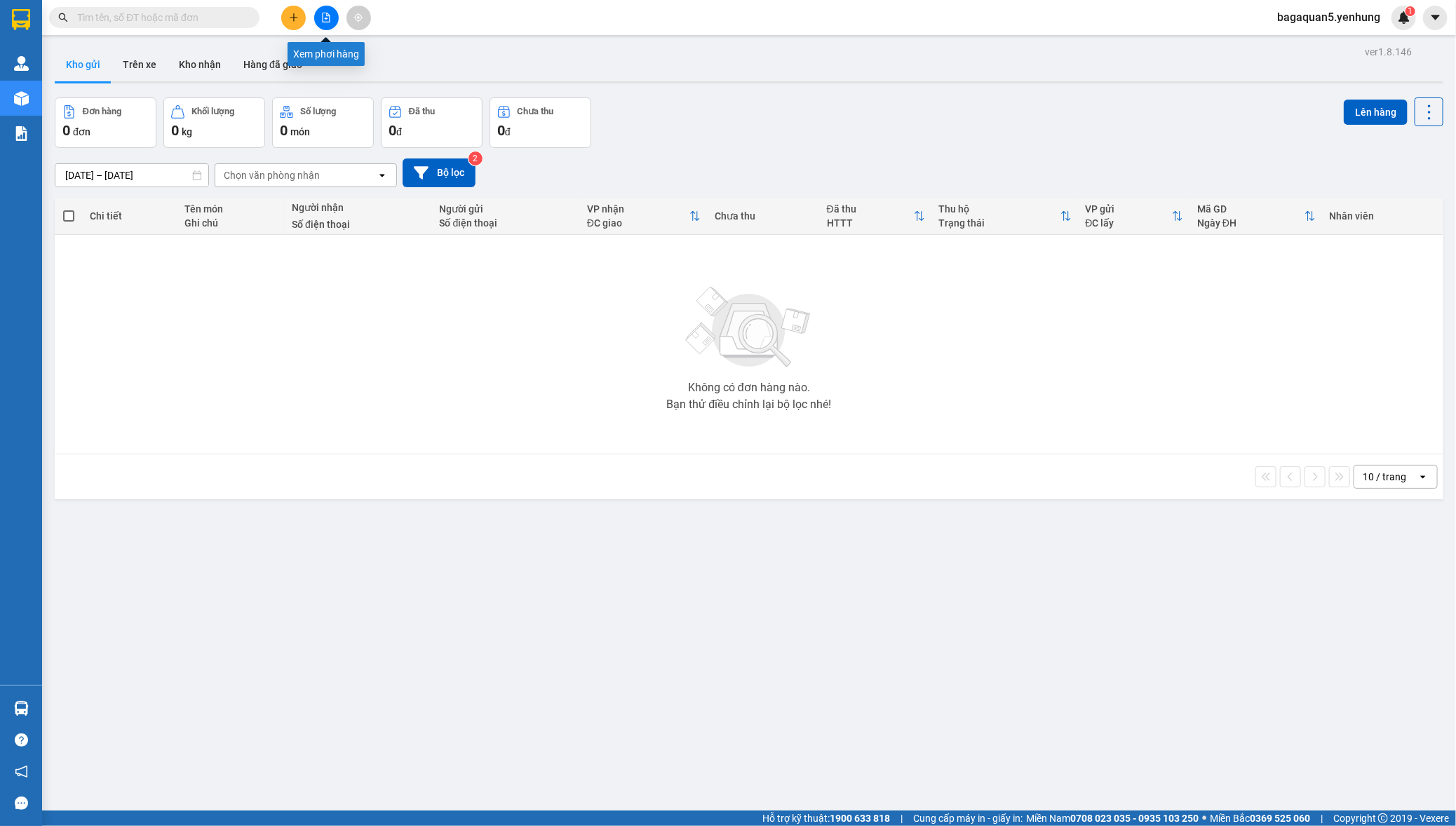
click at [329, 17] on icon "file-add" at bounding box center [326, 17] width 10 height 10
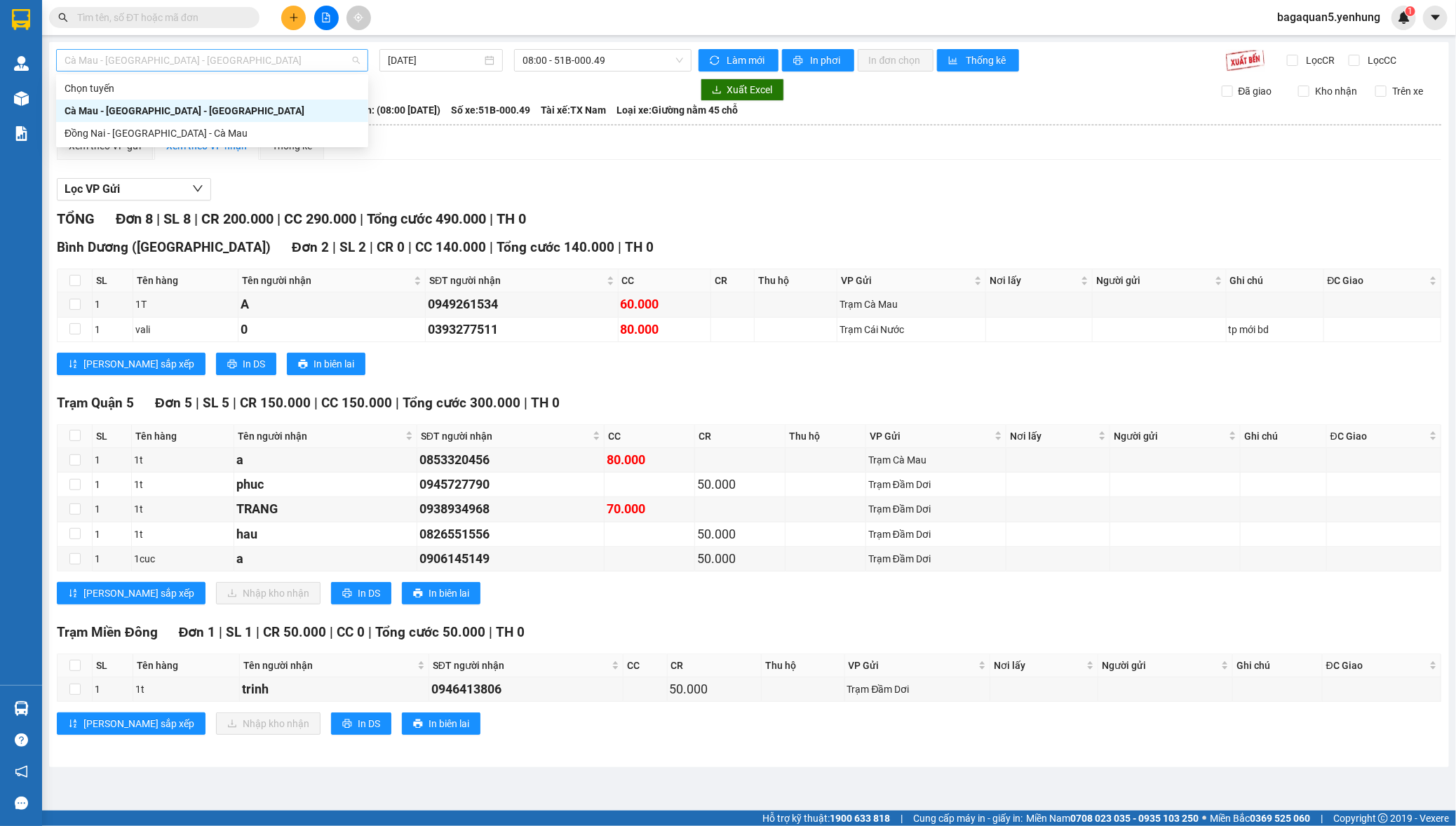
drag, startPoint x: 238, startPoint y: 57, endPoint x: 252, endPoint y: 57, distance: 14.0
click at [244, 57] on span "Cà Mau - Sài Gòn - Đồng Nai" at bounding box center [212, 60] width 295 height 21
drag, startPoint x: 291, startPoint y: 137, endPoint x: 393, endPoint y: 96, distance: 109.9
click at [303, 132] on div "Đồng Nai - Sài Gòn - Cà Mau" at bounding box center [212, 133] width 295 height 15
type input "13/10/2025"
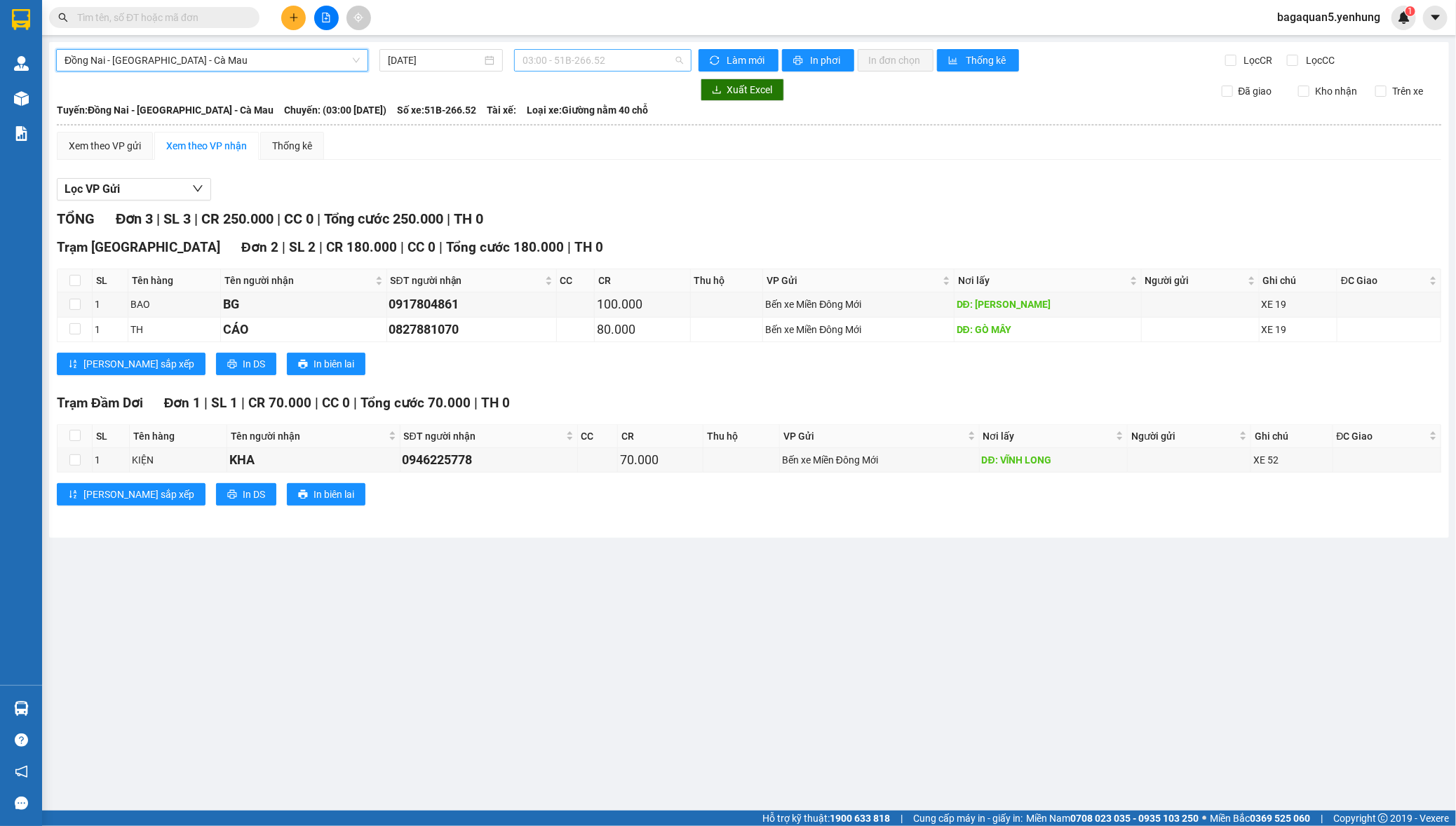
click at [524, 67] on span "03:00 - 51B-266.52" at bounding box center [603, 60] width 161 height 21
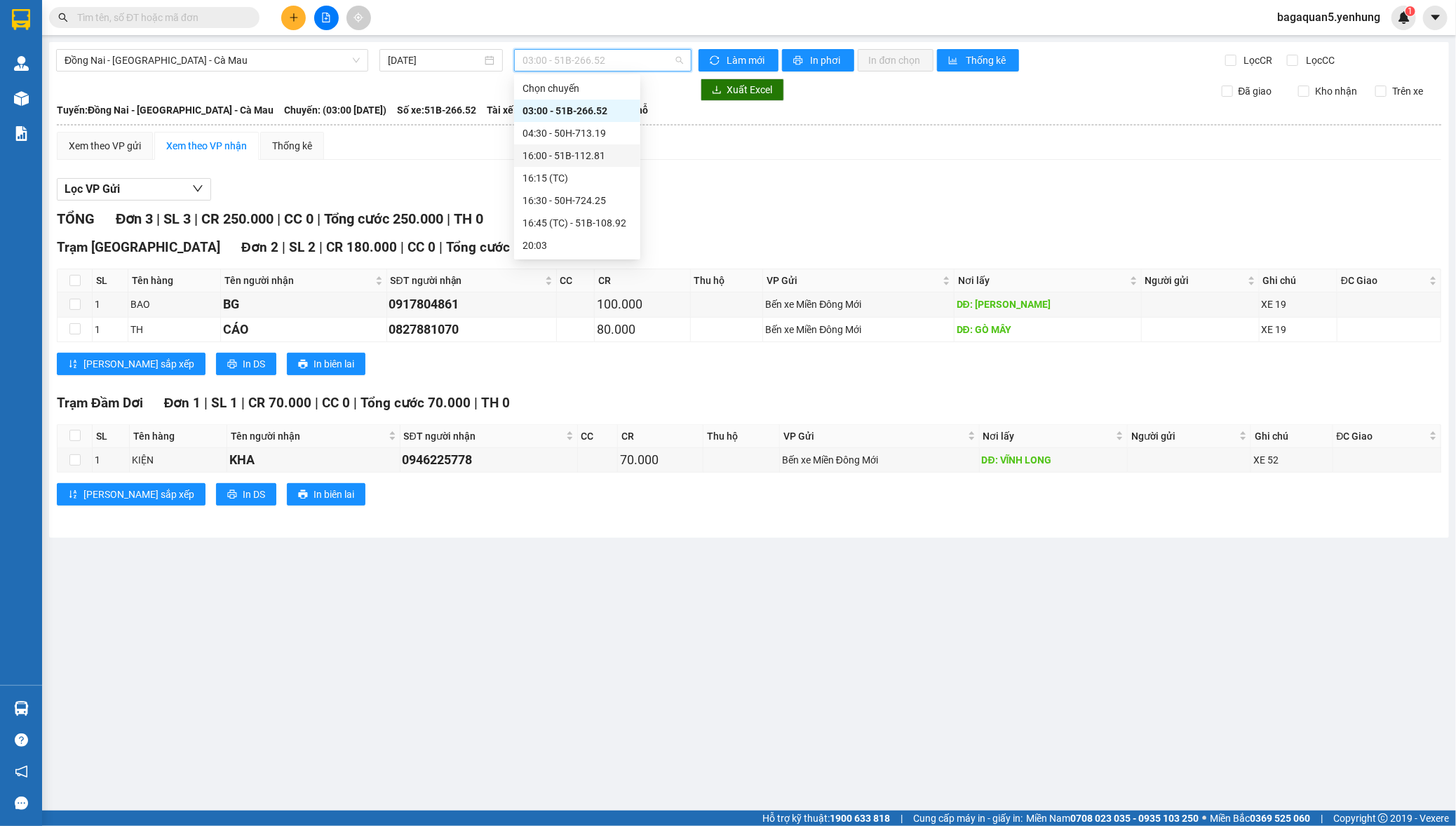
click at [560, 153] on div "16:00 - 51B-112.81" at bounding box center [577, 155] width 109 height 15
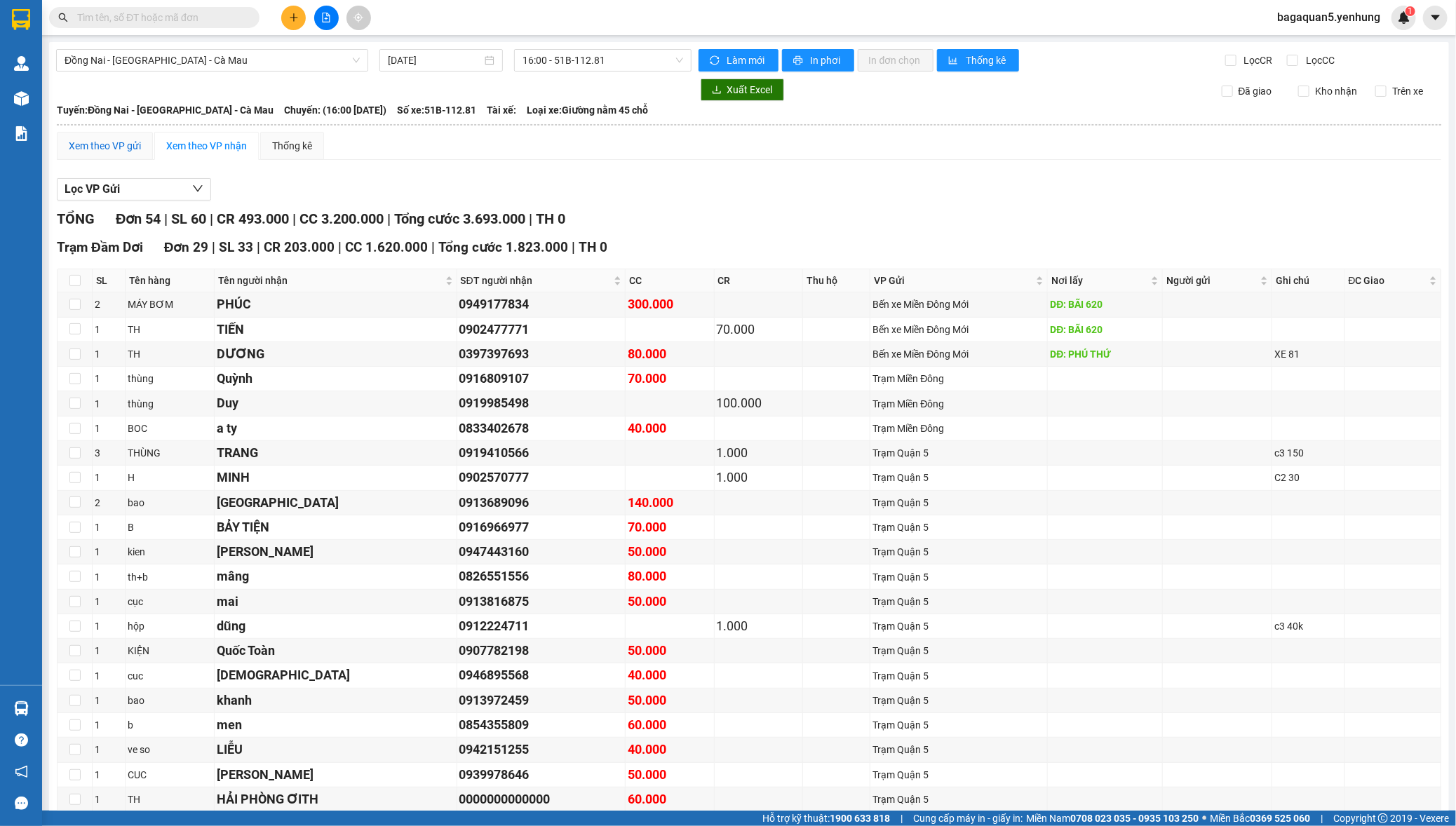
drag, startPoint x: 133, startPoint y: 146, endPoint x: 234, endPoint y: 148, distance: 101.0
click at [134, 146] on div "Xem theo VP gửi" at bounding box center [104, 146] width 72 height 15
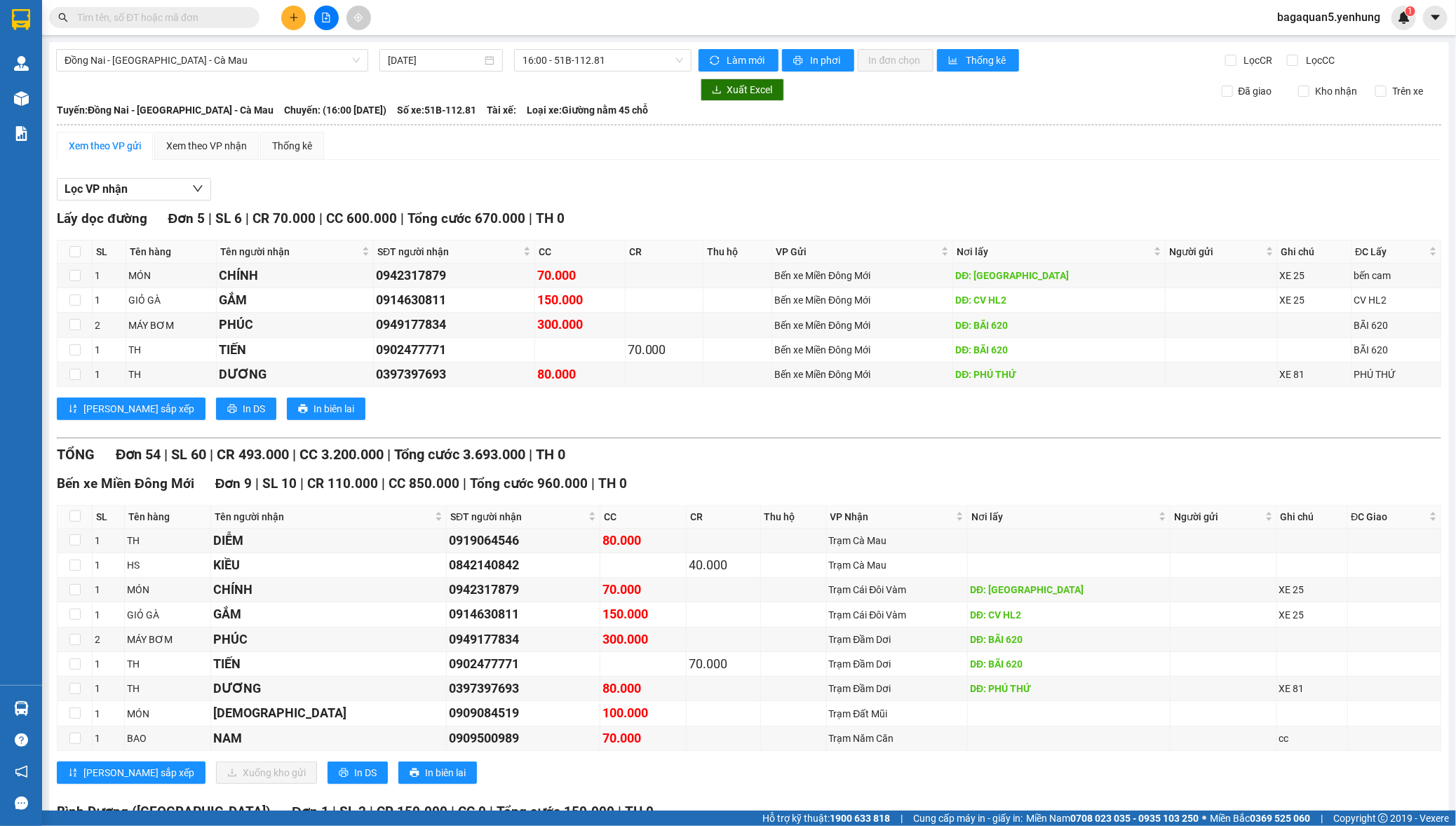
drag, startPoint x: 765, startPoint y: 511, endPoint x: 783, endPoint y: 511, distance: 18.0
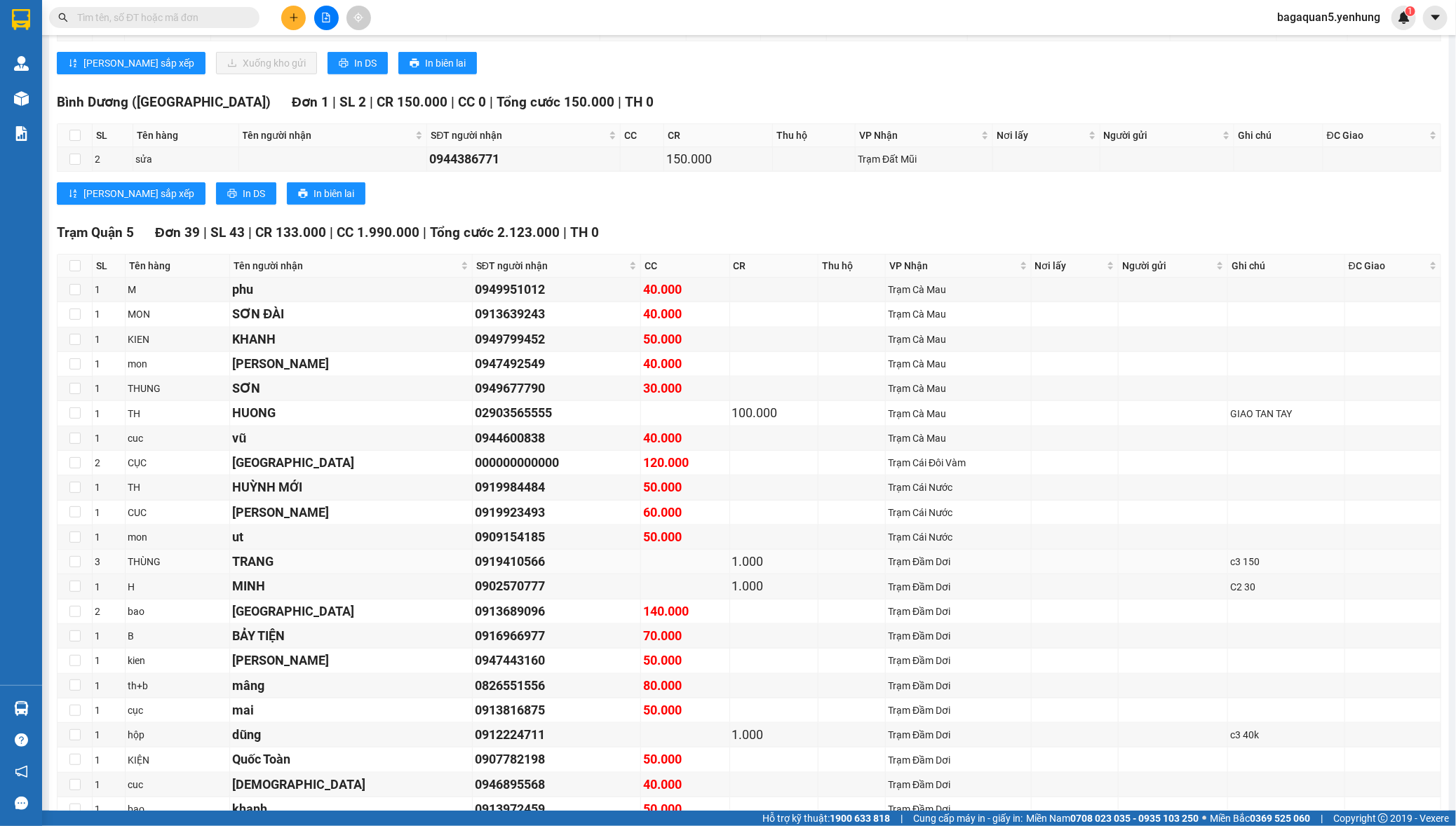
drag, startPoint x: 737, startPoint y: 585, endPoint x: 744, endPoint y: 573, distance: 13.9
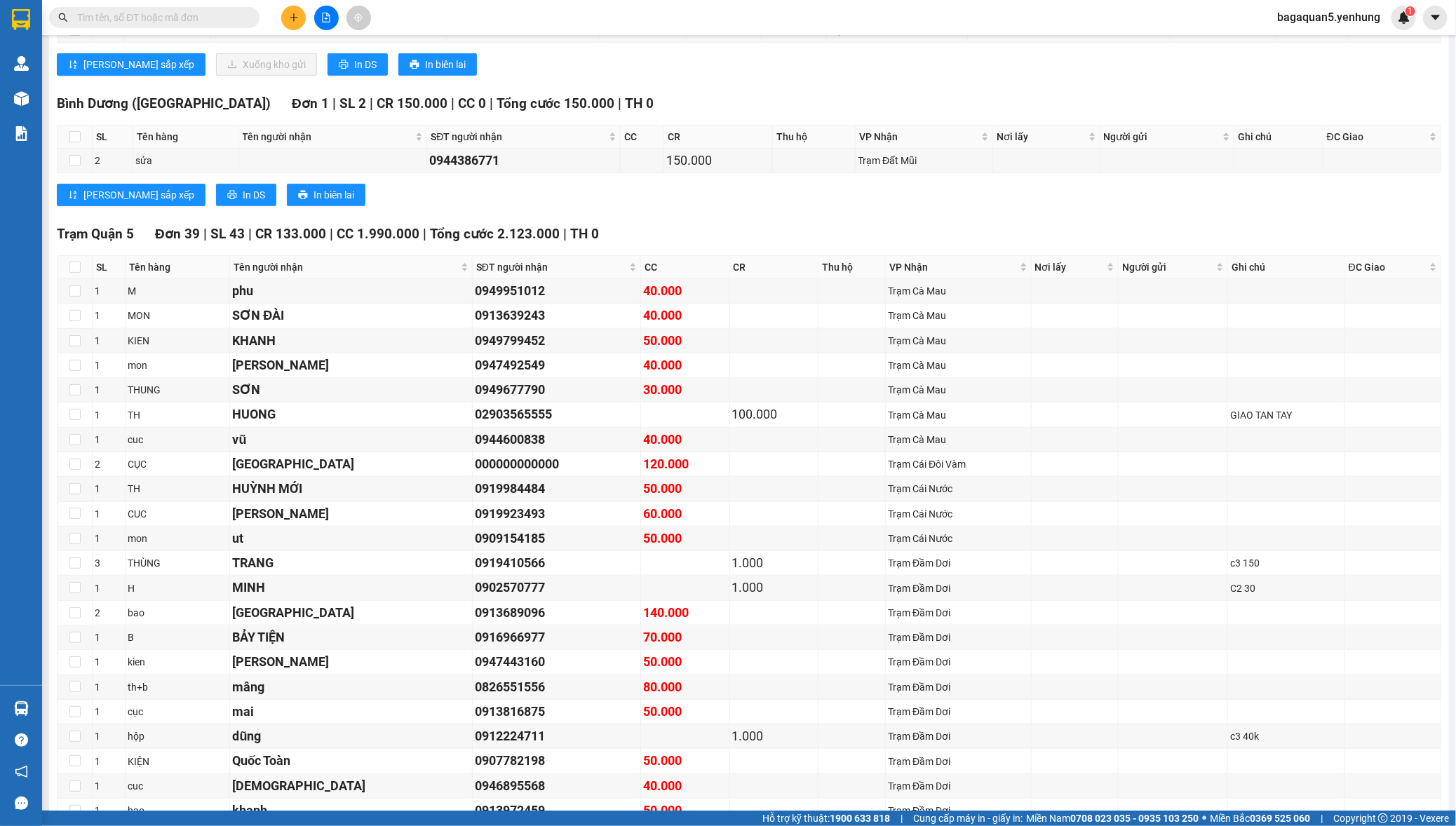
drag, startPoint x: 726, startPoint y: 205, endPoint x: 676, endPoint y: 223, distance: 53.1
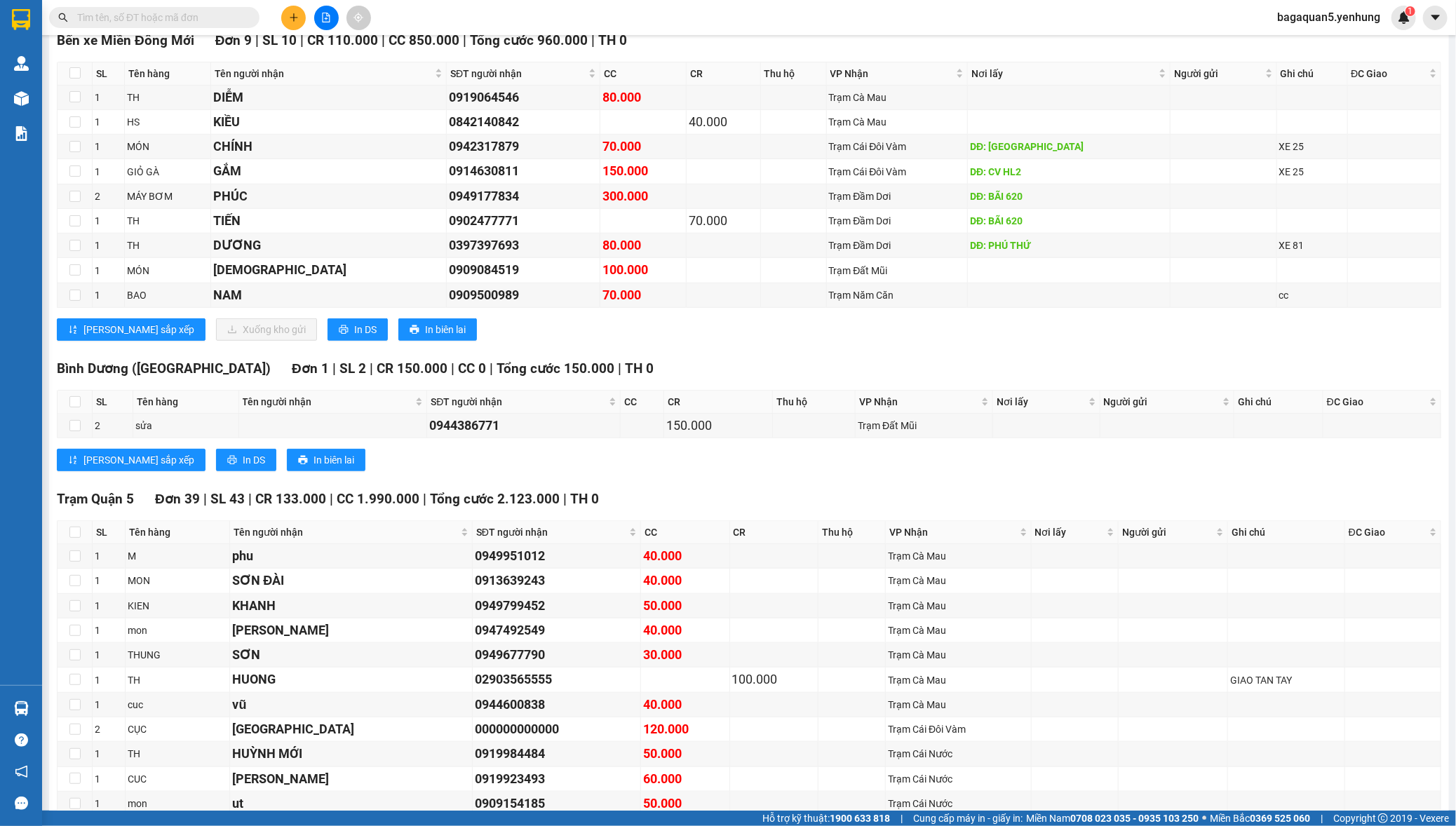
drag, startPoint x: 744, startPoint y: 127, endPoint x: 756, endPoint y: 96, distance: 33.2
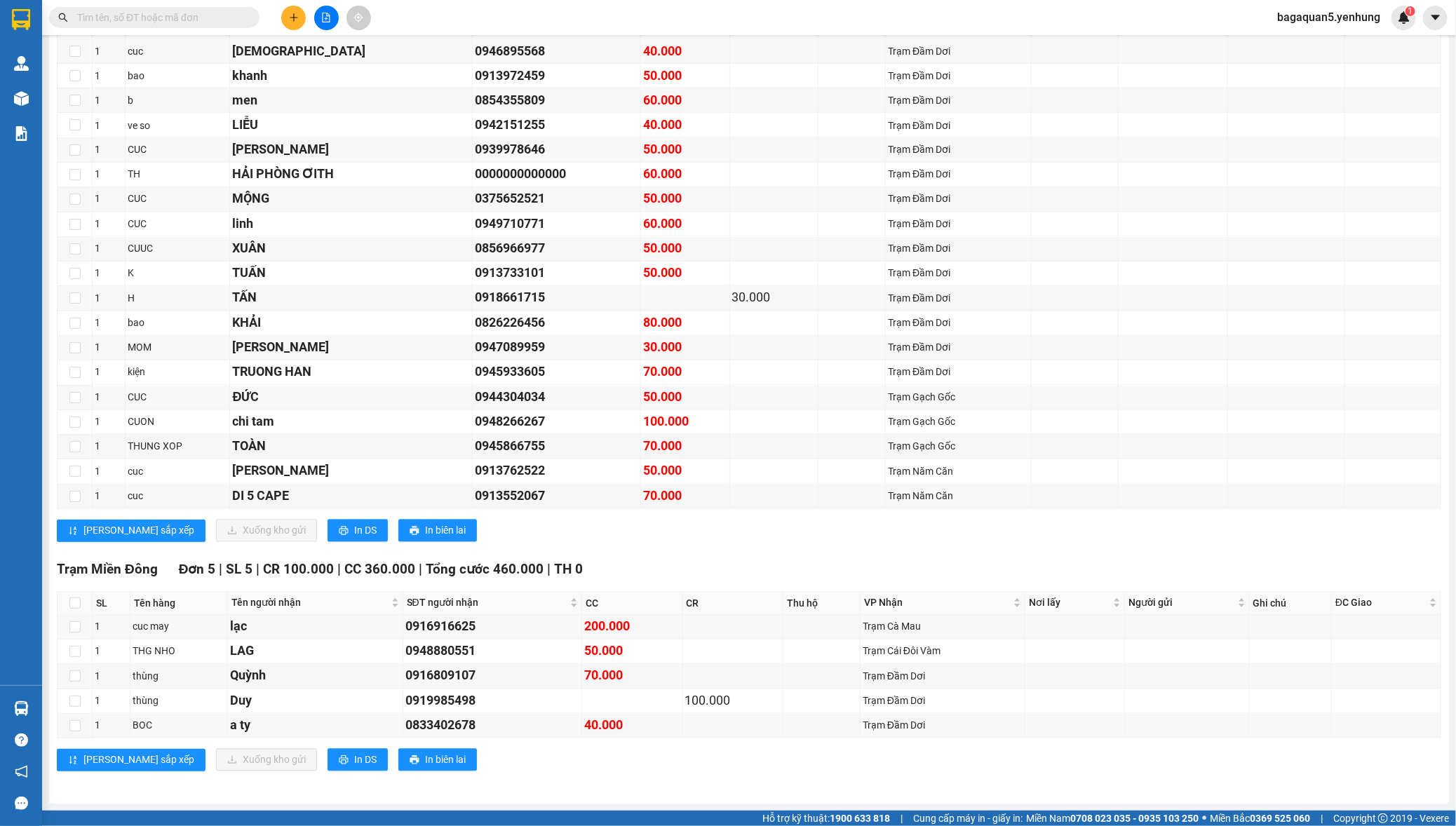
scroll to position [0, 0]
